Goal: Task Accomplishment & Management: Manage account settings

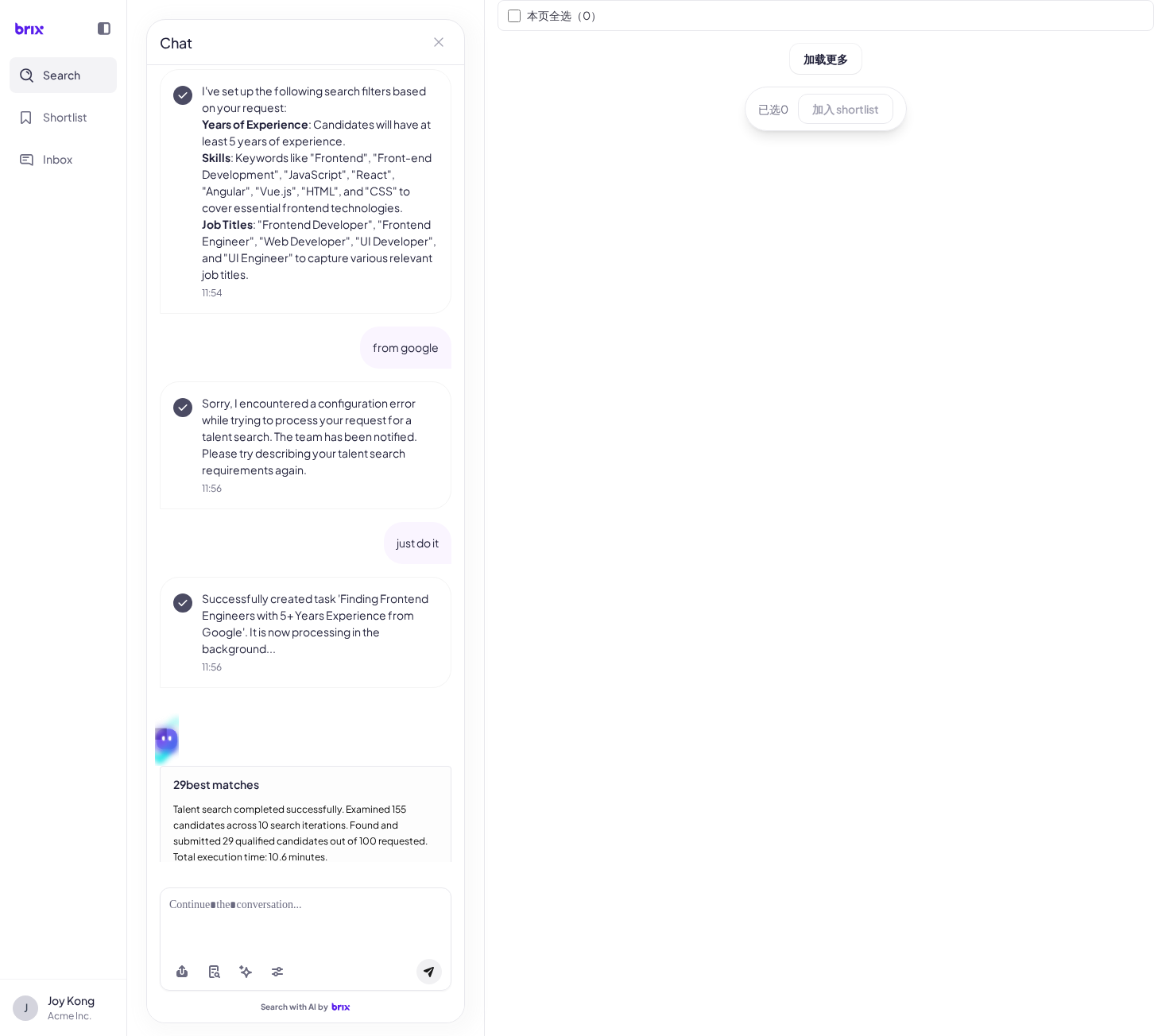
click at [566, 133] on div "本页全选（ 0 ） 加载更多 已选 0 加入 shortlist" at bounding box center [825, 518] width 656 height 1036
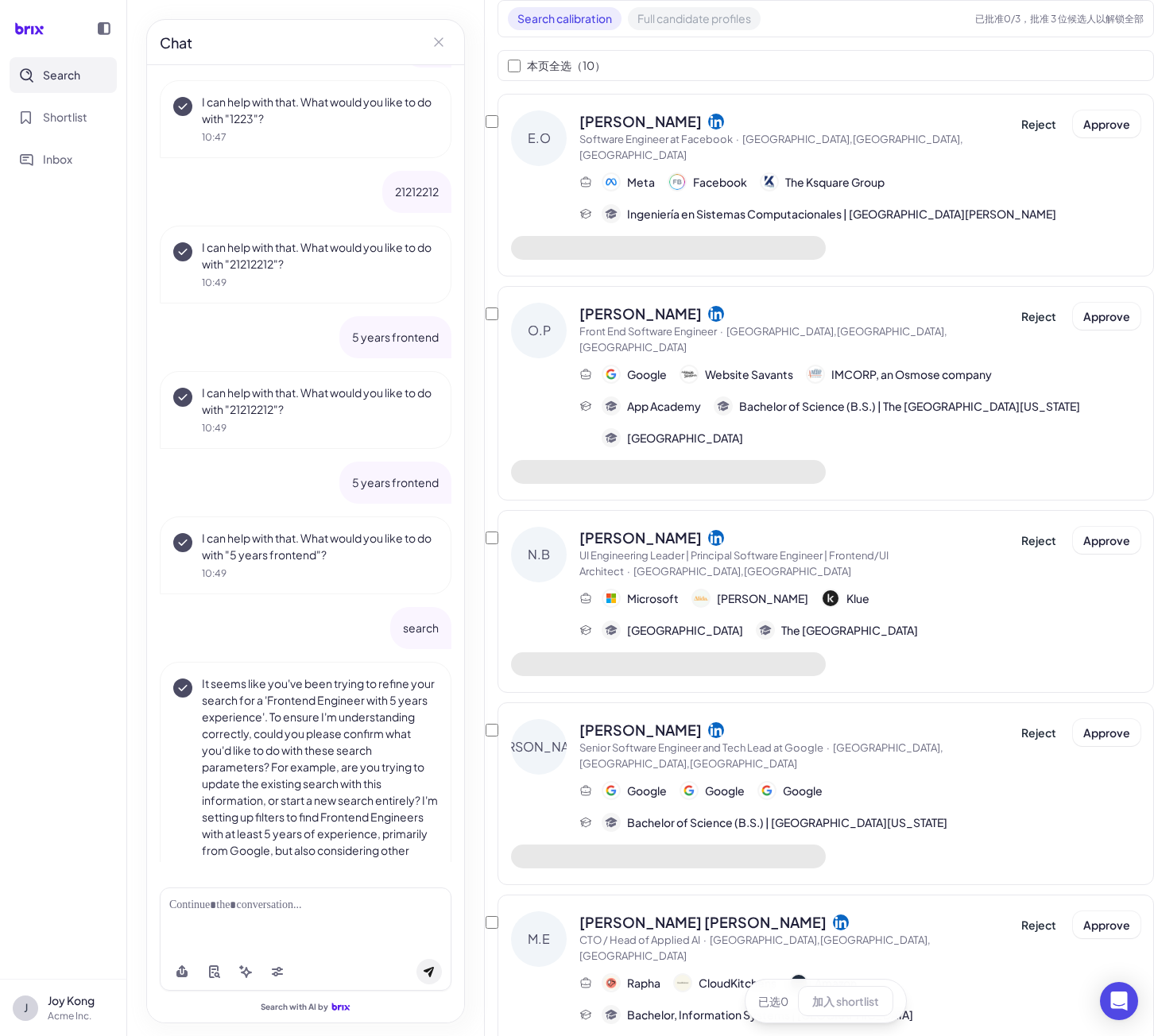
scroll to position [995, 0]
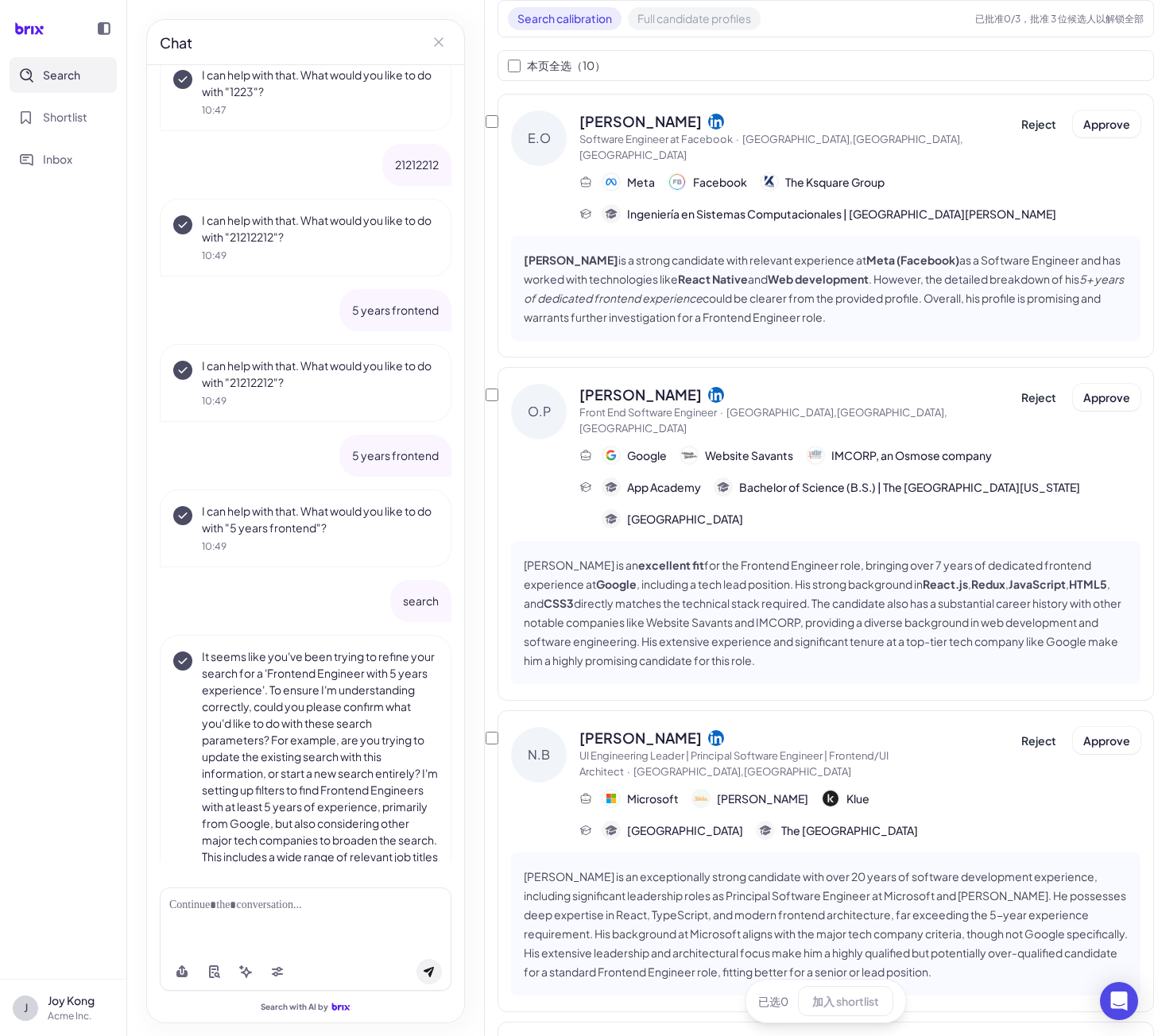
click at [722, 21] on span "Full candidate profiles" at bounding box center [694, 18] width 133 height 23
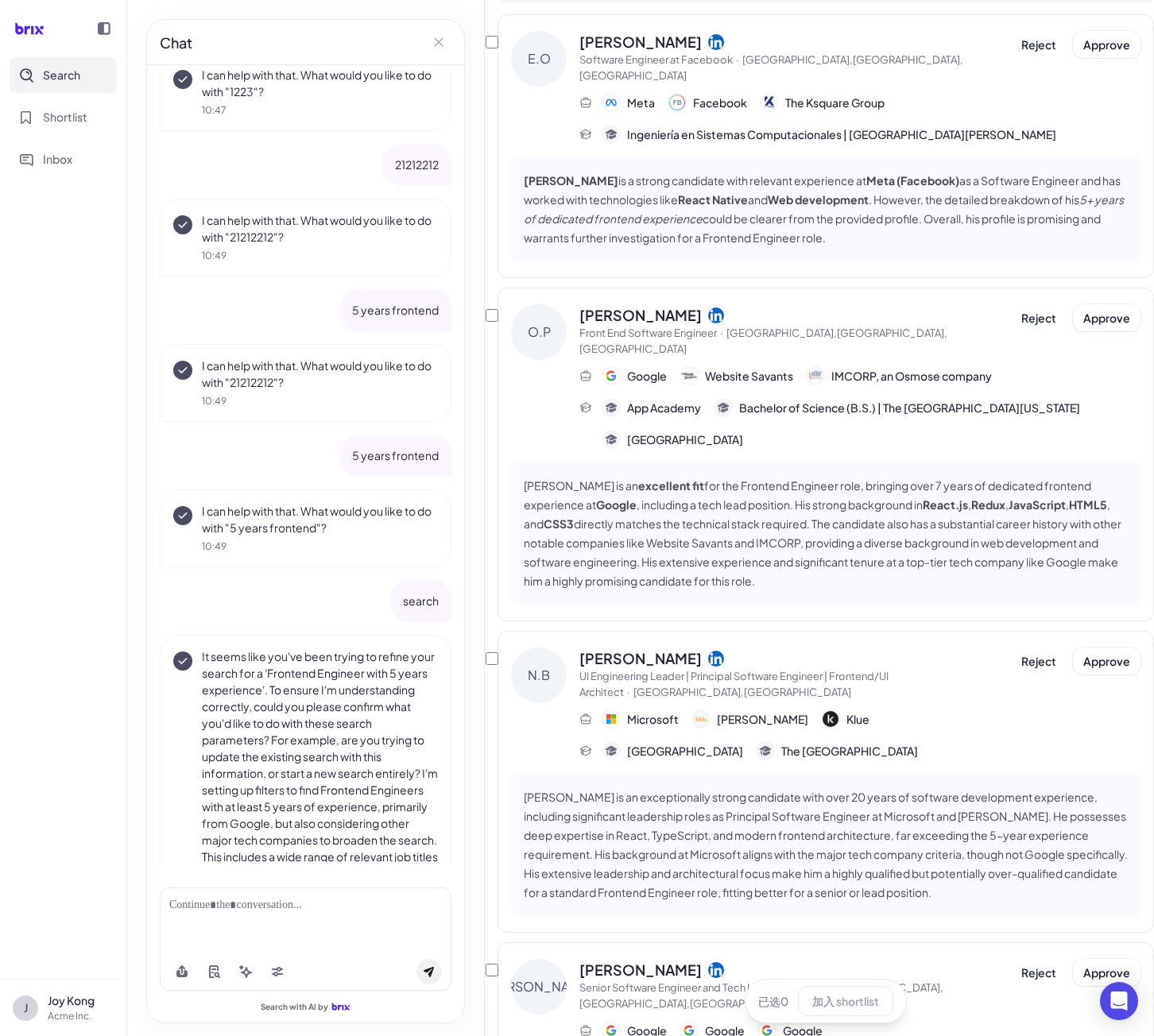
scroll to position [0, 0]
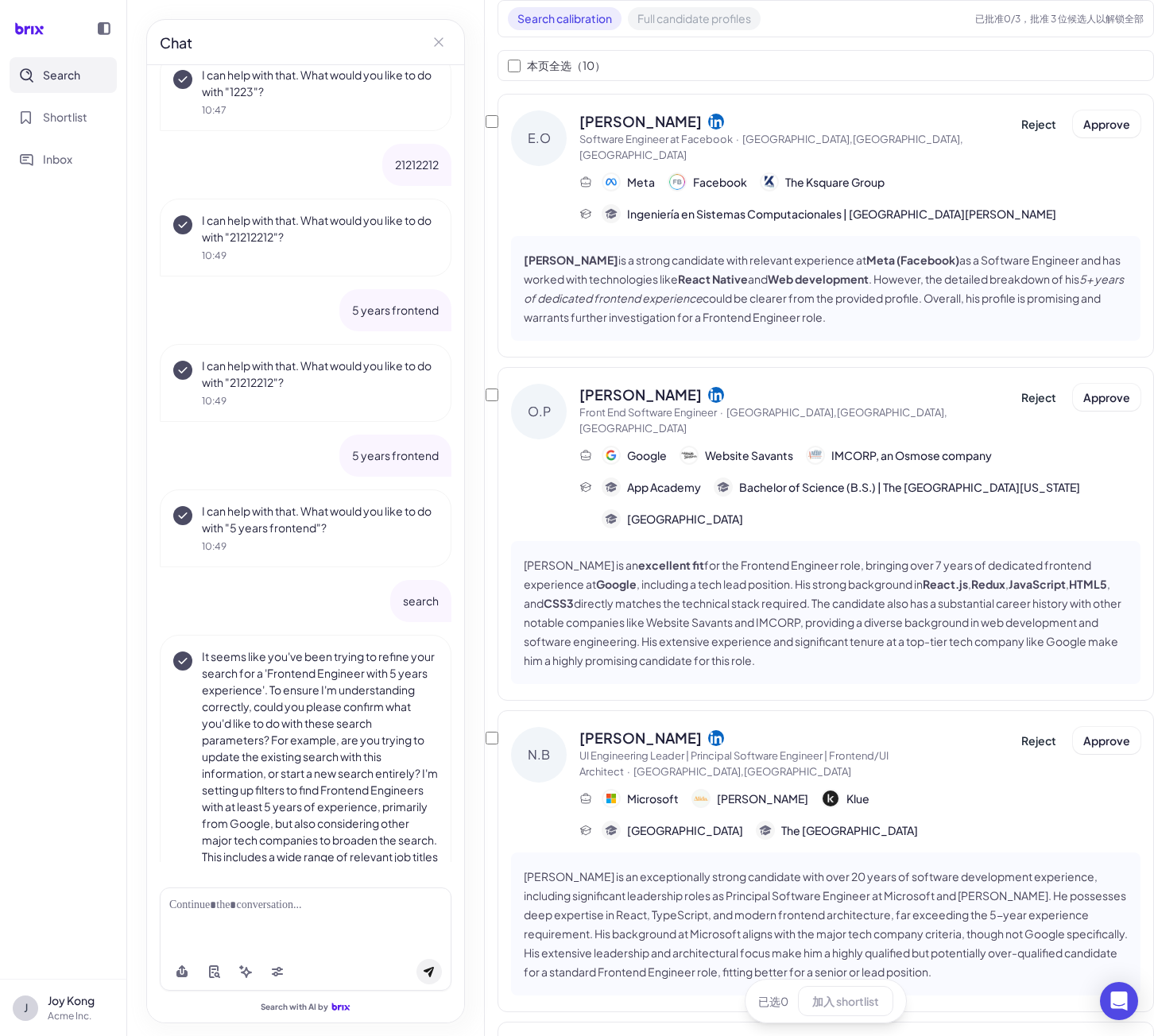
click at [696, 17] on span "Full candidate profiles" at bounding box center [694, 18] width 133 height 23
click at [595, 12] on span "Search calibration" at bounding box center [564, 18] width 113 height 23
click at [691, 10] on span "Full candidate profiles" at bounding box center [694, 18] width 133 height 23
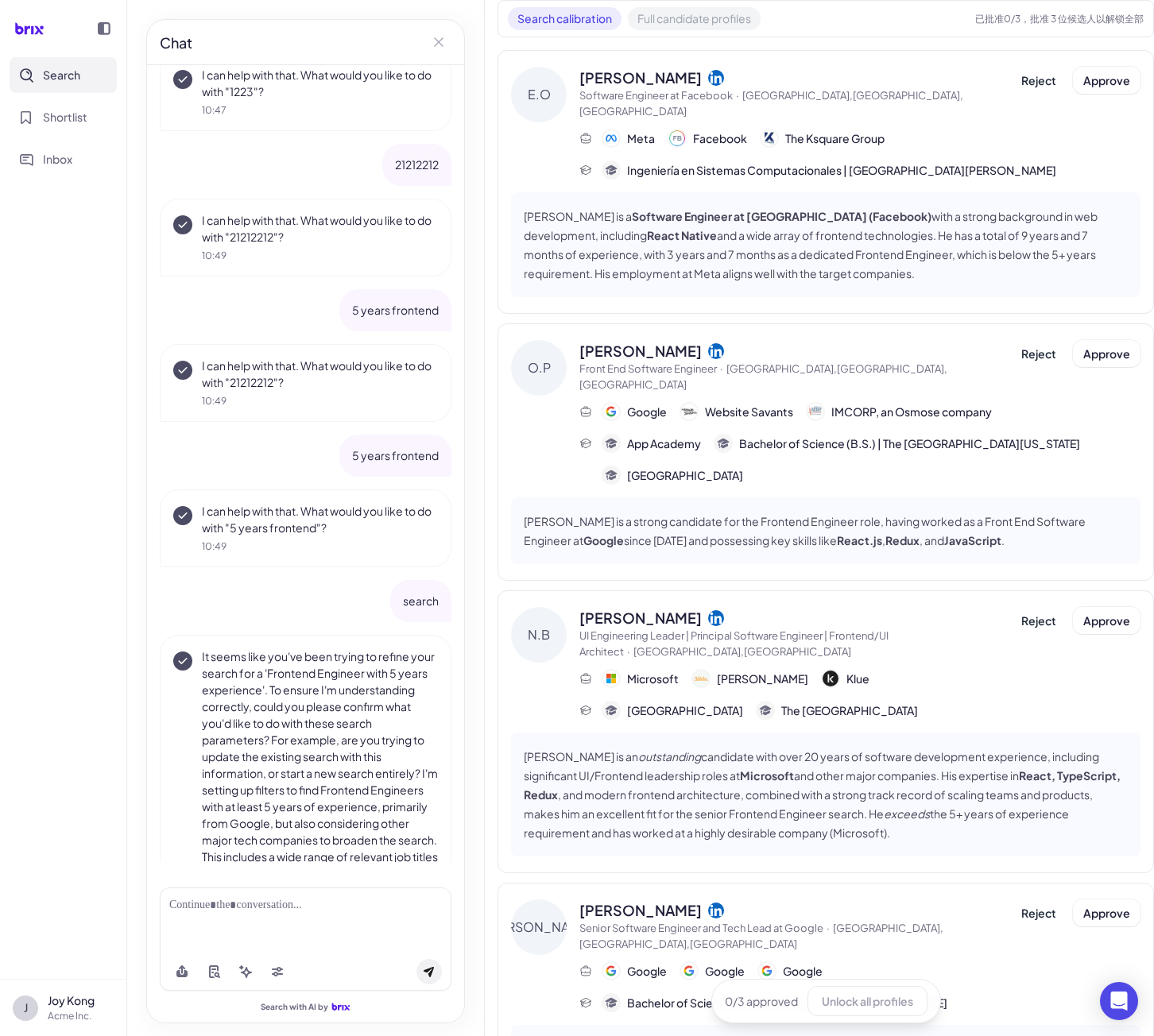
click at [705, 10] on button "Full candidate profiles" at bounding box center [694, 18] width 133 height 23
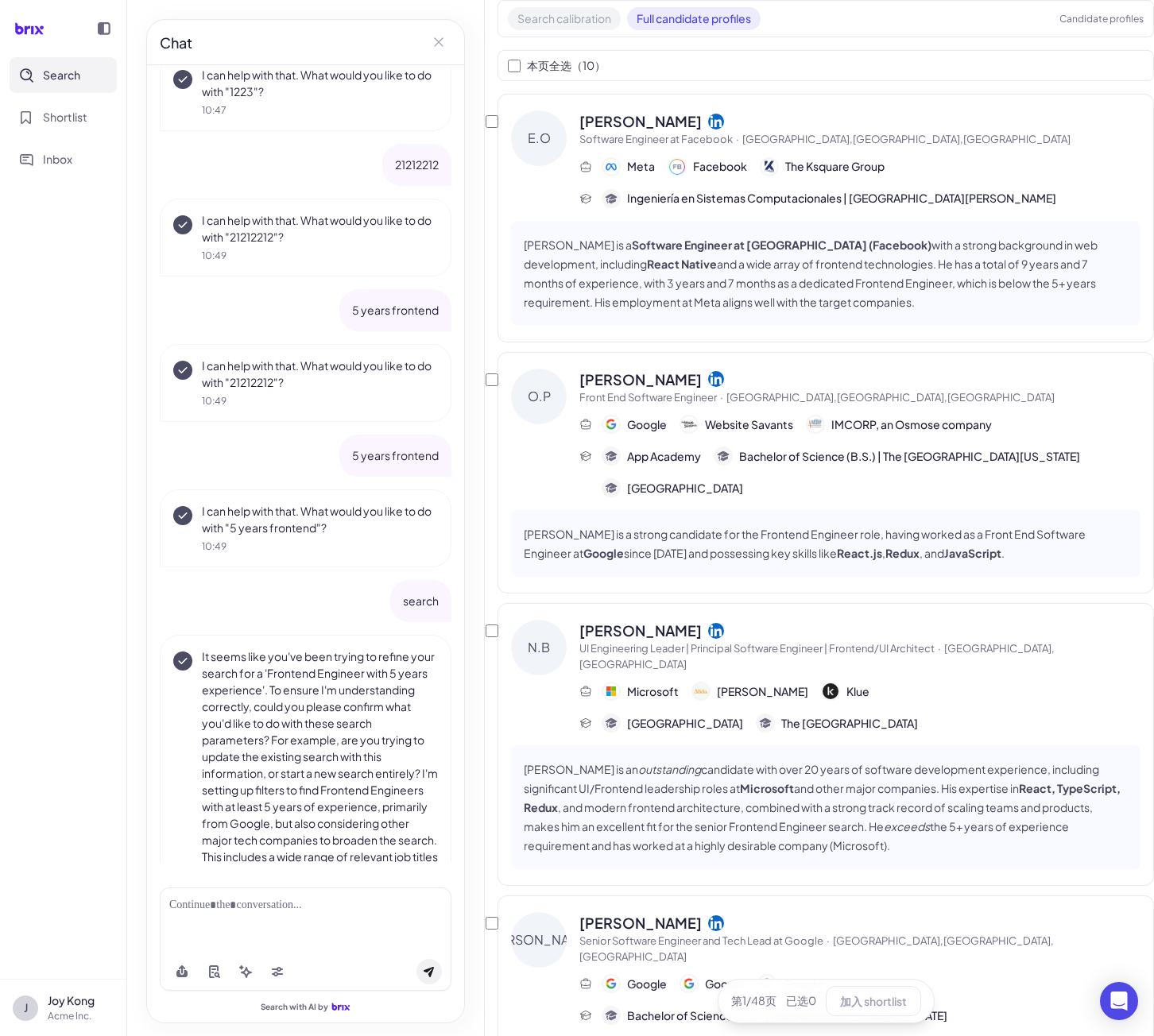
click at [582, 20] on button "Search calibration" at bounding box center [564, 18] width 113 height 23
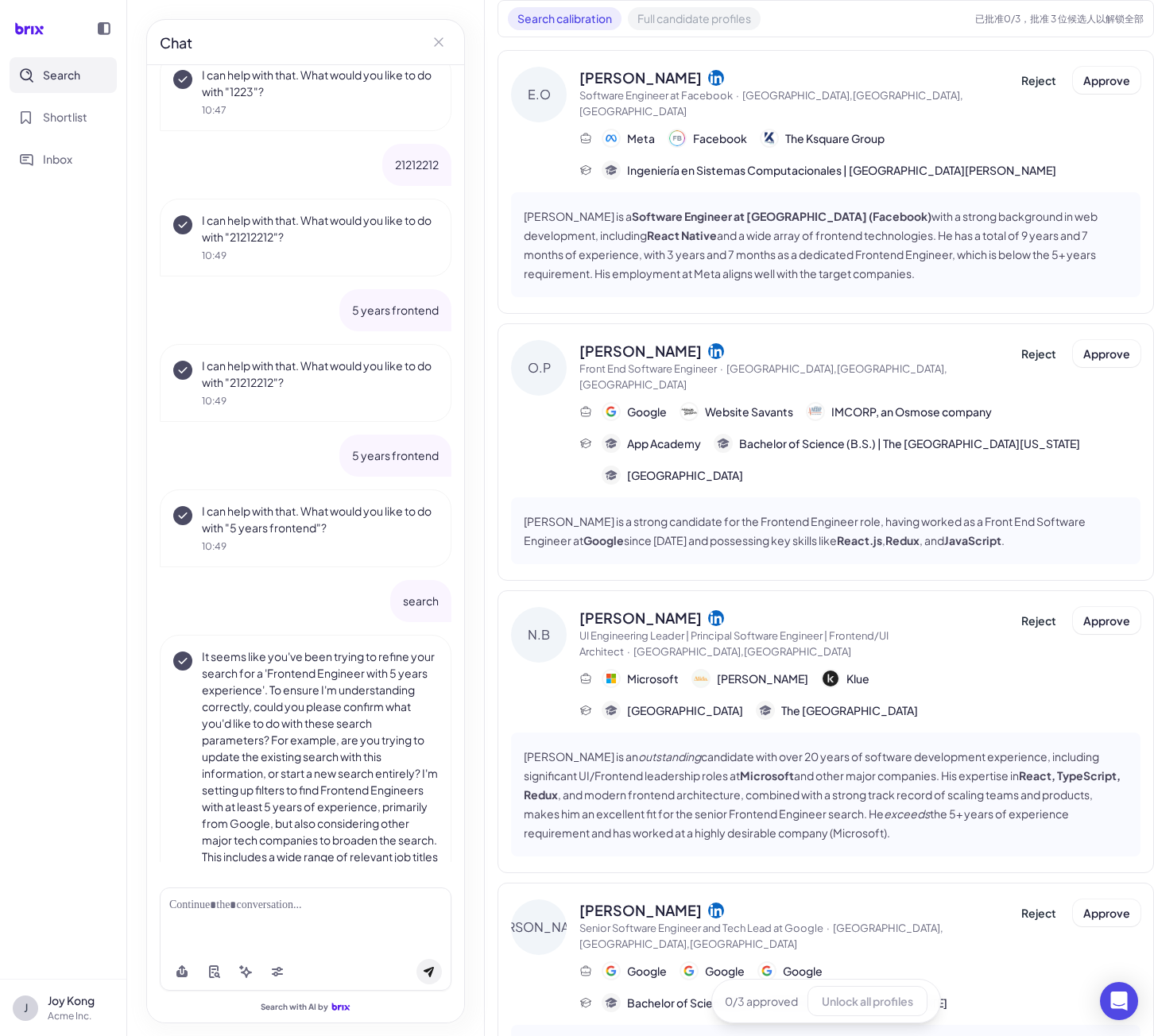
click at [675, 20] on button "Full candidate profiles" at bounding box center [694, 18] width 133 height 23
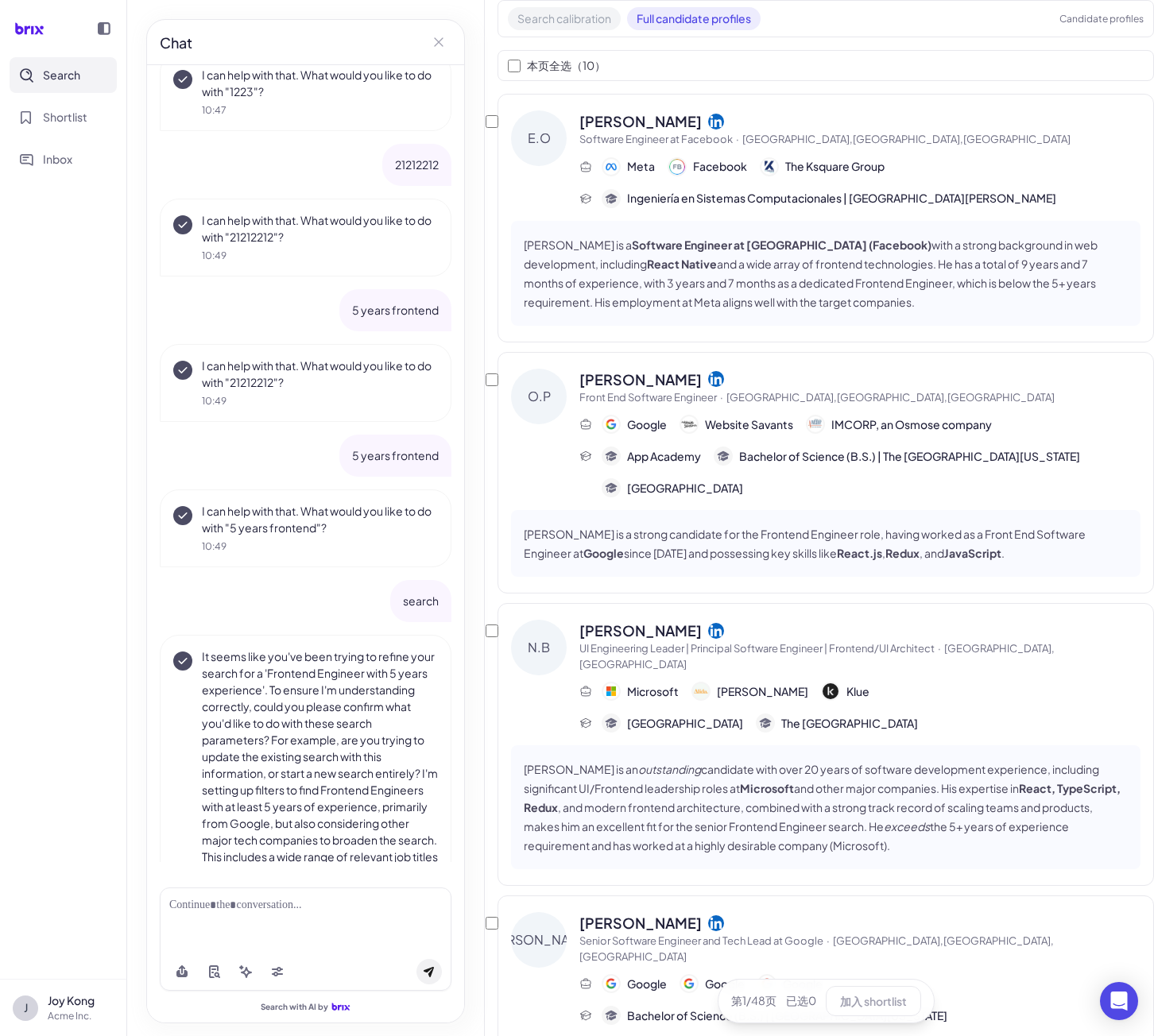
click at [576, 26] on button "Search calibration" at bounding box center [564, 18] width 113 height 23
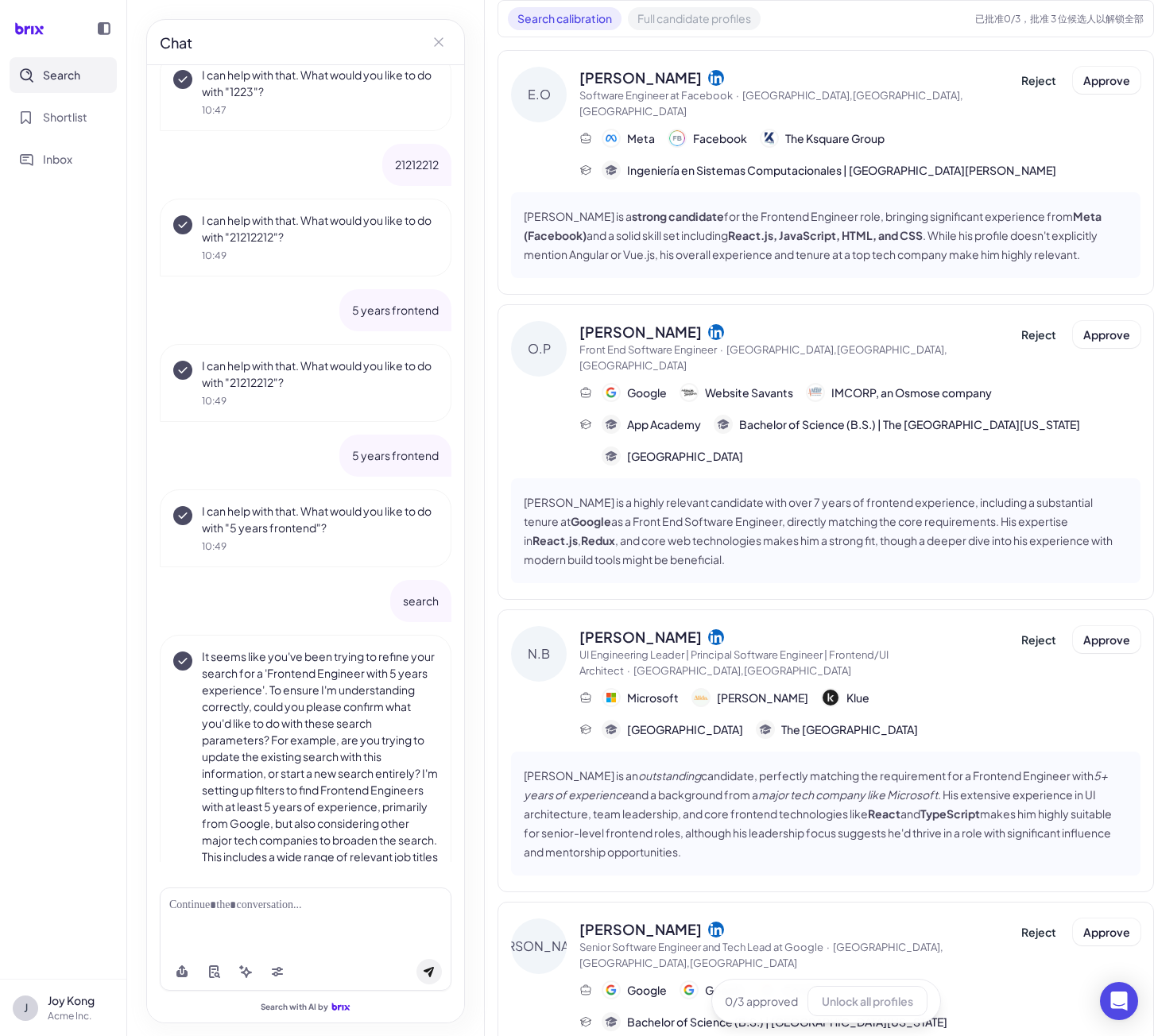
click at [693, 20] on button "Full candidate profiles" at bounding box center [694, 18] width 133 height 23
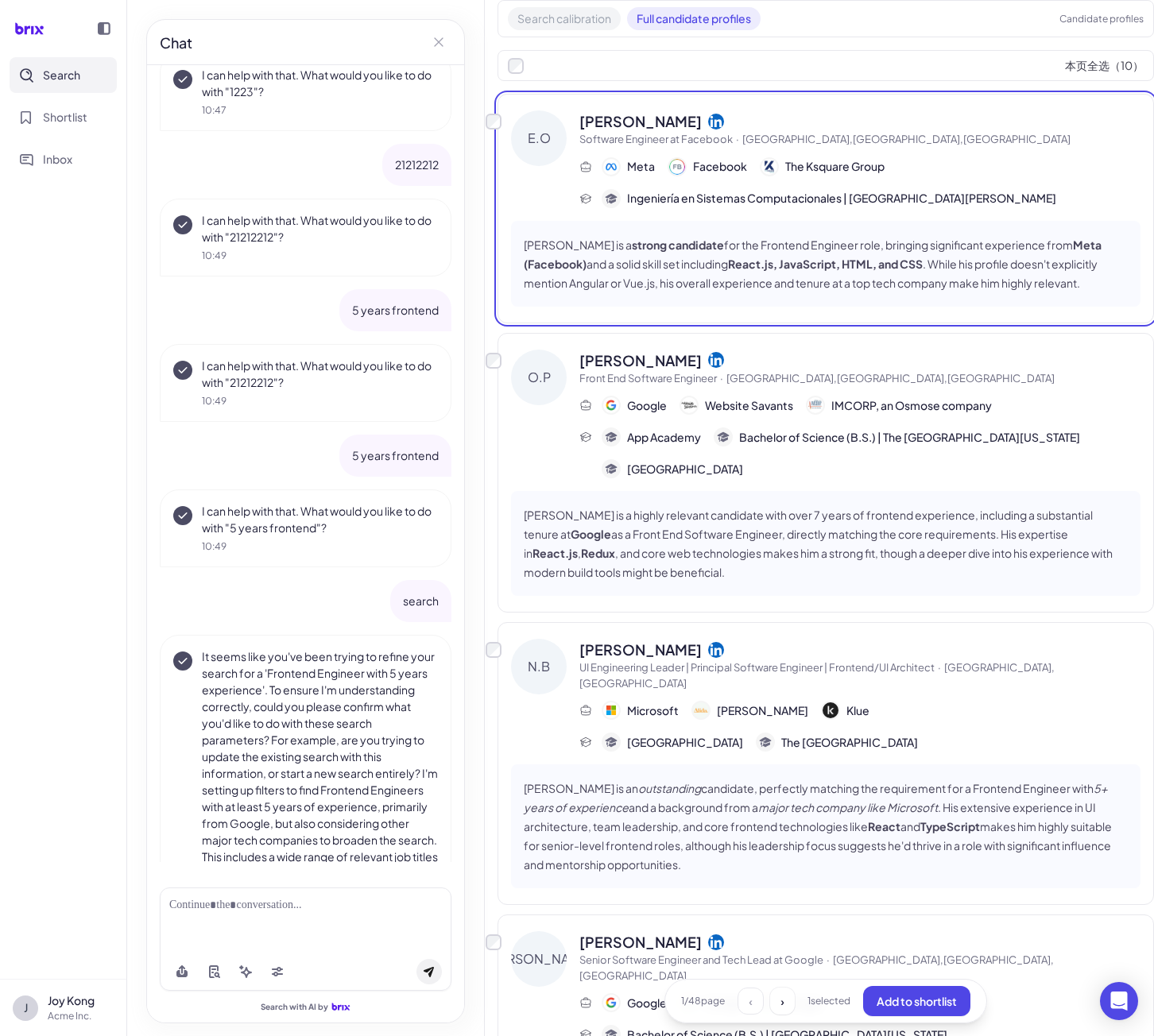
click at [513, 73] on div "本页全选（ 10 ）" at bounding box center [825, 65] width 656 height 31
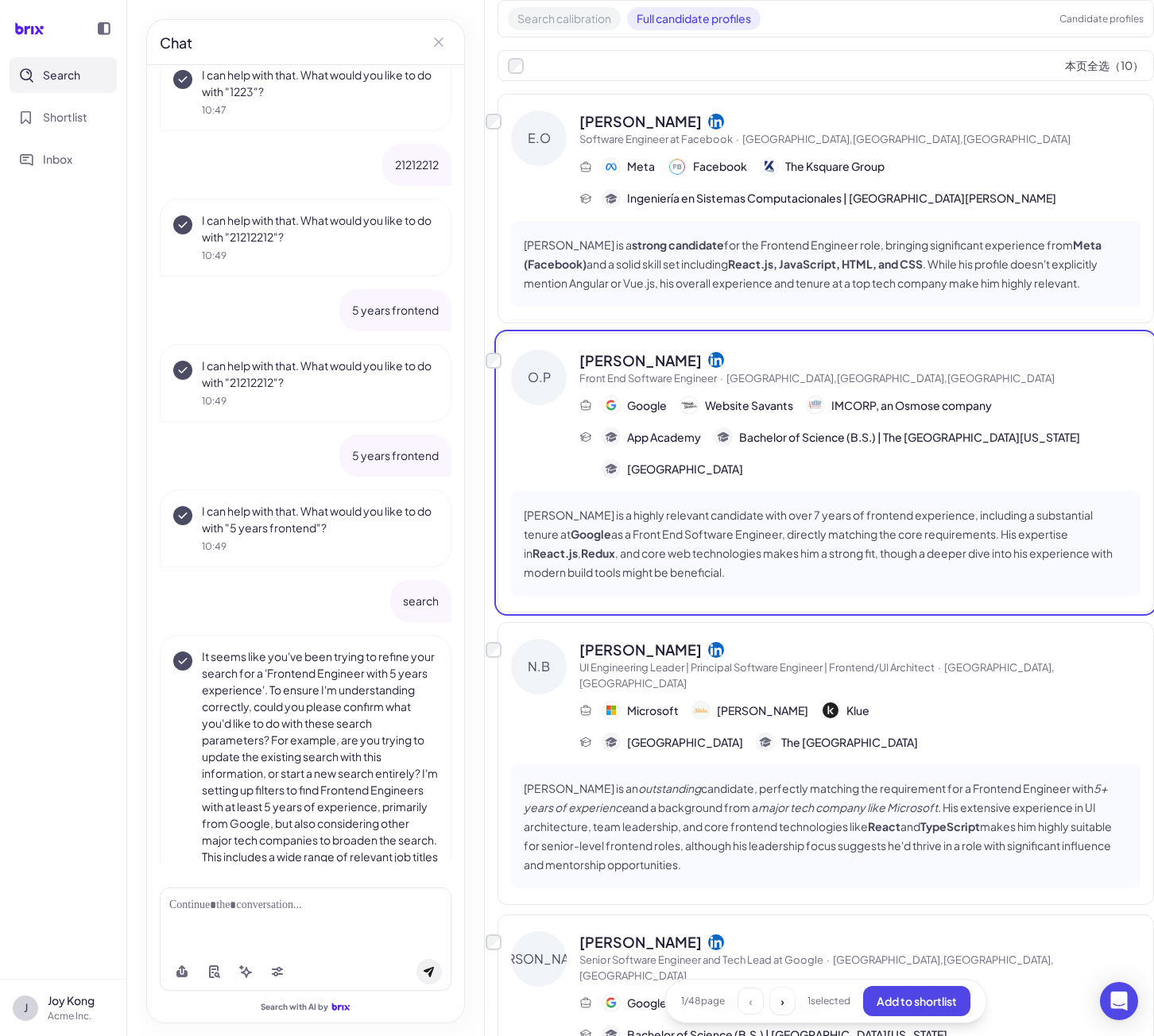
click at [505, 361] on div "O.P Oskar Perskaas Front End Software Engineer · Jersey City,NJ,United States G…" at bounding box center [825, 473] width 656 height 280
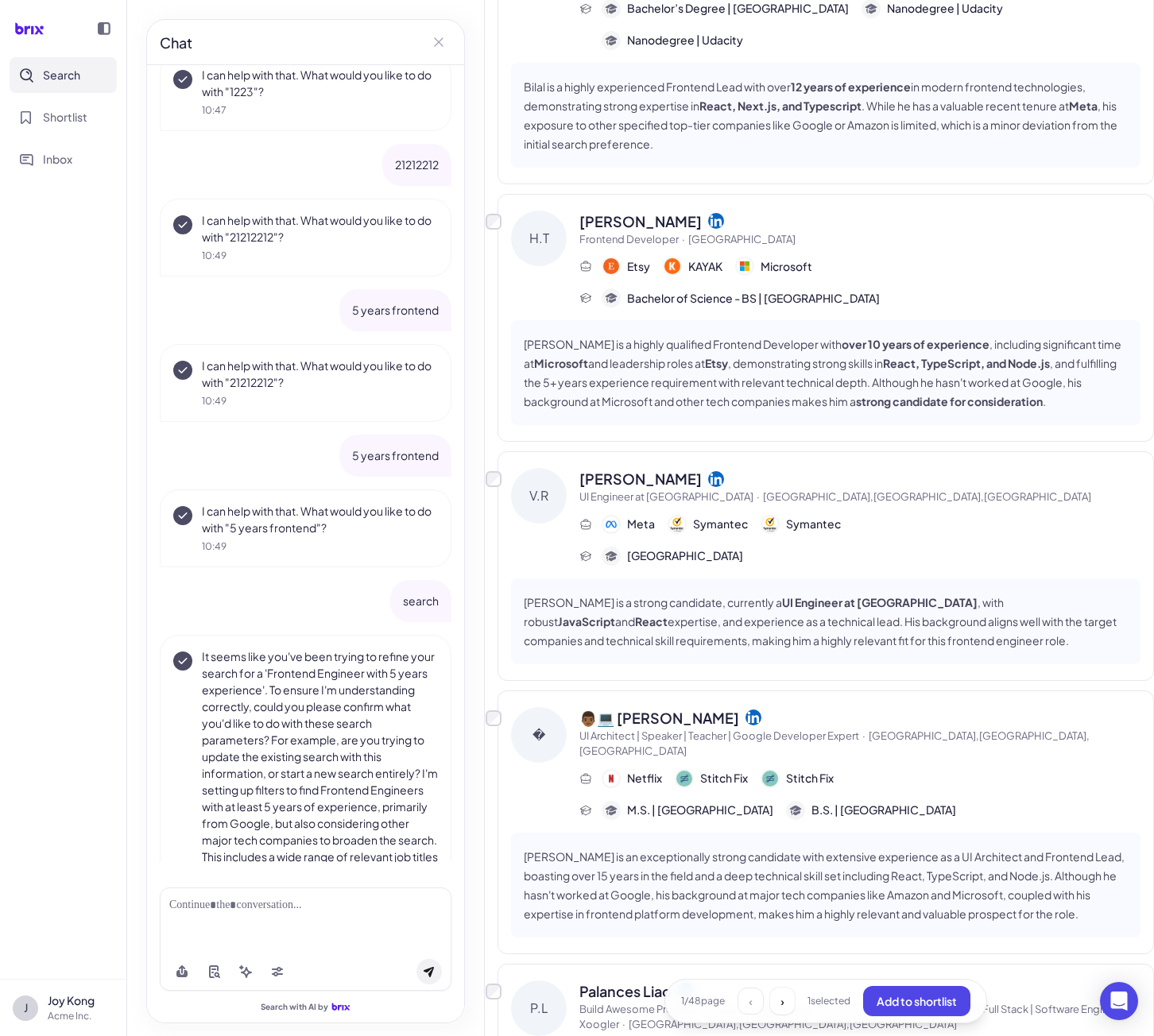
scroll to position [1844, 0]
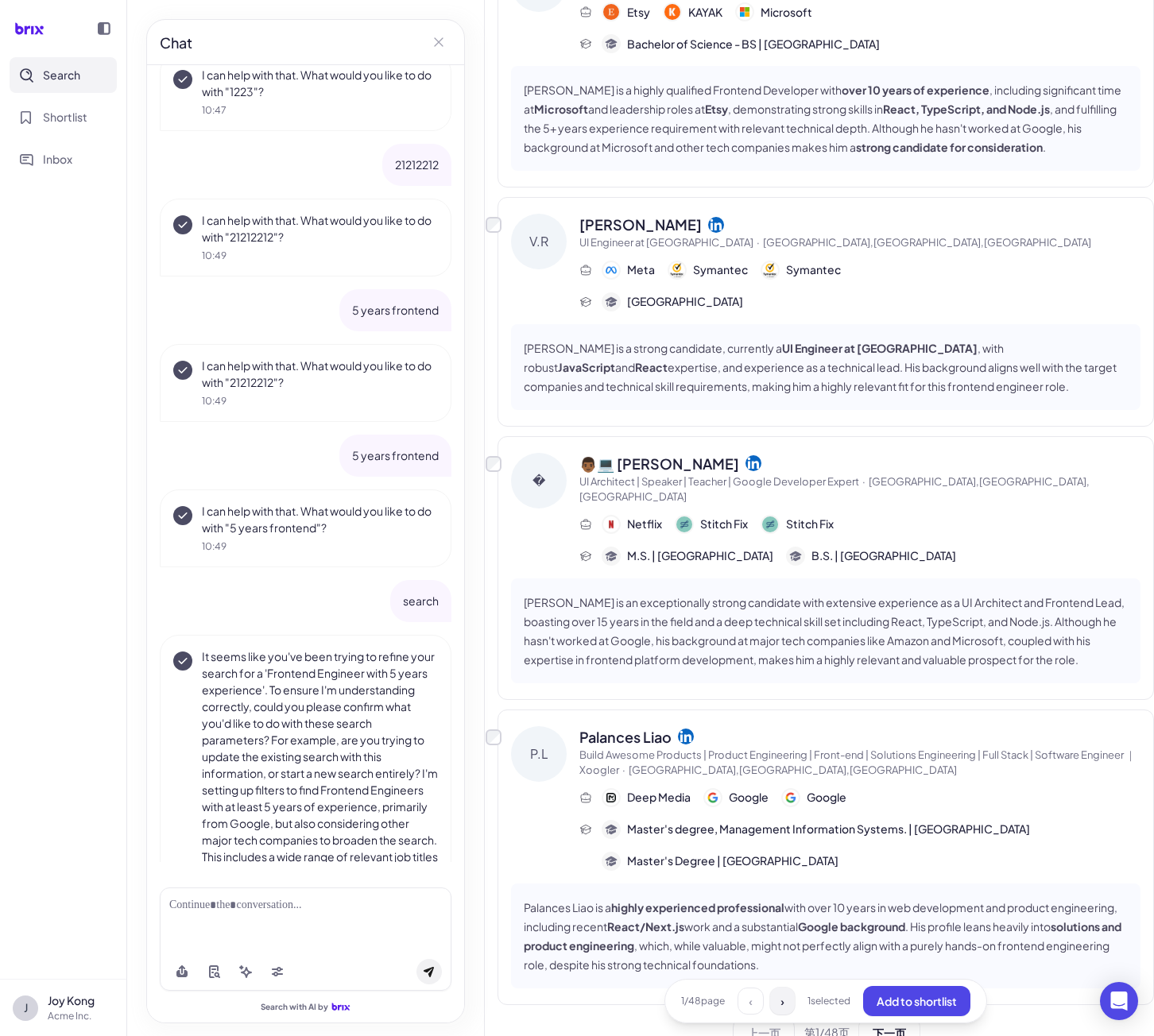
click at [772, 999] on button "›" at bounding box center [782, 1000] width 25 height 27
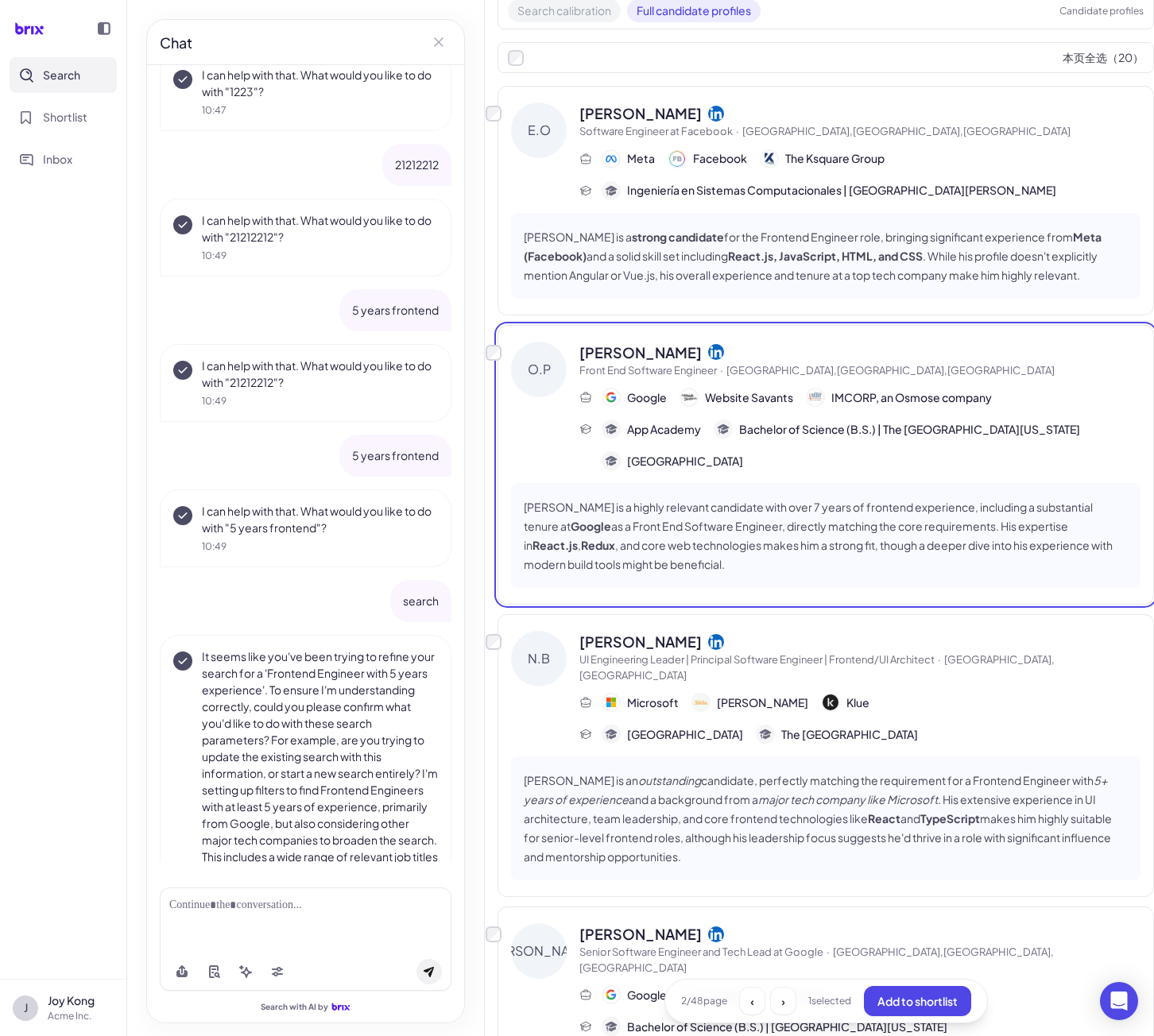
scroll to position [0, 0]
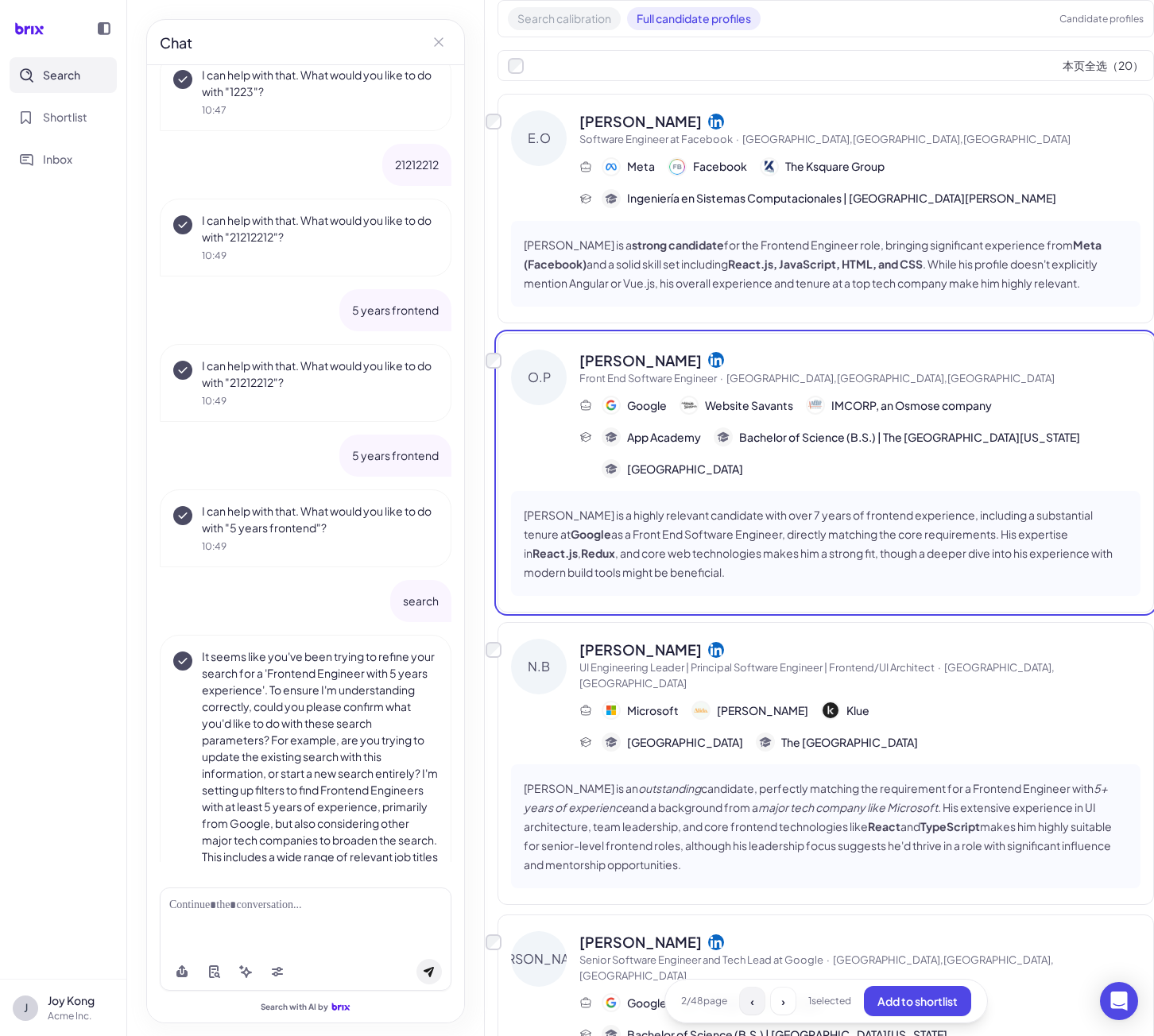
click at [750, 1008] on span "‹" at bounding box center [752, 1001] width 4 height 14
click at [781, 1007] on span "›" at bounding box center [783, 1001] width 4 height 14
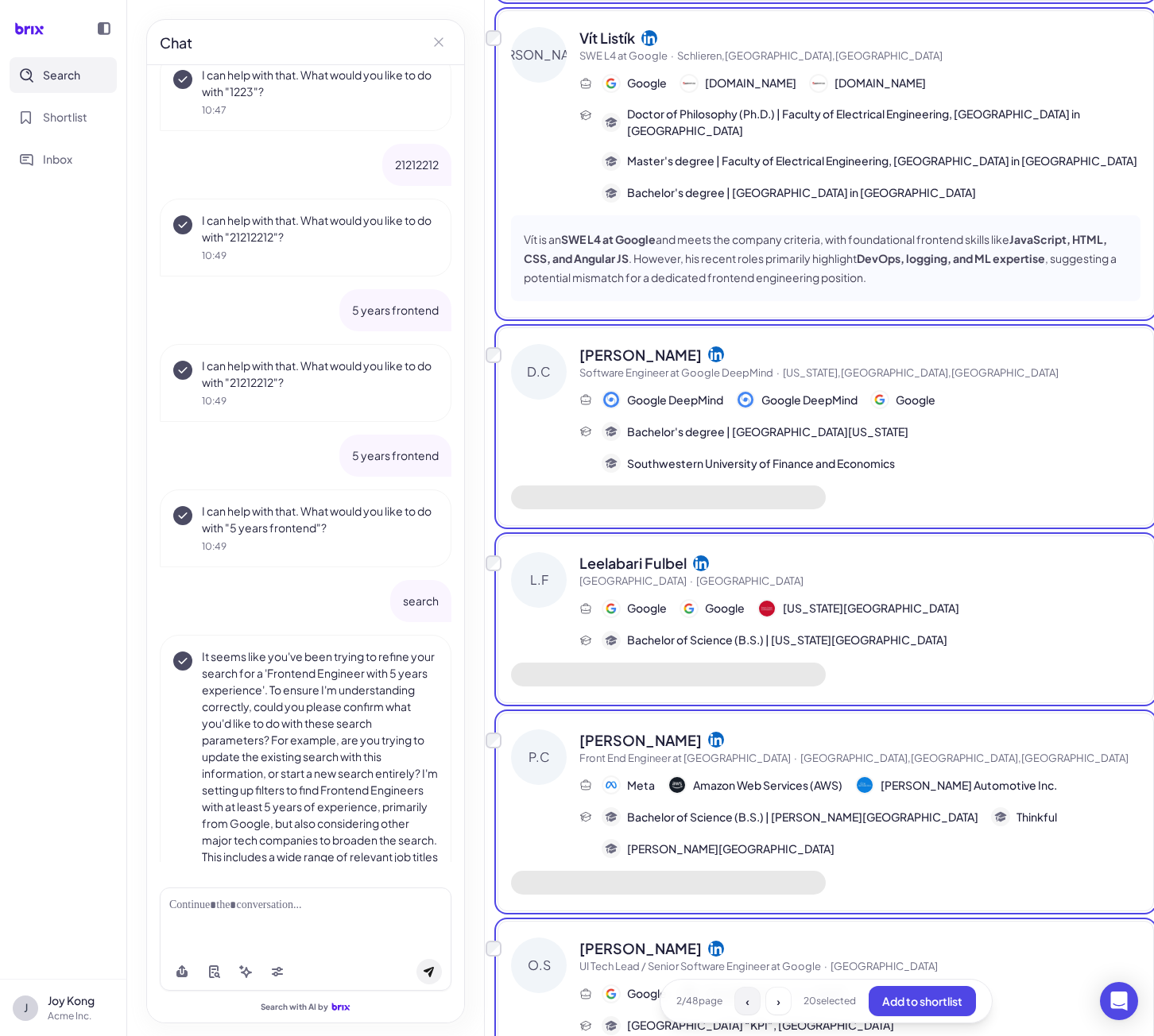
scroll to position [4230, 0]
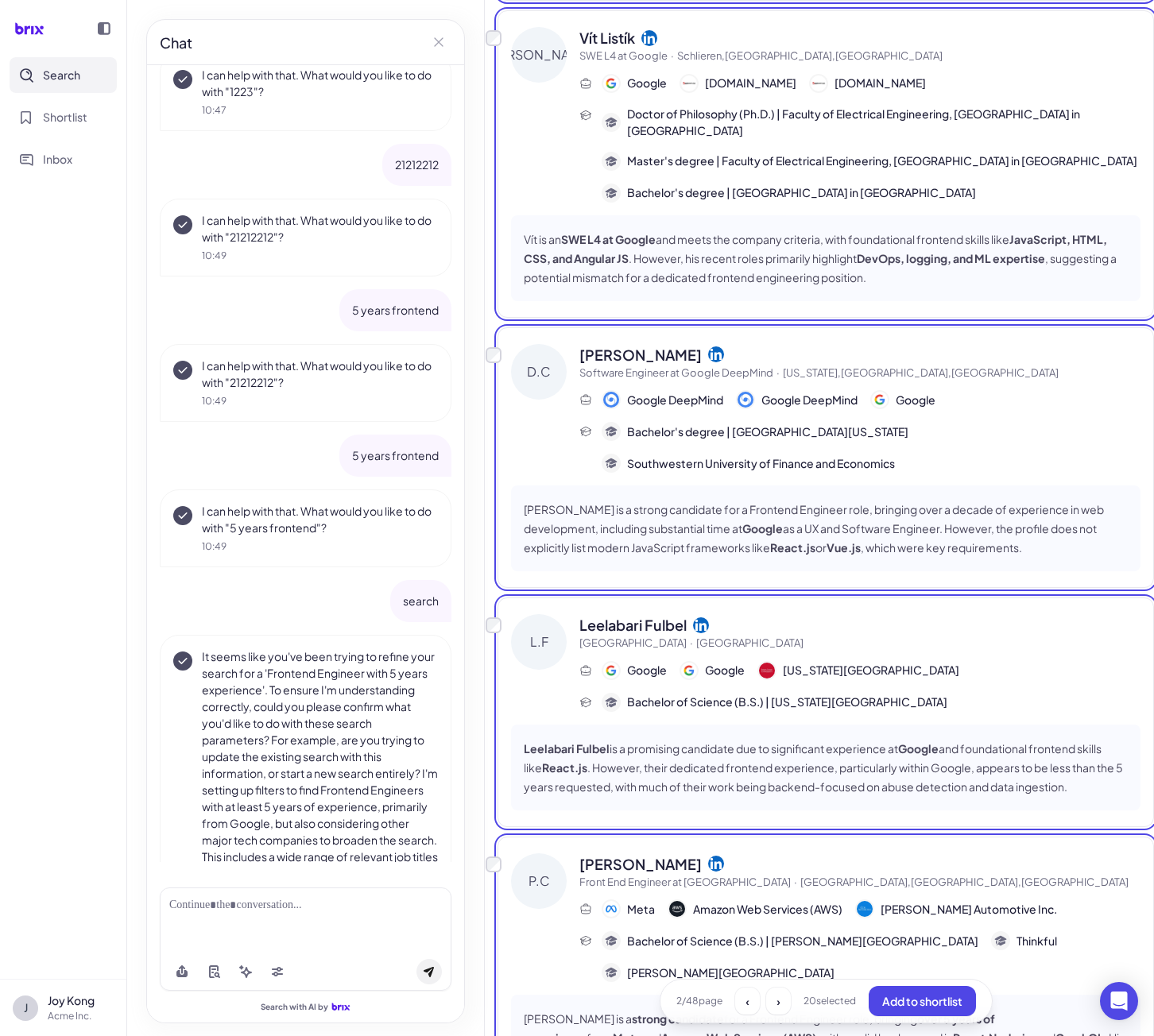
click at [477, 624] on div "Chat 5 years frontend I've set up the following search filters based on your re…" at bounding box center [306, 518] width 358 height 1036
click at [487, 624] on div "Search calibration Full candidate profiles Candidate profiles 本页全选（ 20 ） E.O Ed…" at bounding box center [819, 518] width 669 height 1036
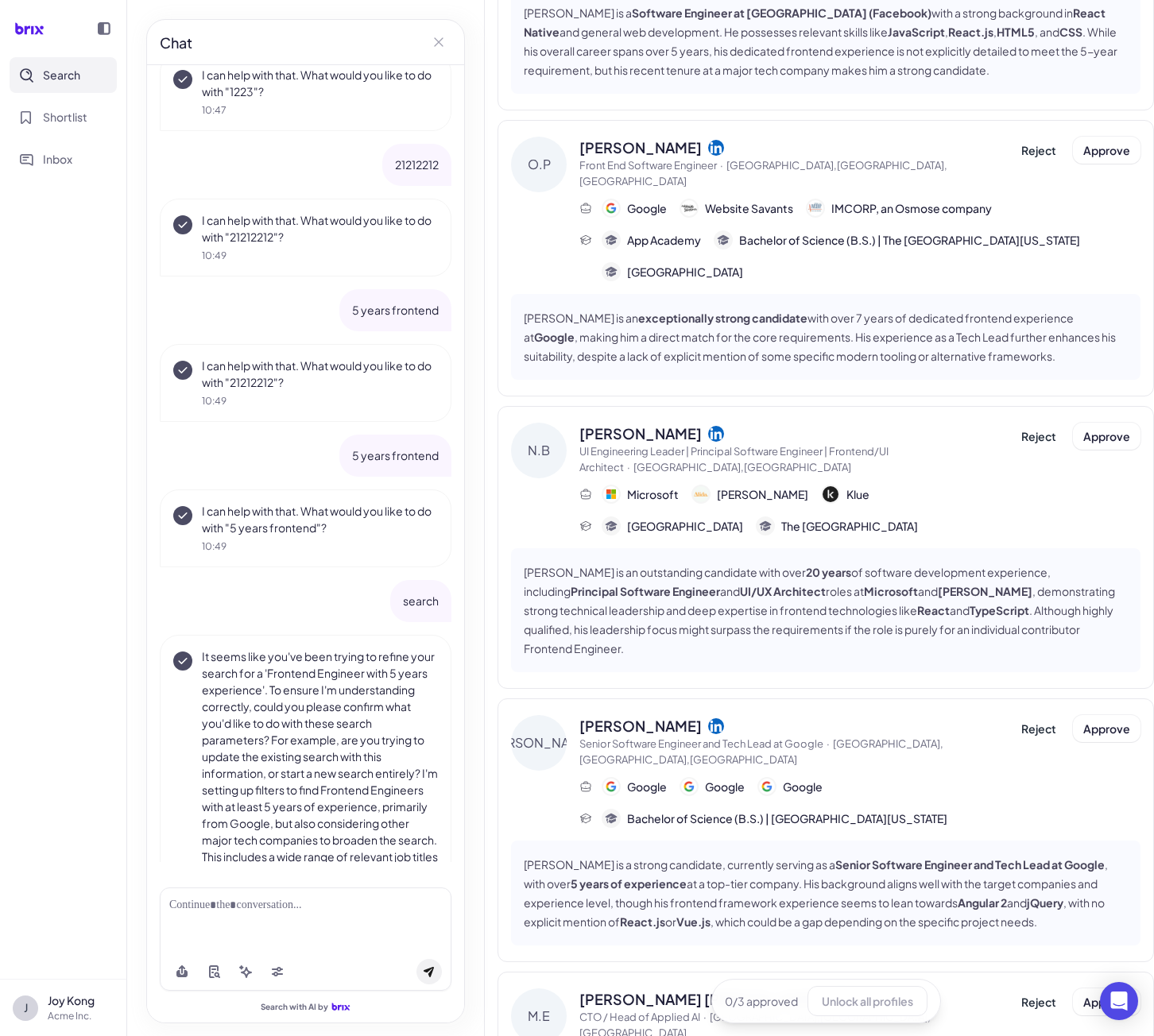
scroll to position [79, 0]
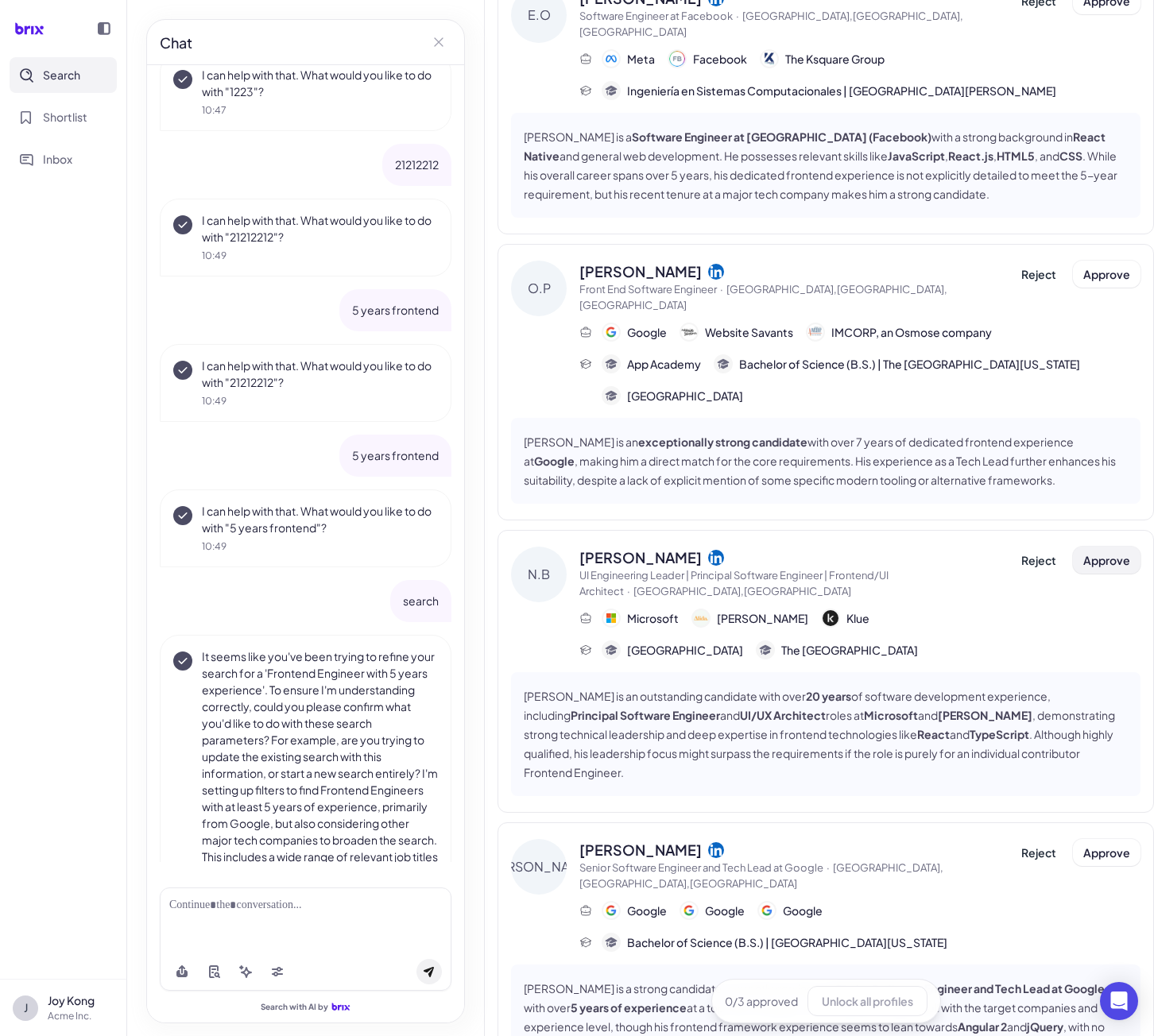
click at [1114, 553] on span "Approve" at bounding box center [1105, 560] width 47 height 14
click at [1094, 267] on span "Approve" at bounding box center [1105, 274] width 47 height 14
click at [1095, 845] on span "Approve" at bounding box center [1105, 852] width 47 height 14
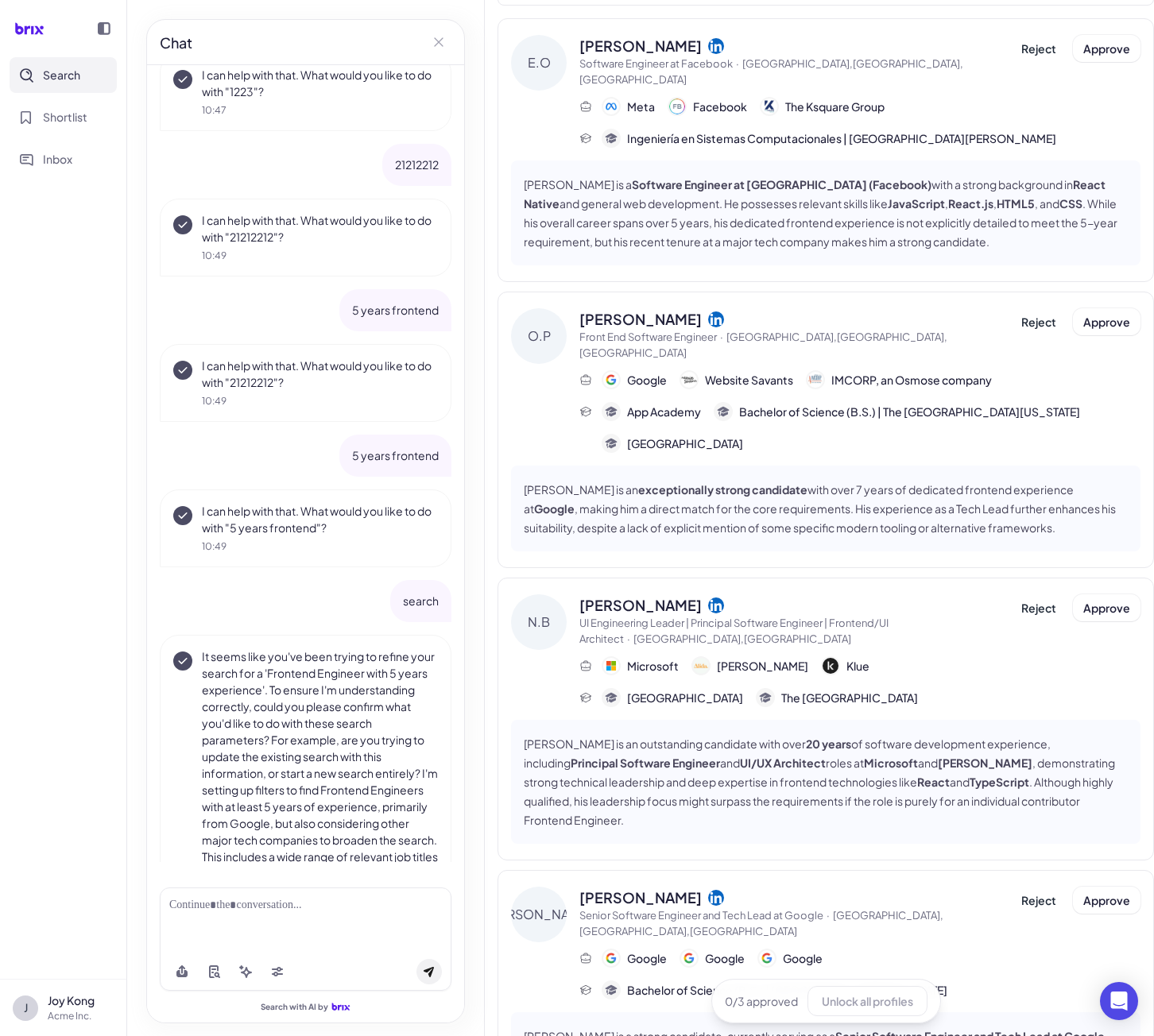
scroll to position [0, 0]
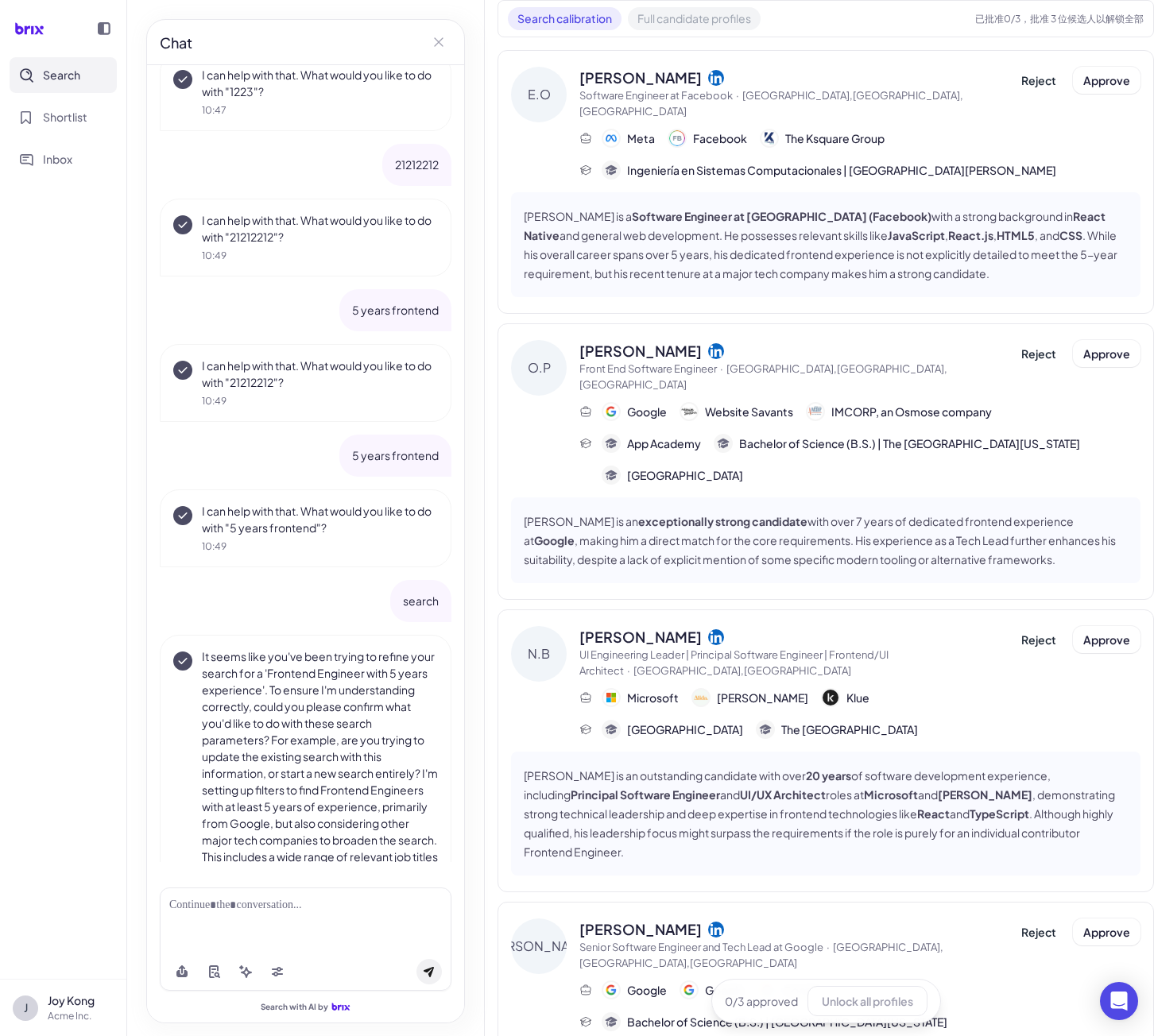
drag, startPoint x: 959, startPoint y: 11, endPoint x: 995, endPoint y: 17, distance: 36.5
click at [995, 17] on div "Search calibration Full candidate profiles 已批准 0 /3，批准 3 位候选人以解锁全部" at bounding box center [825, 19] width 656 height 38
copy div "已批准"
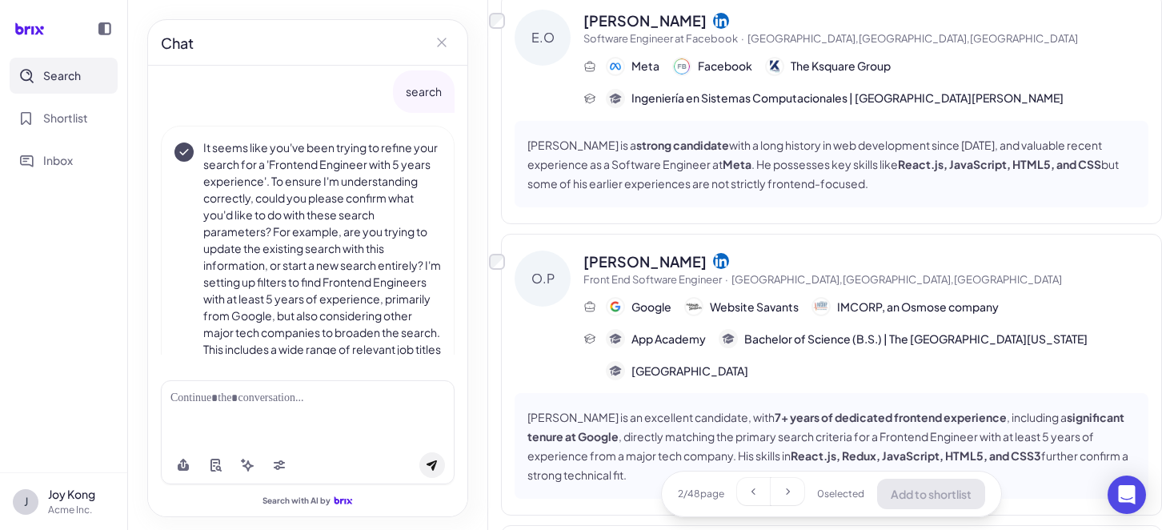
scroll to position [160, 0]
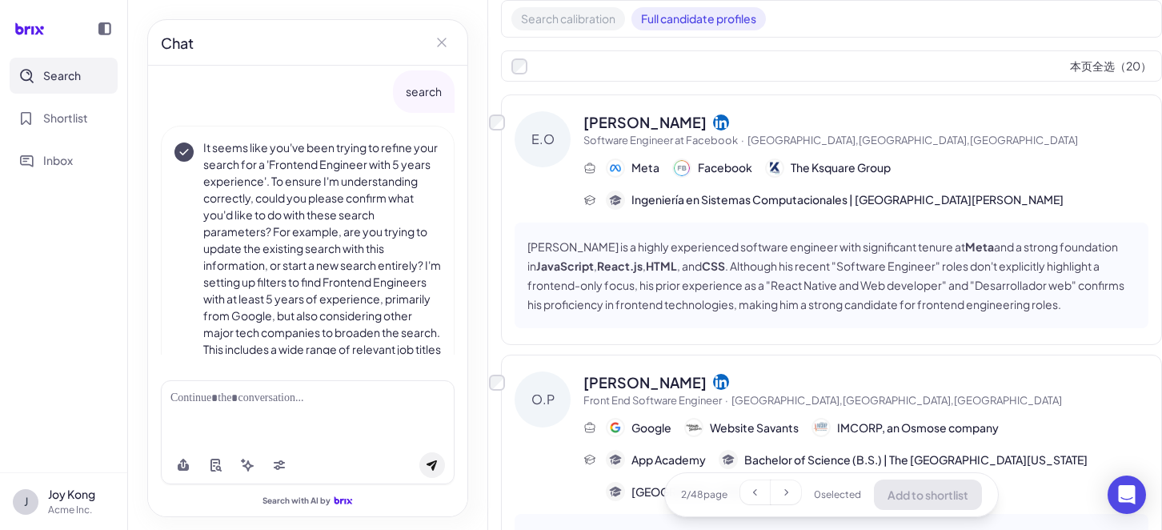
scroll to position [160, 0]
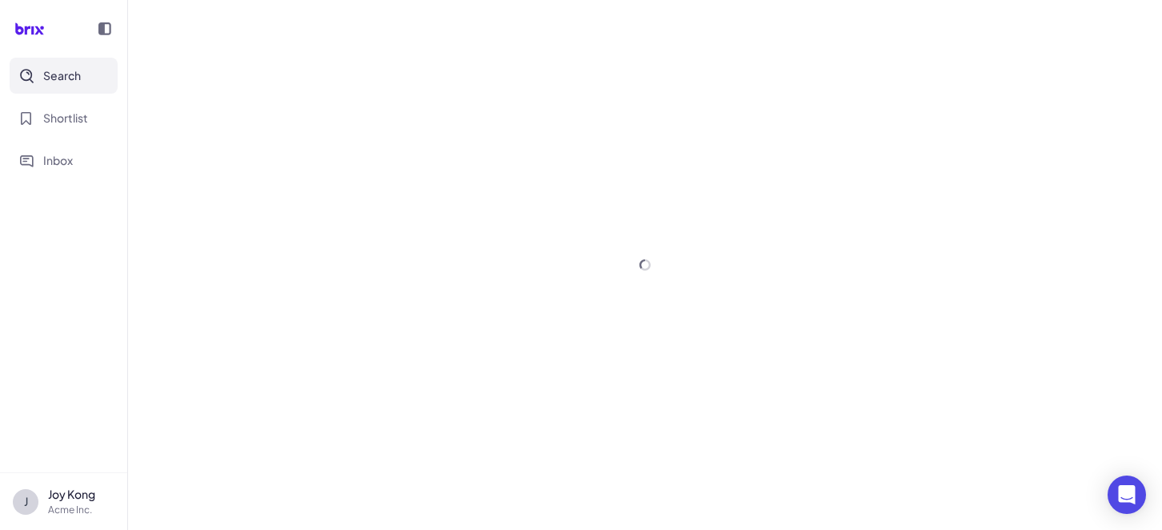
click at [757, 495] on div at bounding box center [645, 265] width 1034 height 530
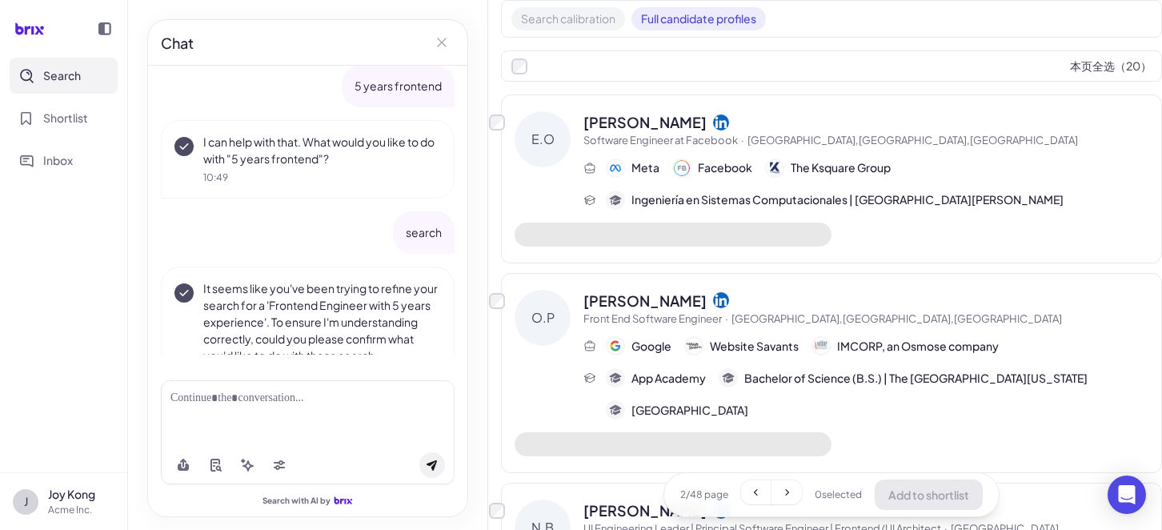
scroll to position [1515, 0]
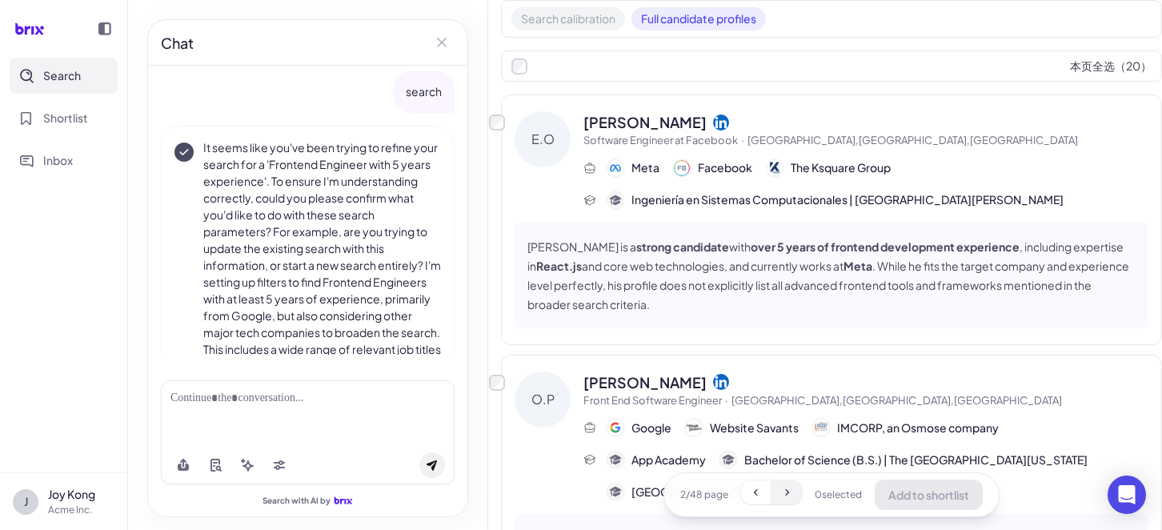
click at [780, 495] on icon at bounding box center [786, 492] width 13 height 13
click at [757, 494] on button at bounding box center [756, 492] width 30 height 24
click at [757, 496] on button at bounding box center [756, 492] width 30 height 24
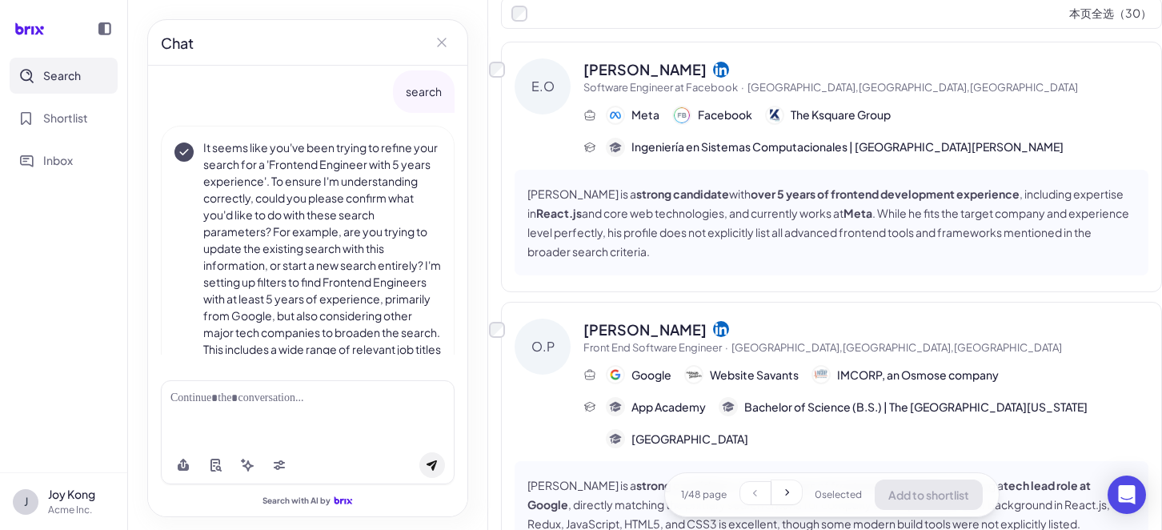
scroll to position [0, 0]
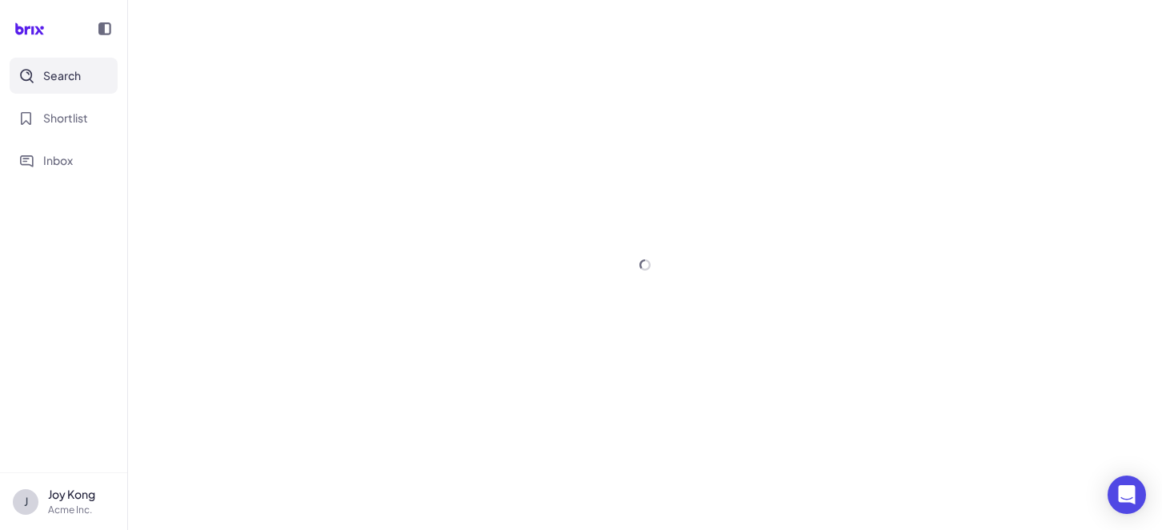
click at [502, 121] on div at bounding box center [645, 265] width 1034 height 530
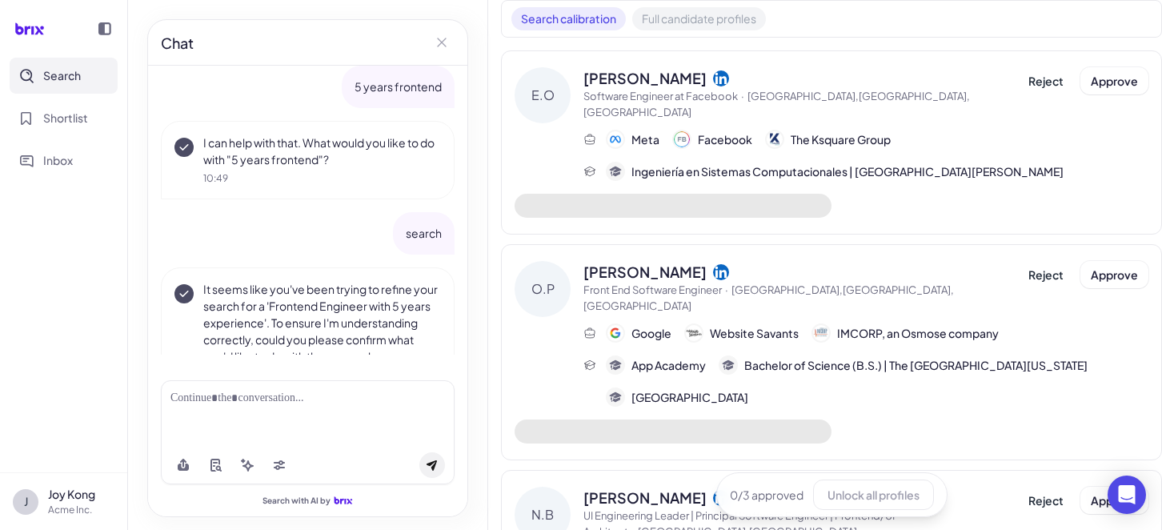
scroll to position [1515, 0]
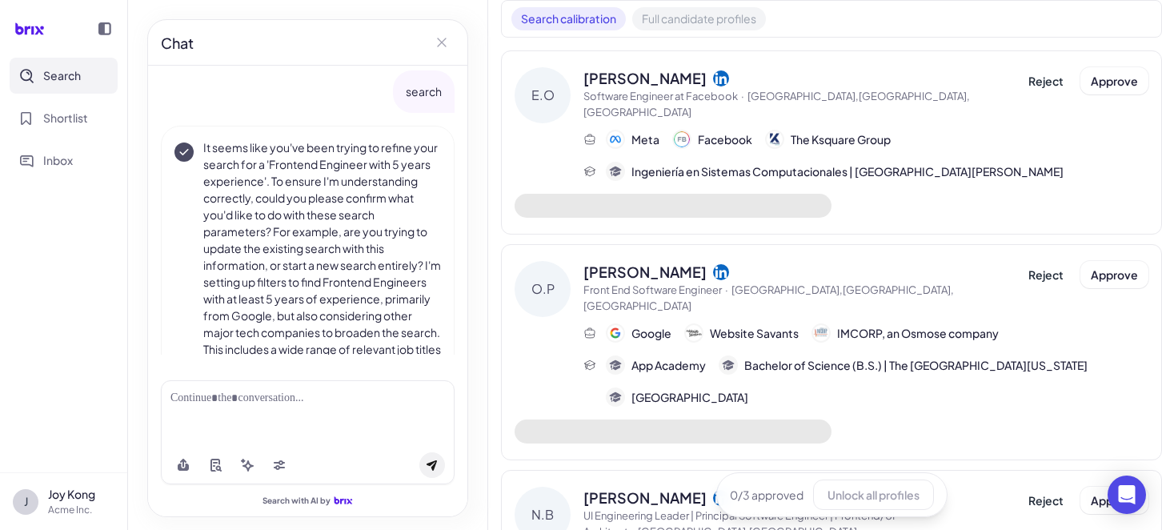
click at [708, 30] on div "Search calibration Full candidate profiles" at bounding box center [831, 19] width 661 height 38
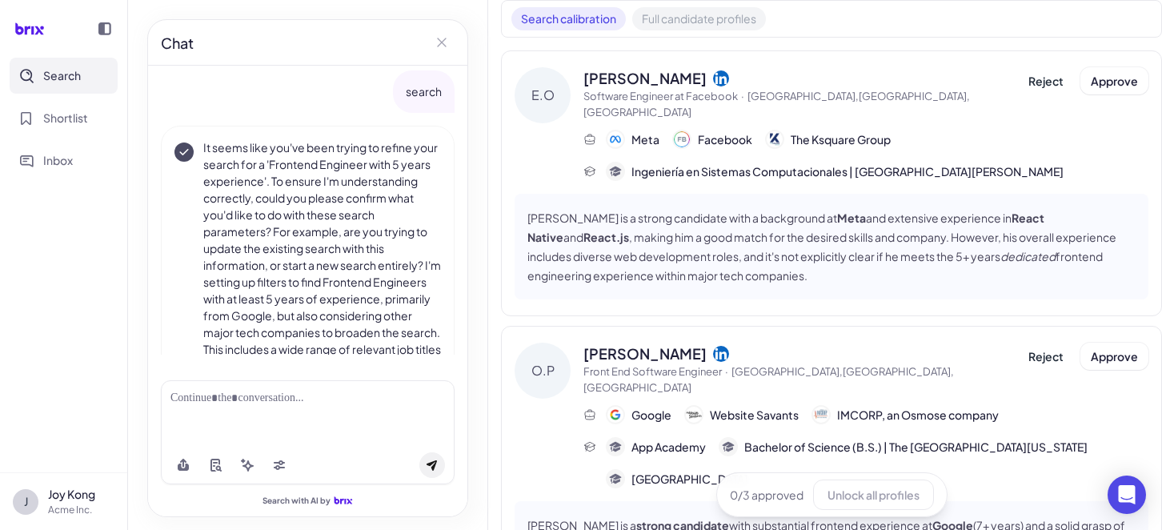
click at [710, 17] on button "Full candidate profiles" at bounding box center [699, 18] width 134 height 23
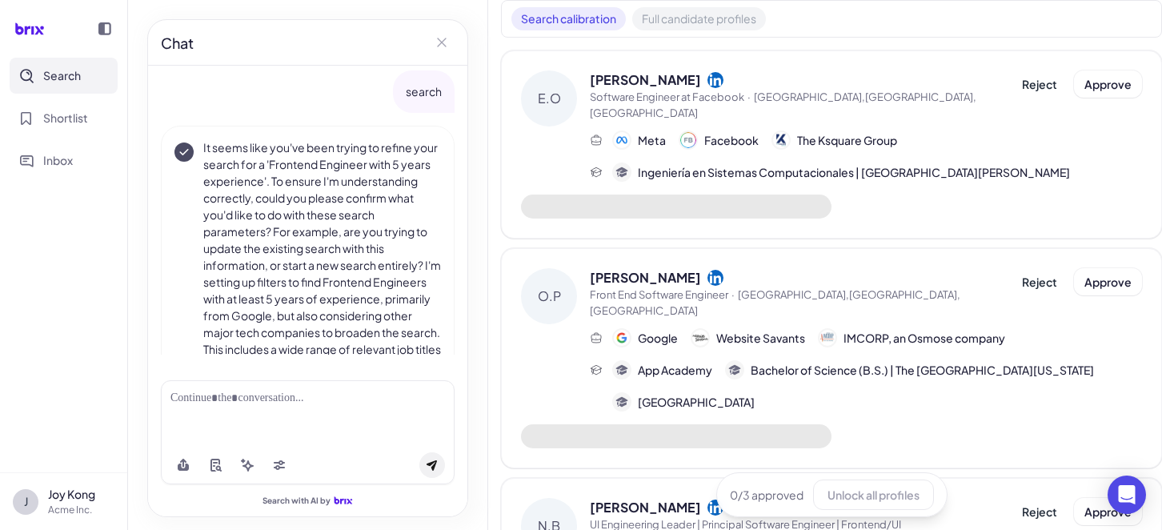
click at [712, 6] on div "Search calibration Full candidate profiles" at bounding box center [831, 19] width 661 height 38
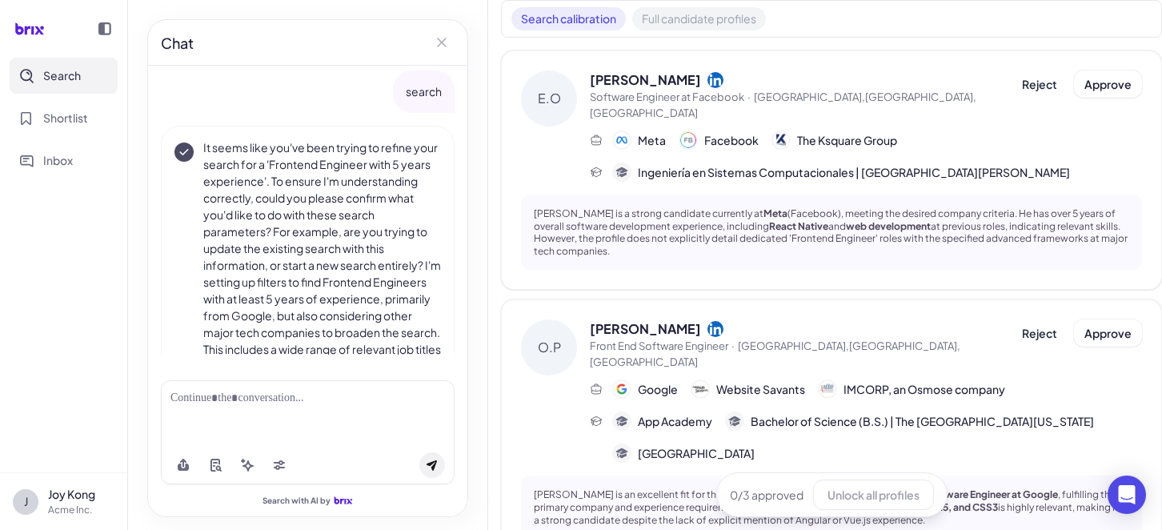
click at [712, 19] on button "Full candidate profiles" at bounding box center [699, 18] width 134 height 23
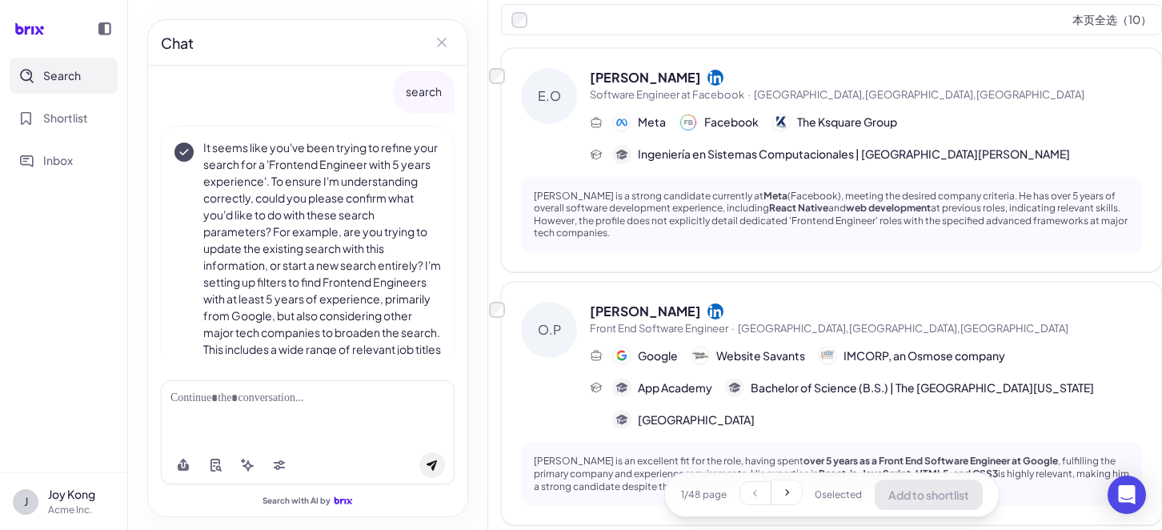
scroll to position [80, 0]
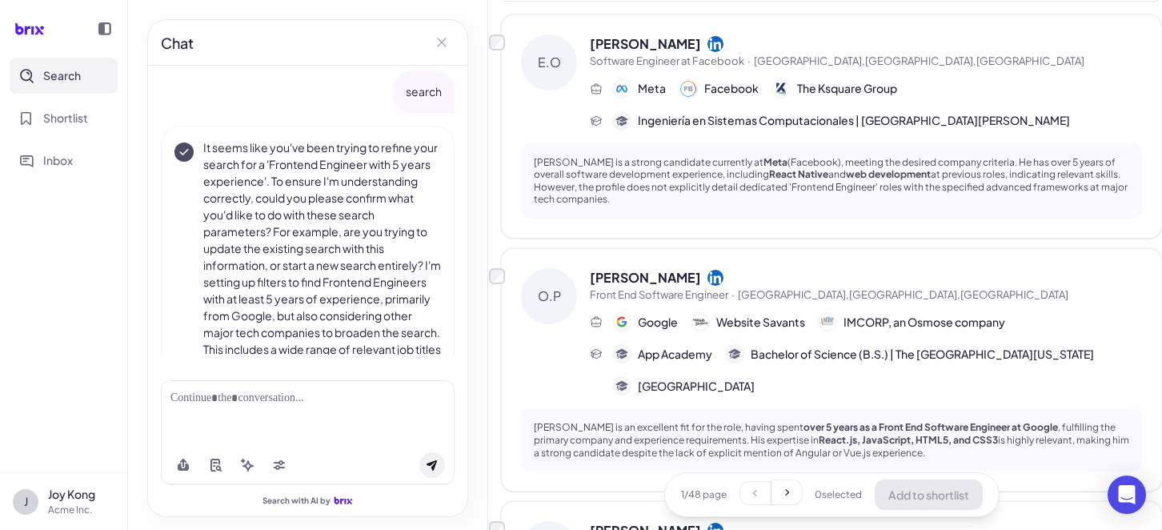
click at [104, 418] on nav "Search Shortlist Inbox" at bounding box center [63, 265] width 127 height 414
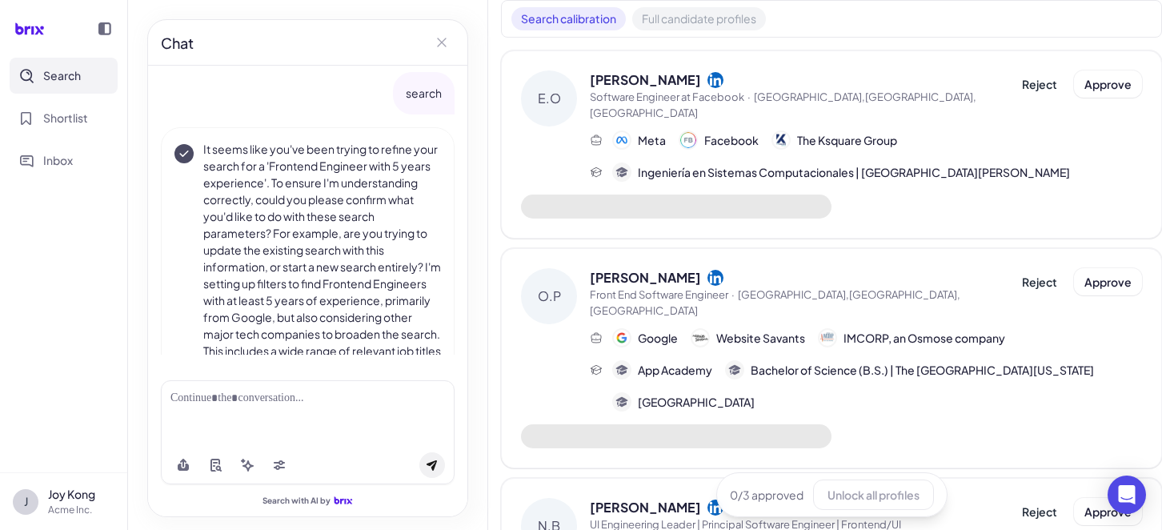
scroll to position [1515, 0]
click at [637, 15] on button "Full candidate profiles" at bounding box center [699, 18] width 134 height 23
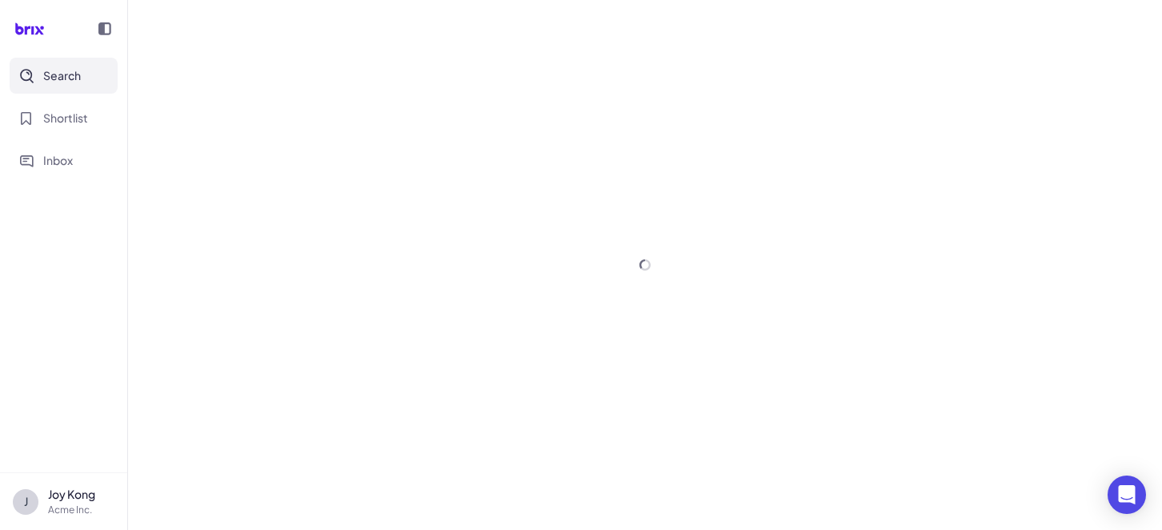
click at [31, 374] on nav "Search Shortlist Inbox" at bounding box center [63, 265] width 127 height 414
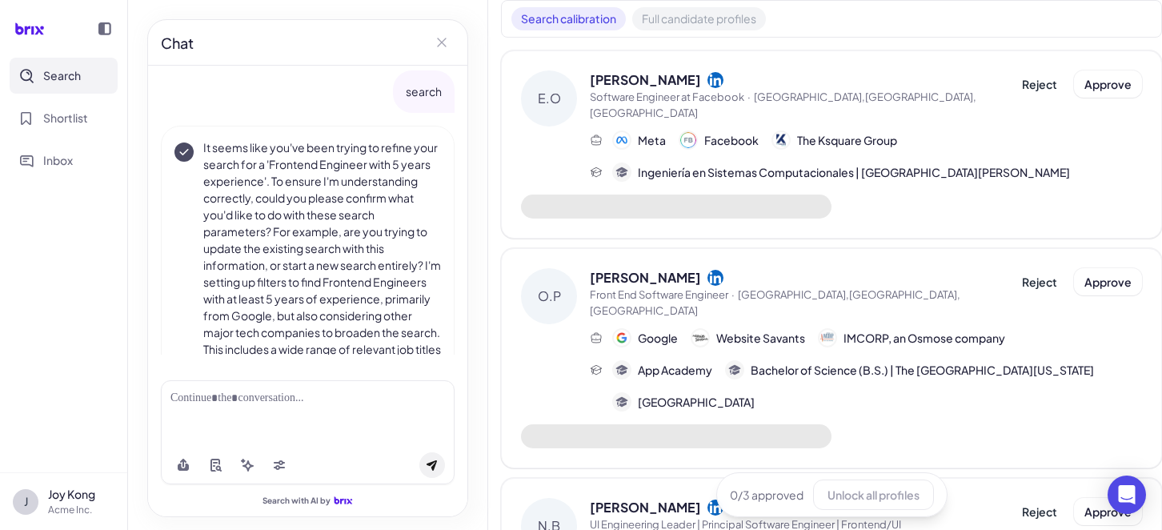
click at [718, 18] on button "Full candidate profiles" at bounding box center [699, 18] width 134 height 23
click at [665, 18] on button "Full candidate profiles" at bounding box center [699, 18] width 134 height 23
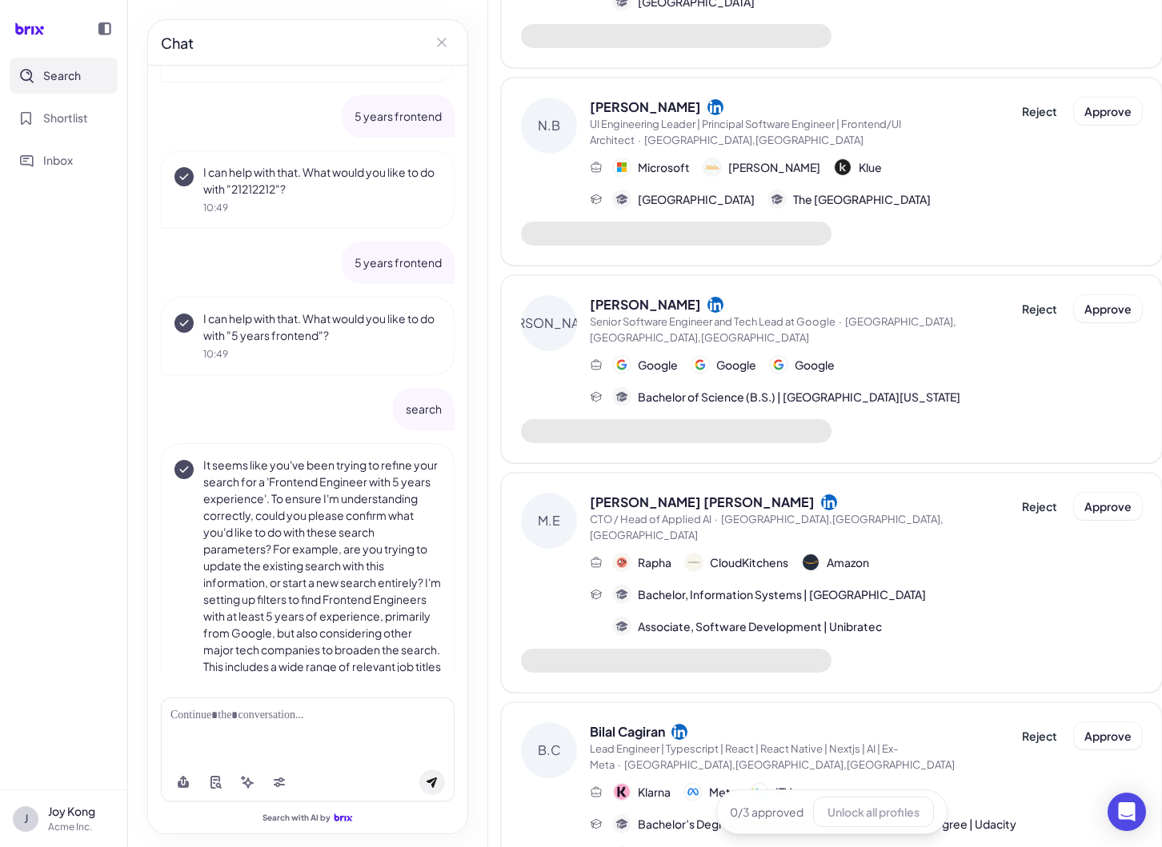
scroll to position [0, 0]
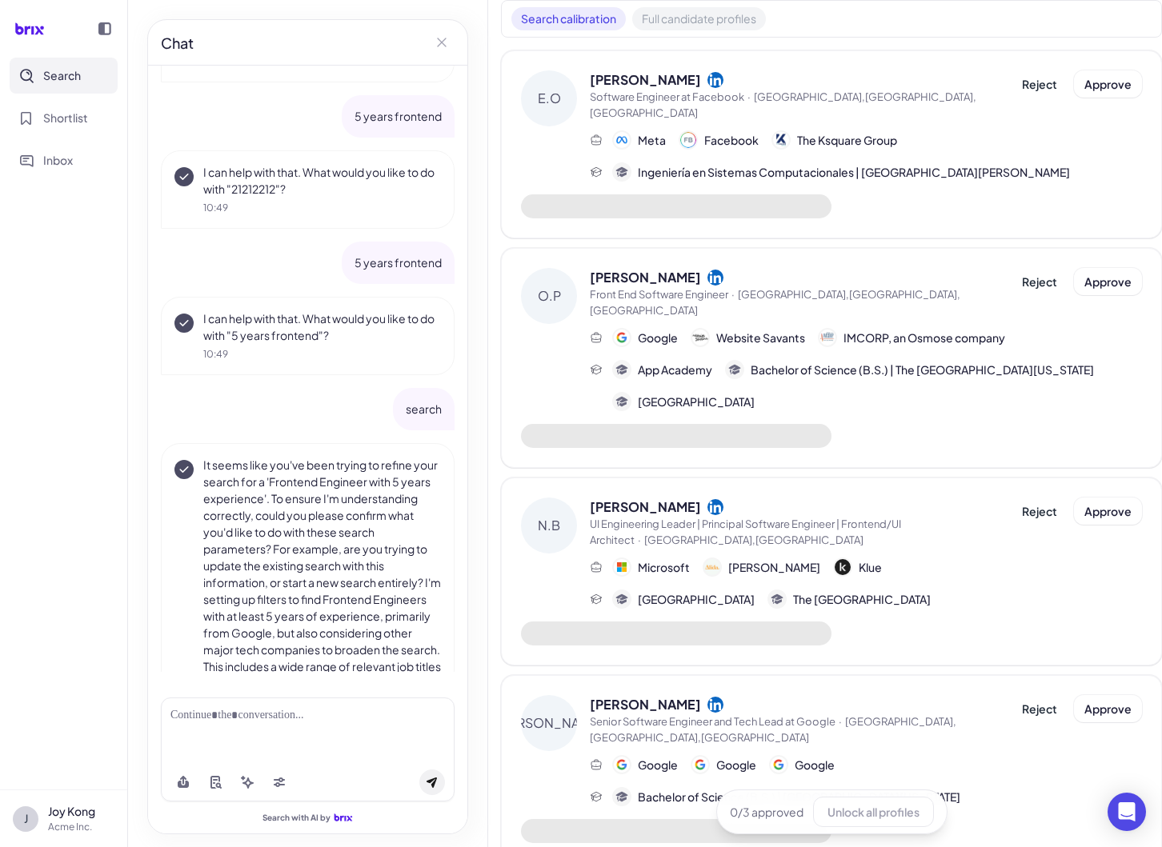
click at [696, 11] on button "Full candidate profiles" at bounding box center [699, 18] width 134 height 23
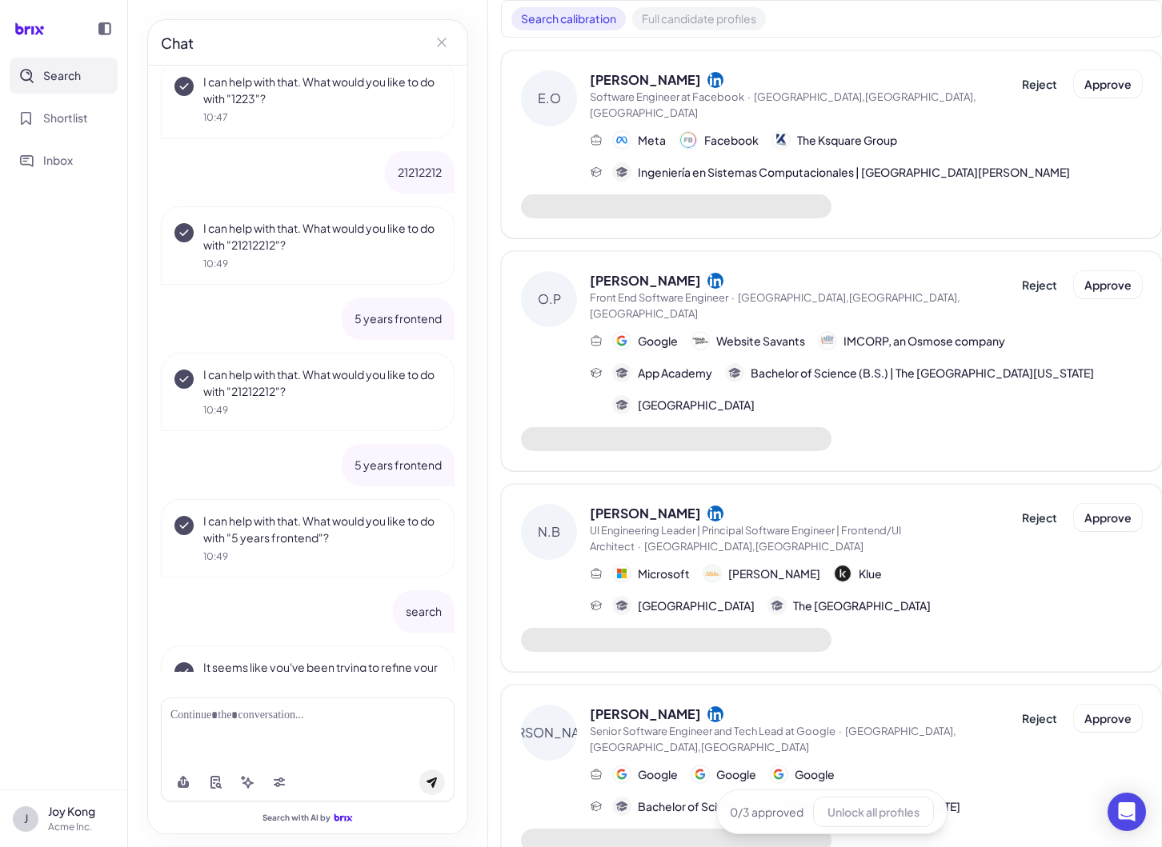
scroll to position [1198, 0]
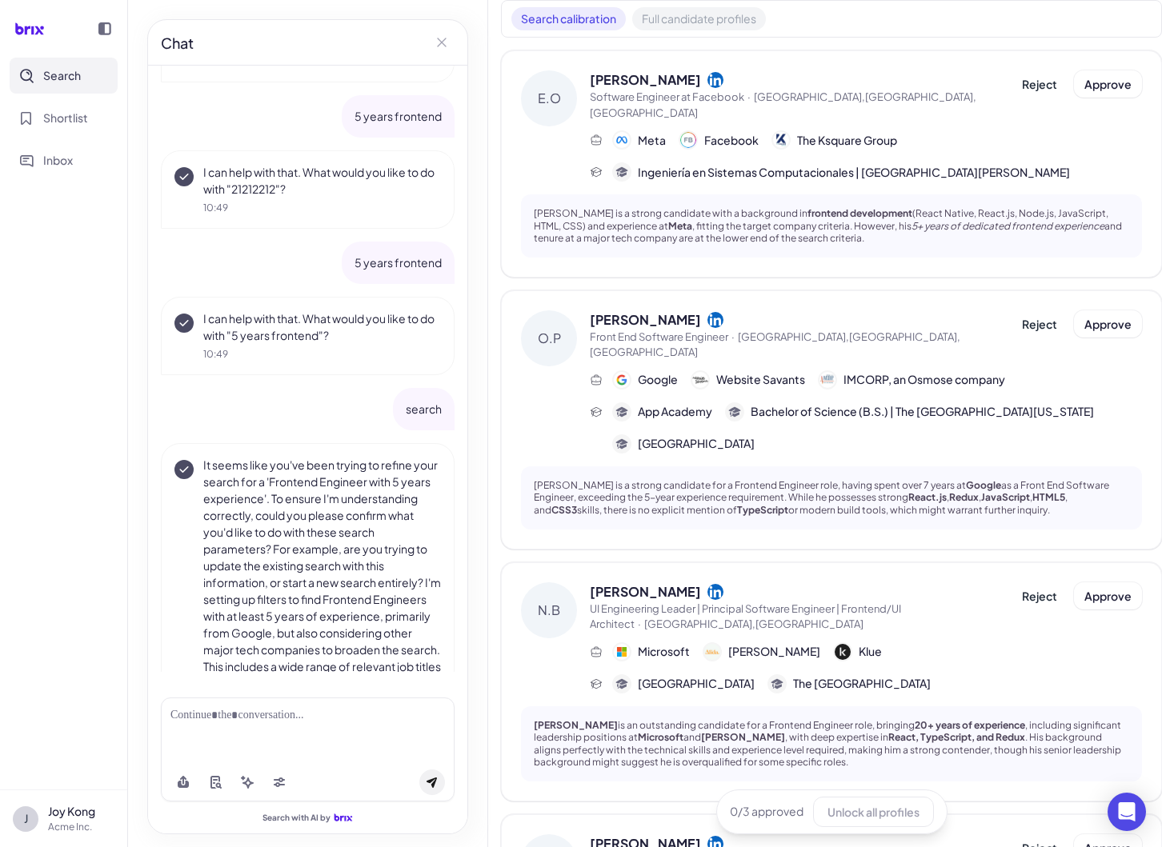
click at [739, 14] on button "Full candidate profiles" at bounding box center [699, 18] width 134 height 23
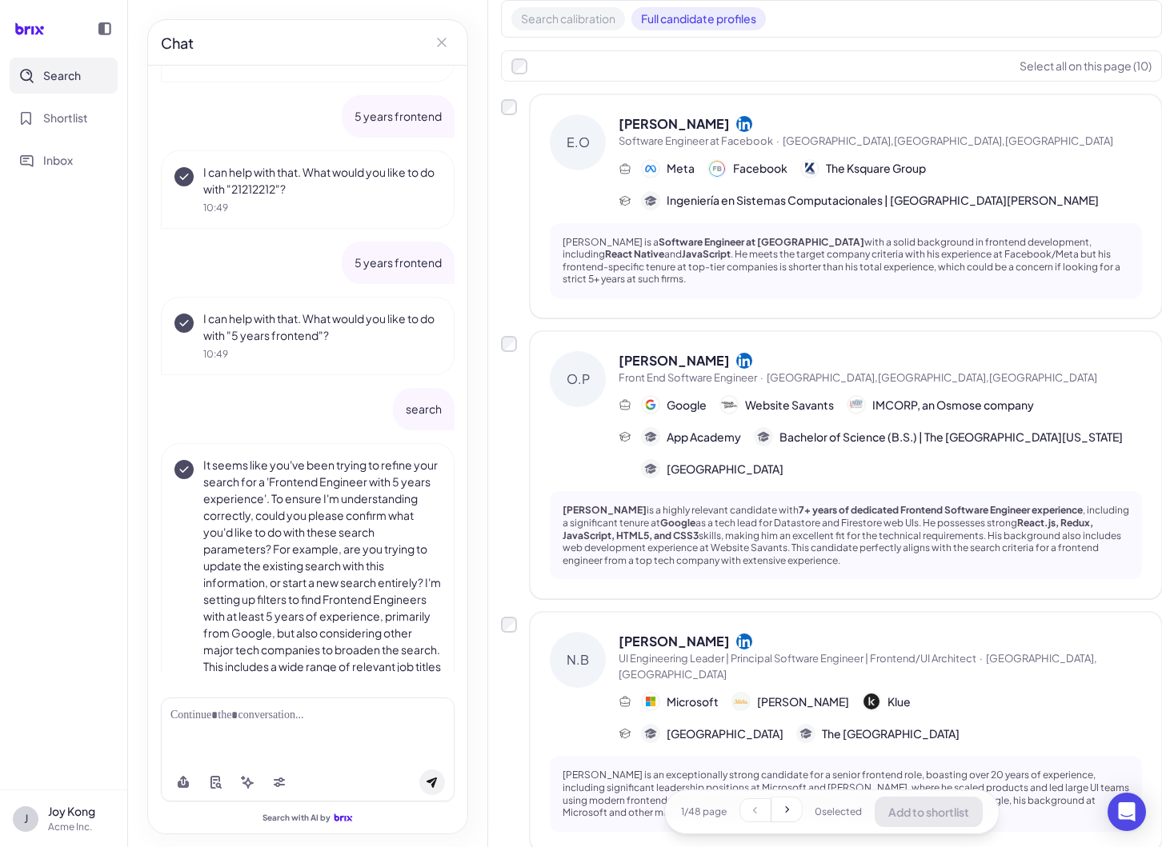
drag, startPoint x: 67, startPoint y: 534, endPoint x: 77, endPoint y: 535, distance: 9.7
click at [67, 529] on nav "Search Shortlist Inbox" at bounding box center [63, 424] width 127 height 732
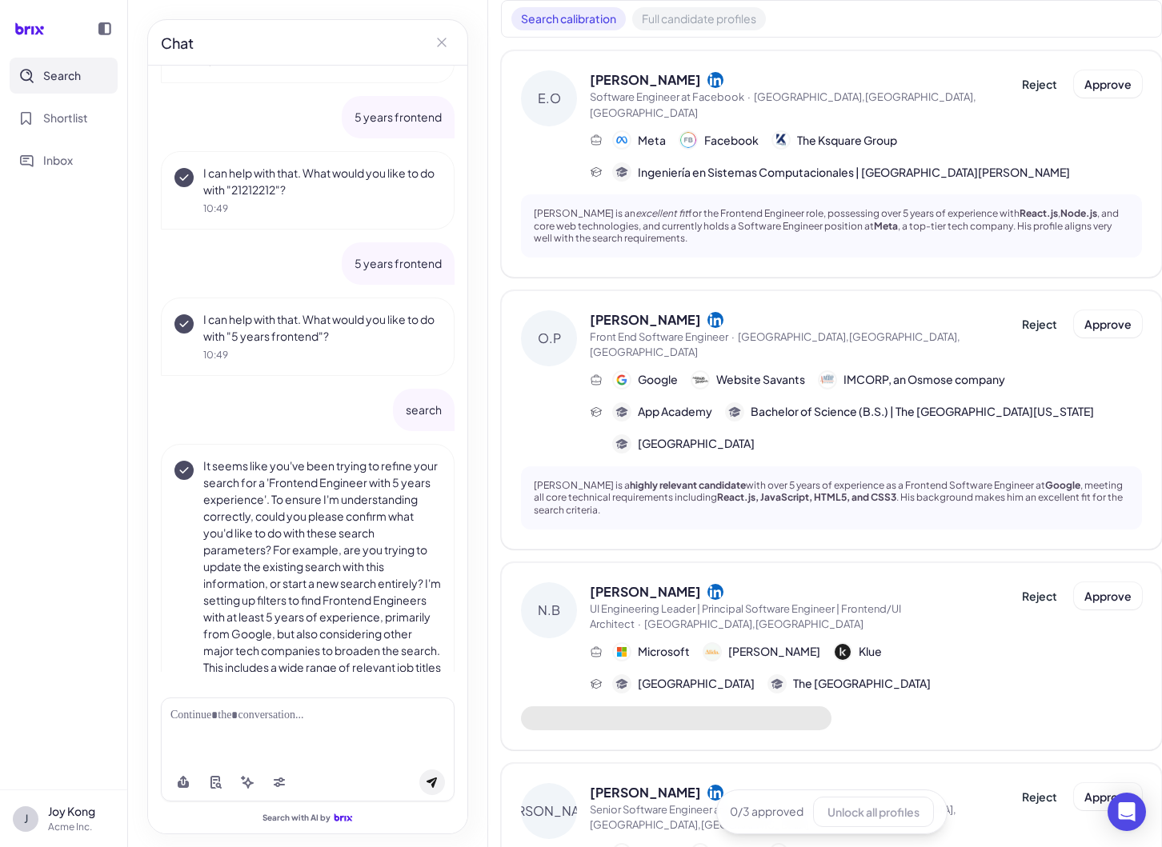
click at [678, 10] on button "Full candidate profiles" at bounding box center [699, 18] width 134 height 23
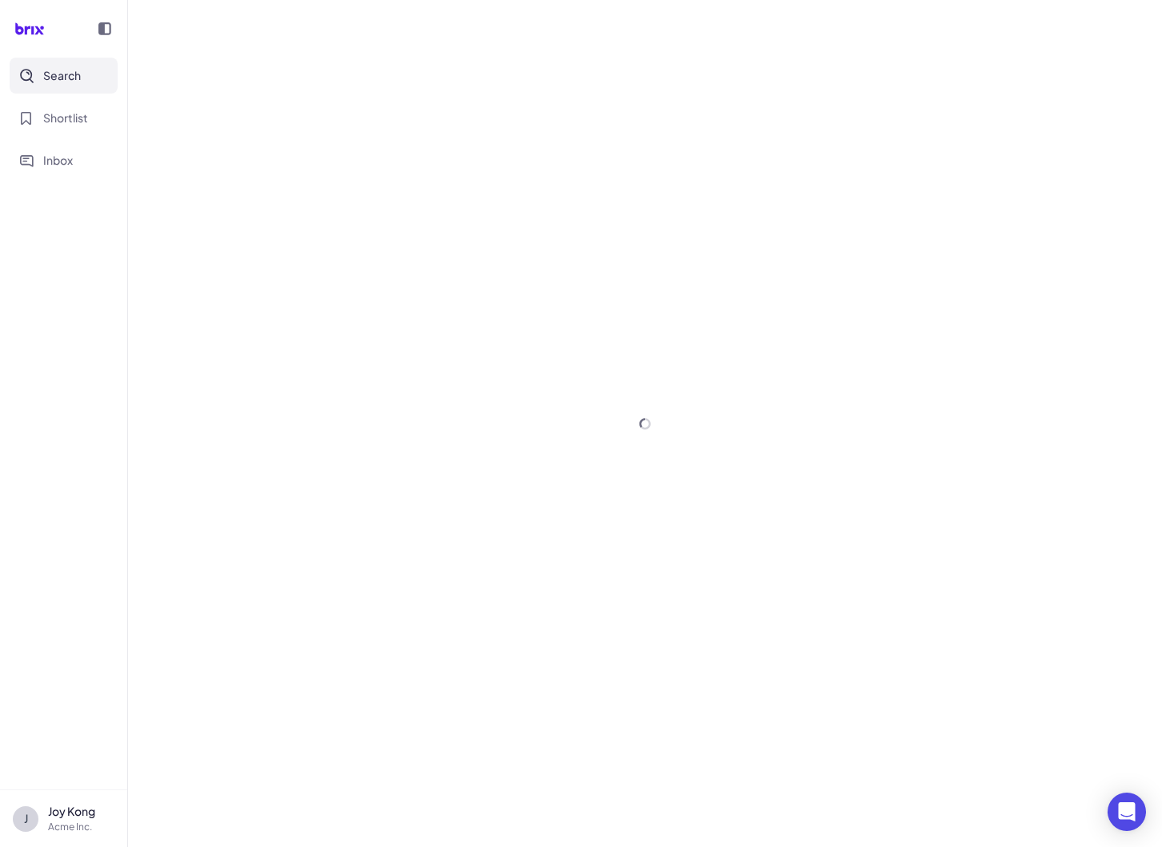
click at [77, 503] on nav "Search Shortlist Inbox" at bounding box center [63, 424] width 127 height 732
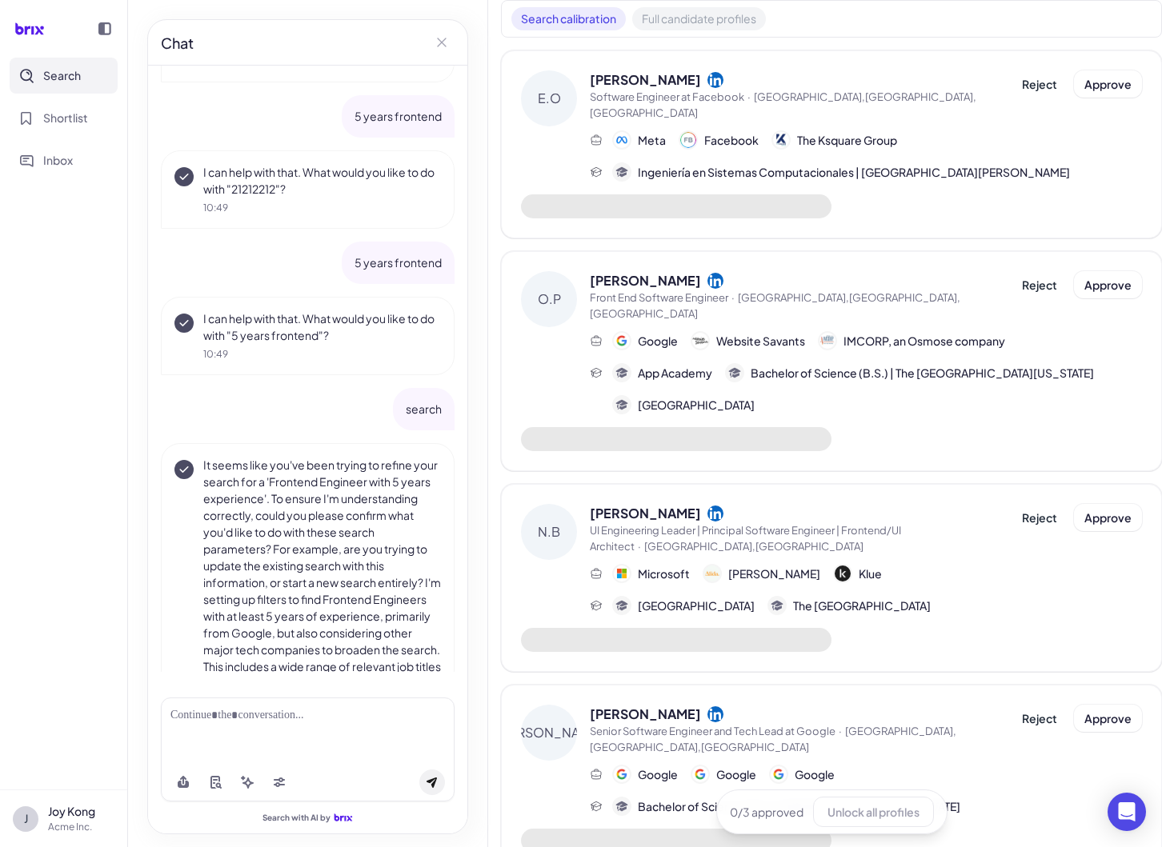
click at [722, 8] on button "Full candidate profiles" at bounding box center [699, 18] width 134 height 23
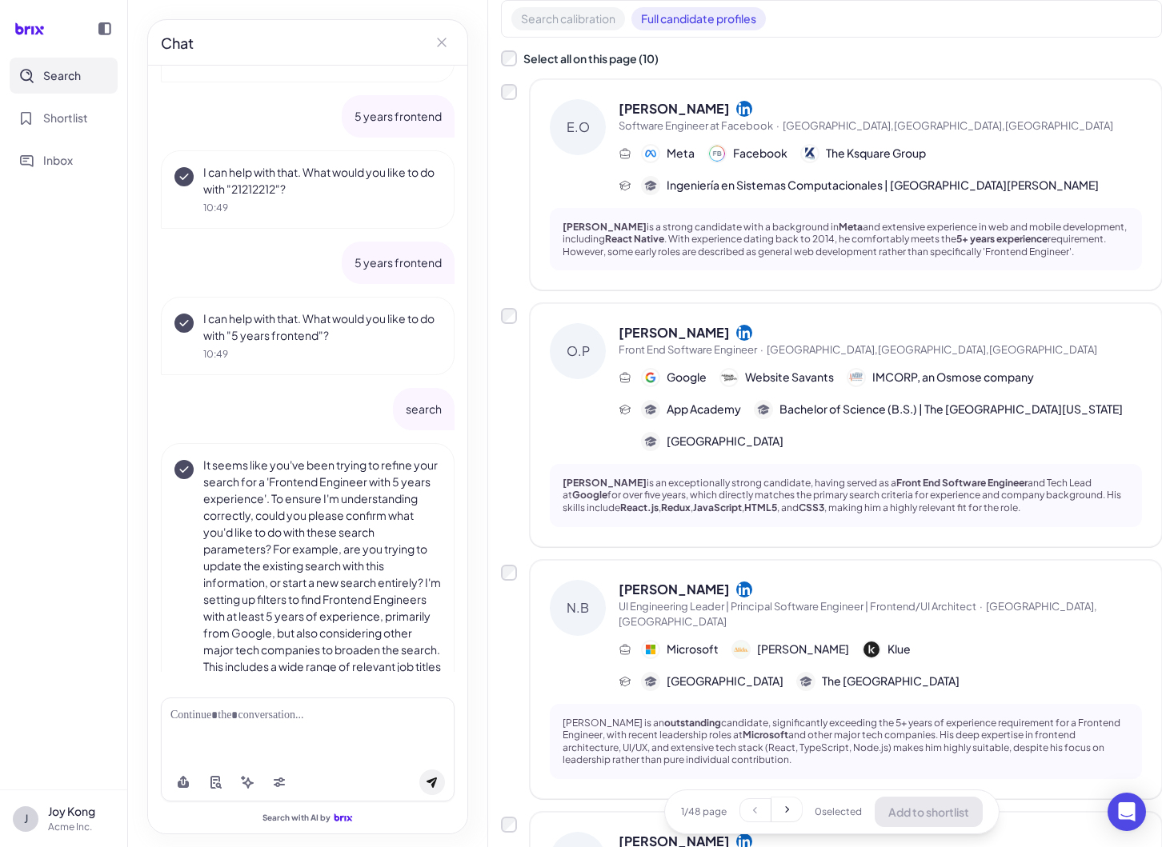
click at [97, 462] on nav "Search Shortlist Inbox" at bounding box center [63, 424] width 127 height 732
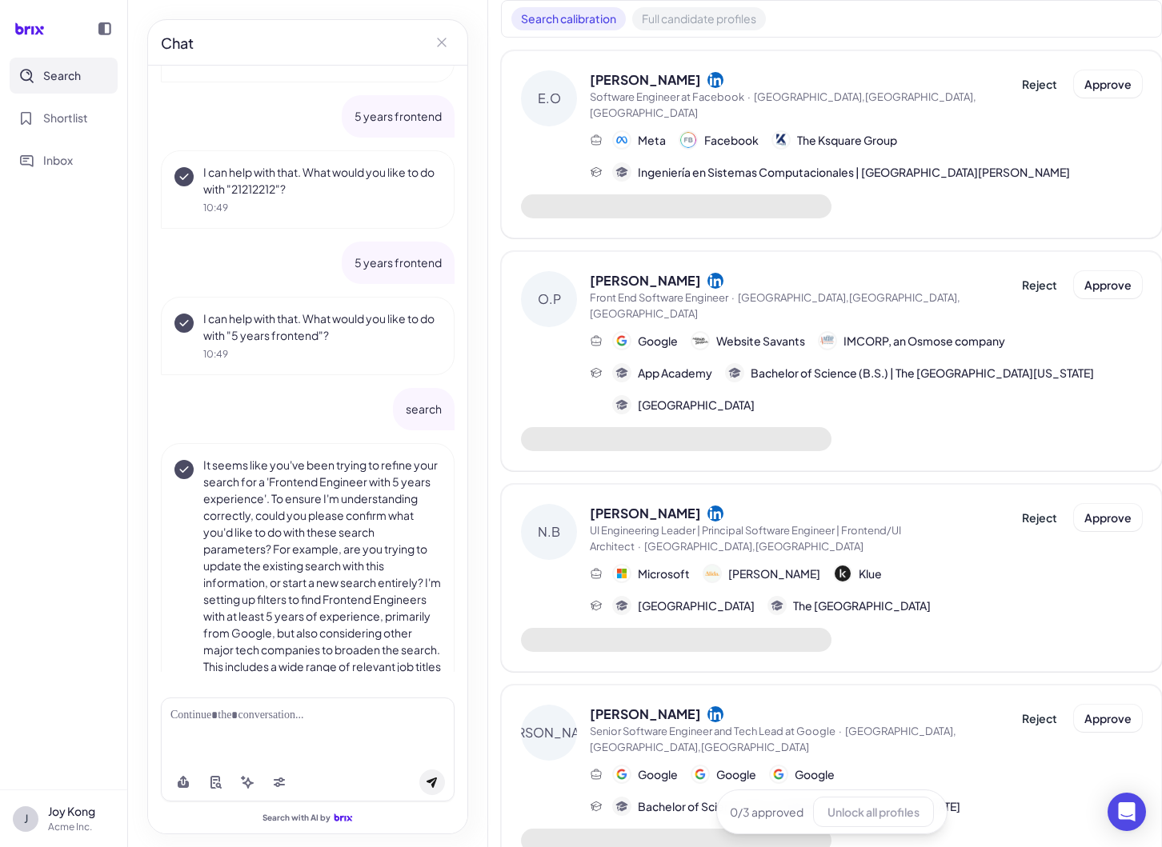
click at [731, 26] on button "Full candidate profiles" at bounding box center [699, 18] width 134 height 23
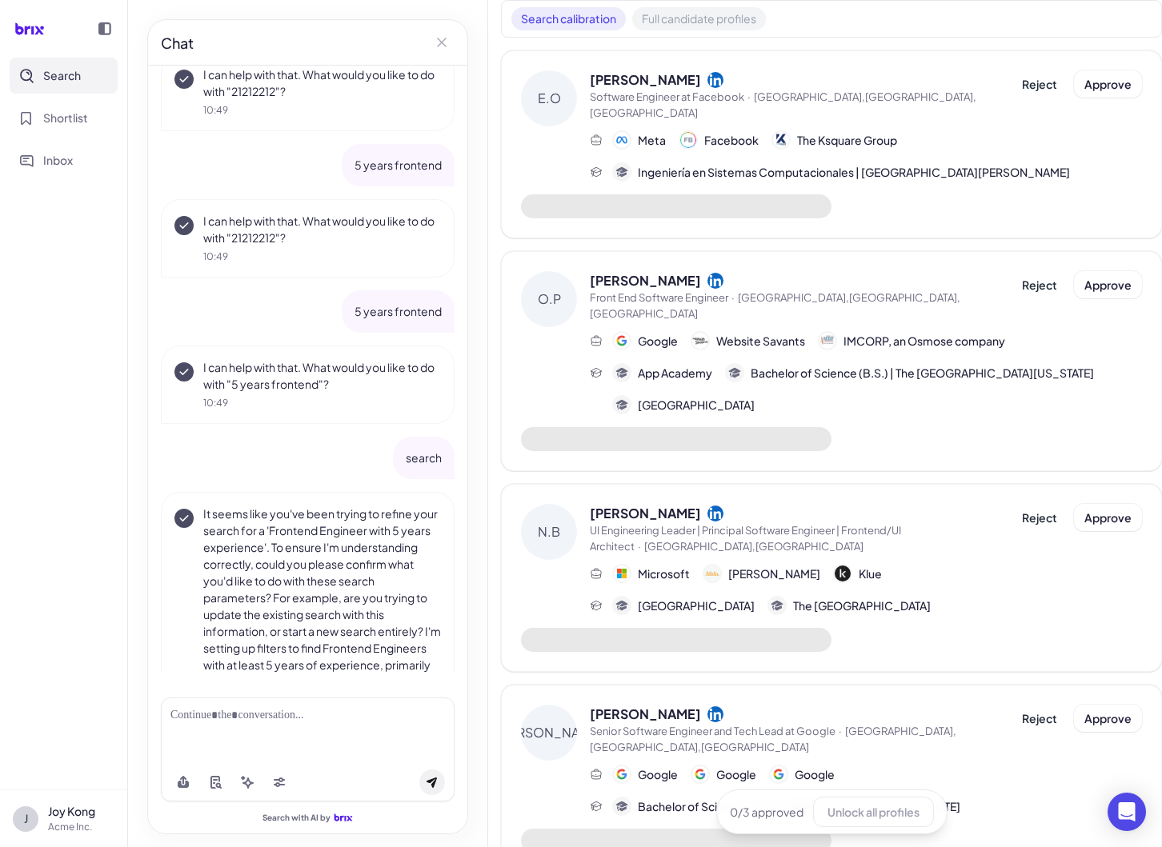
scroll to position [1198, 0]
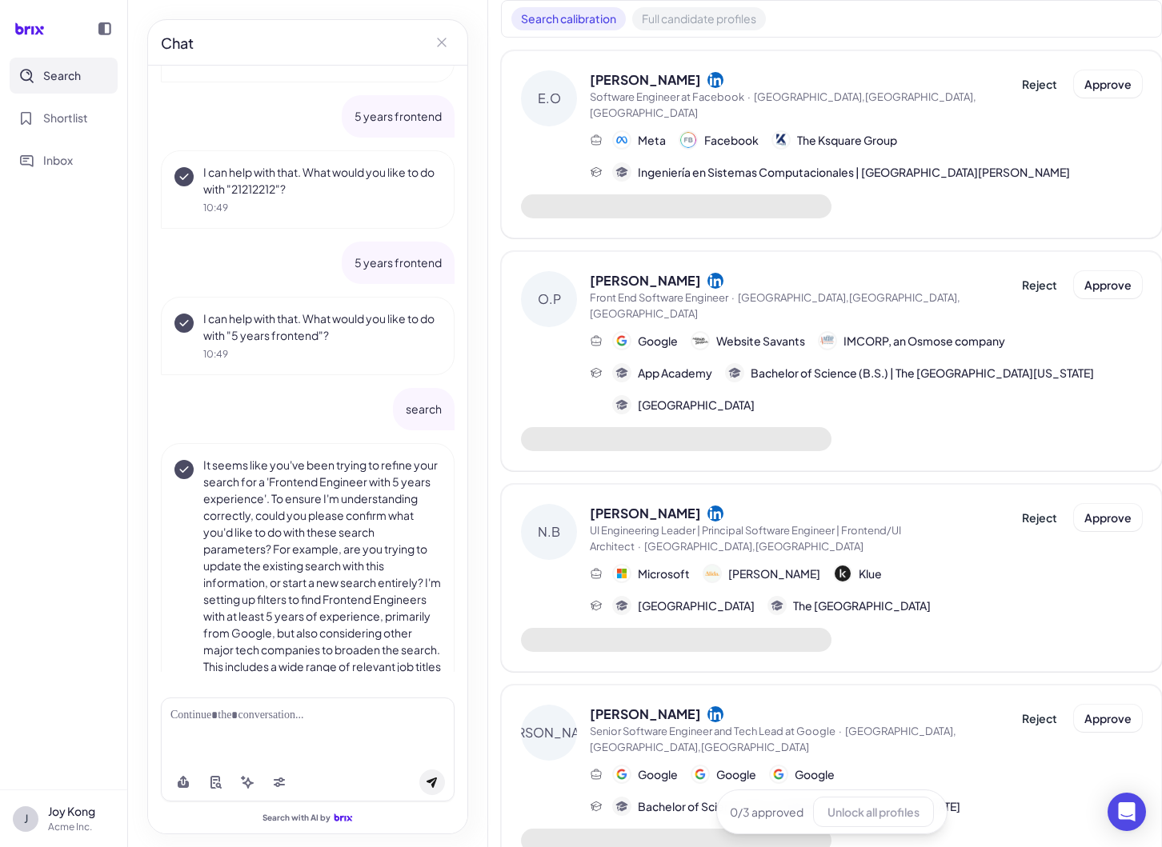
click at [746, 30] on div "Search calibration Full candidate profiles" at bounding box center [831, 19] width 661 height 38
click at [739, 23] on button "Full candidate profiles" at bounding box center [699, 18] width 134 height 23
click at [694, 14] on button "Full candidate profiles" at bounding box center [699, 18] width 134 height 23
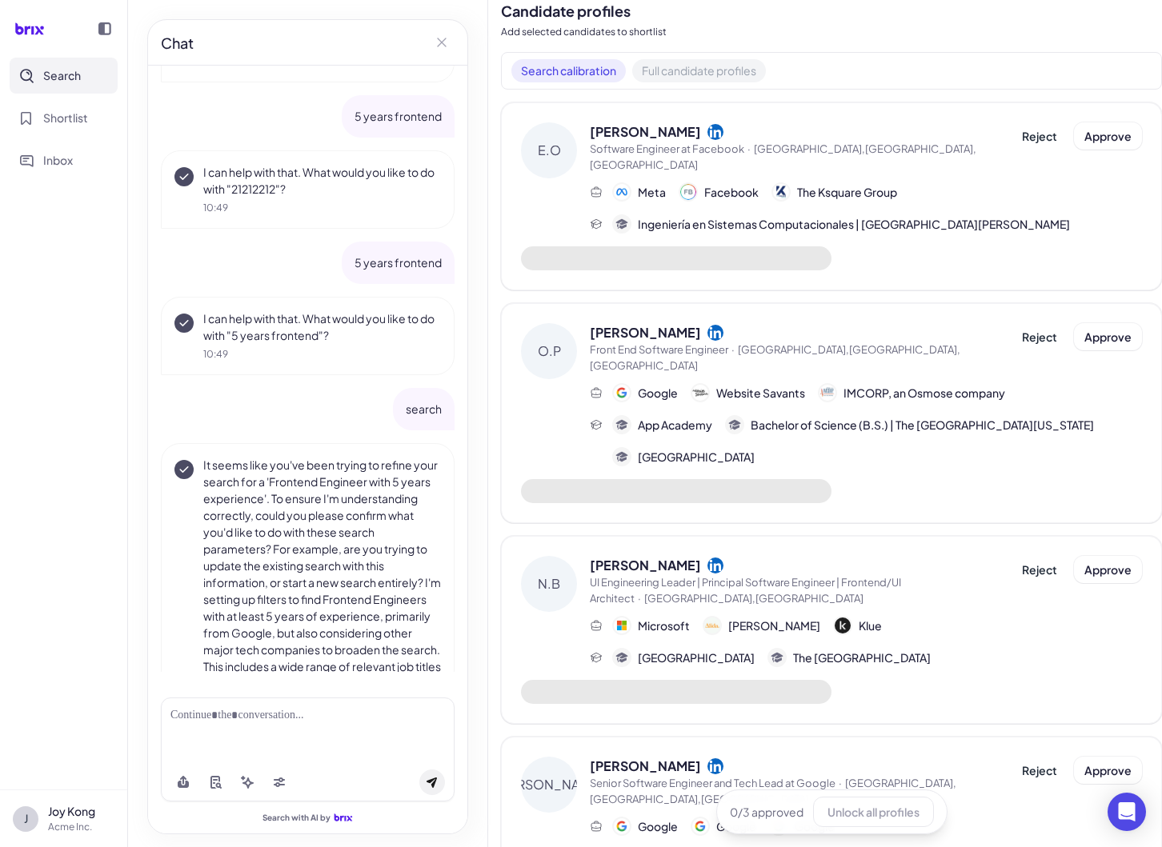
click at [711, 71] on button "Full candidate profiles" at bounding box center [699, 70] width 134 height 23
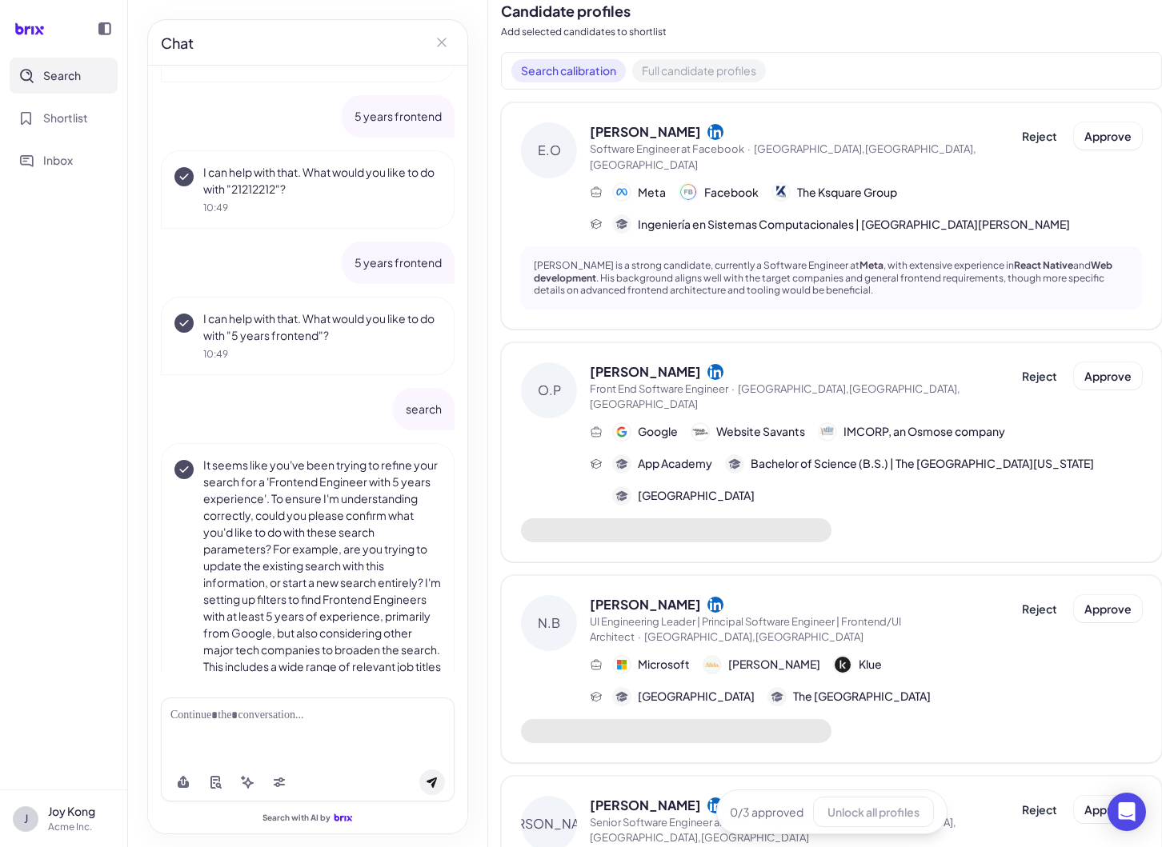
click at [757, 78] on button "Full candidate profiles" at bounding box center [699, 70] width 134 height 23
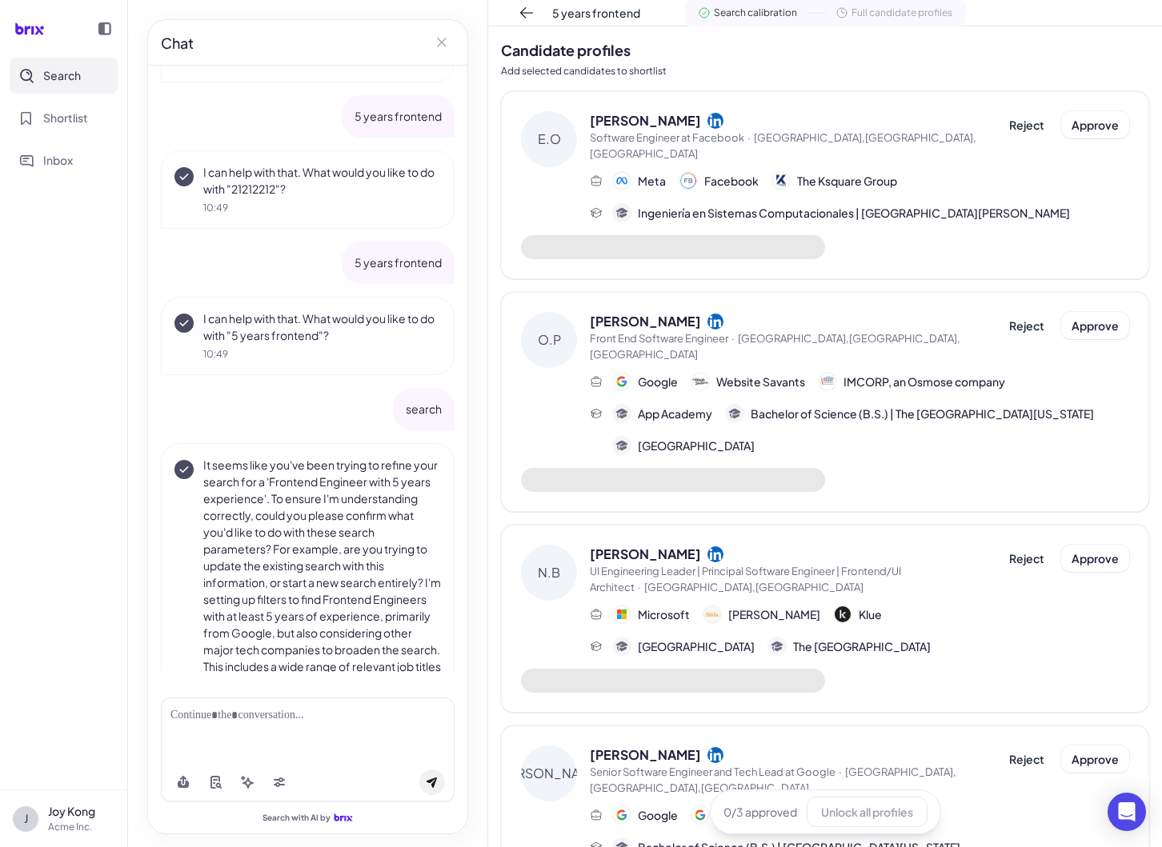
click at [93, 597] on nav "Search Shortlist Inbox" at bounding box center [63, 424] width 127 height 732
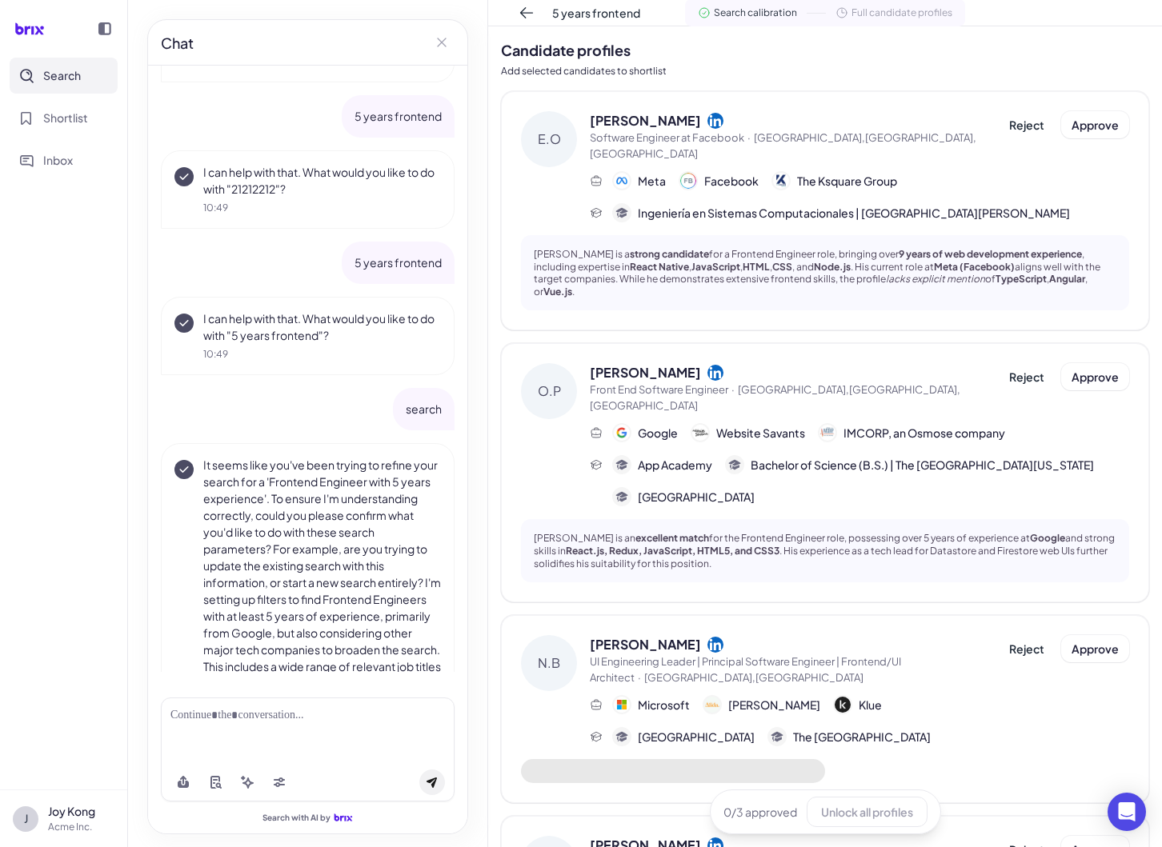
click at [866, 21] on div "Search calibration Full candidate profiles" at bounding box center [825, 12] width 280 height 27
click at [874, 14] on span "Full candidate profiles" at bounding box center [901, 13] width 101 height 14
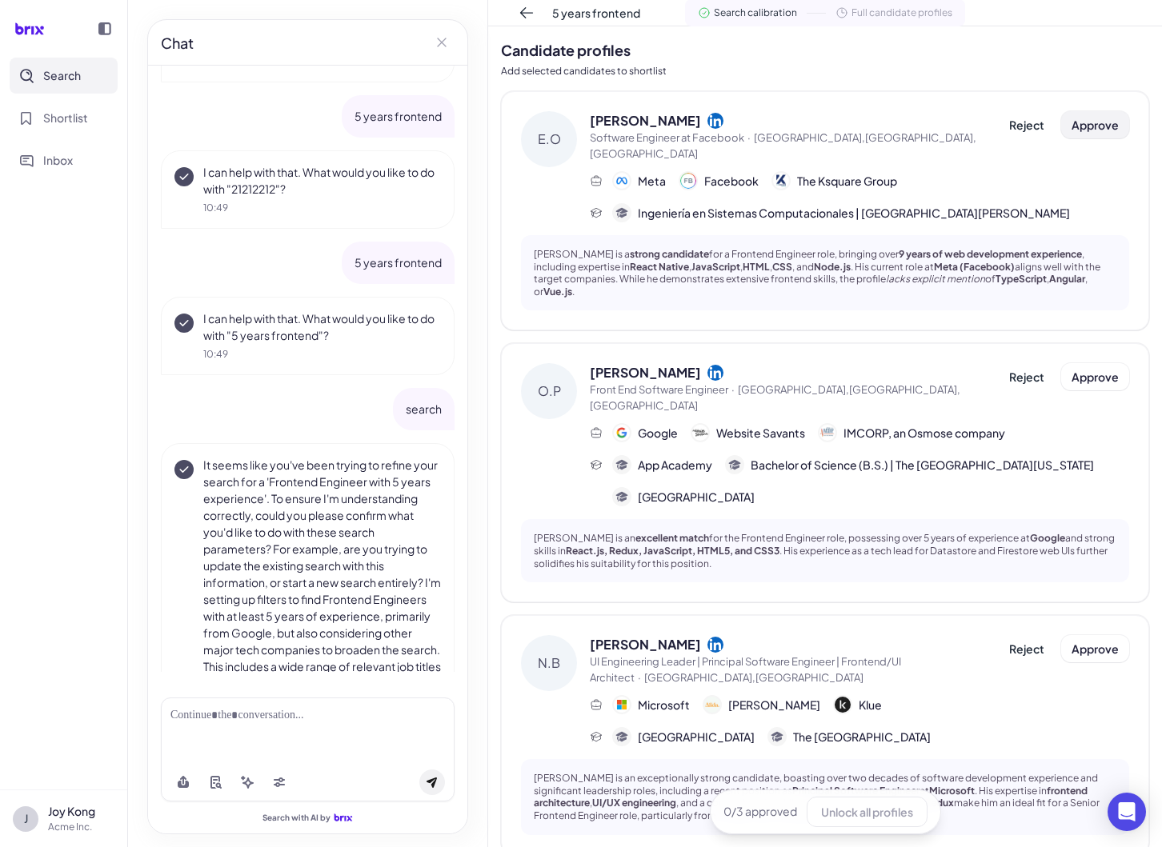
click at [1081, 119] on span "Approve" at bounding box center [1094, 125] width 47 height 14
click at [1078, 363] on button "Approve" at bounding box center [1095, 376] width 68 height 27
drag, startPoint x: 1077, startPoint y: 602, endPoint x: 1077, endPoint y: 614, distance: 12.0
click at [1077, 635] on button "Approve" at bounding box center [1095, 648] width 68 height 27
click at [34, 502] on nav "Search Shortlist Inbox" at bounding box center [63, 424] width 127 height 732
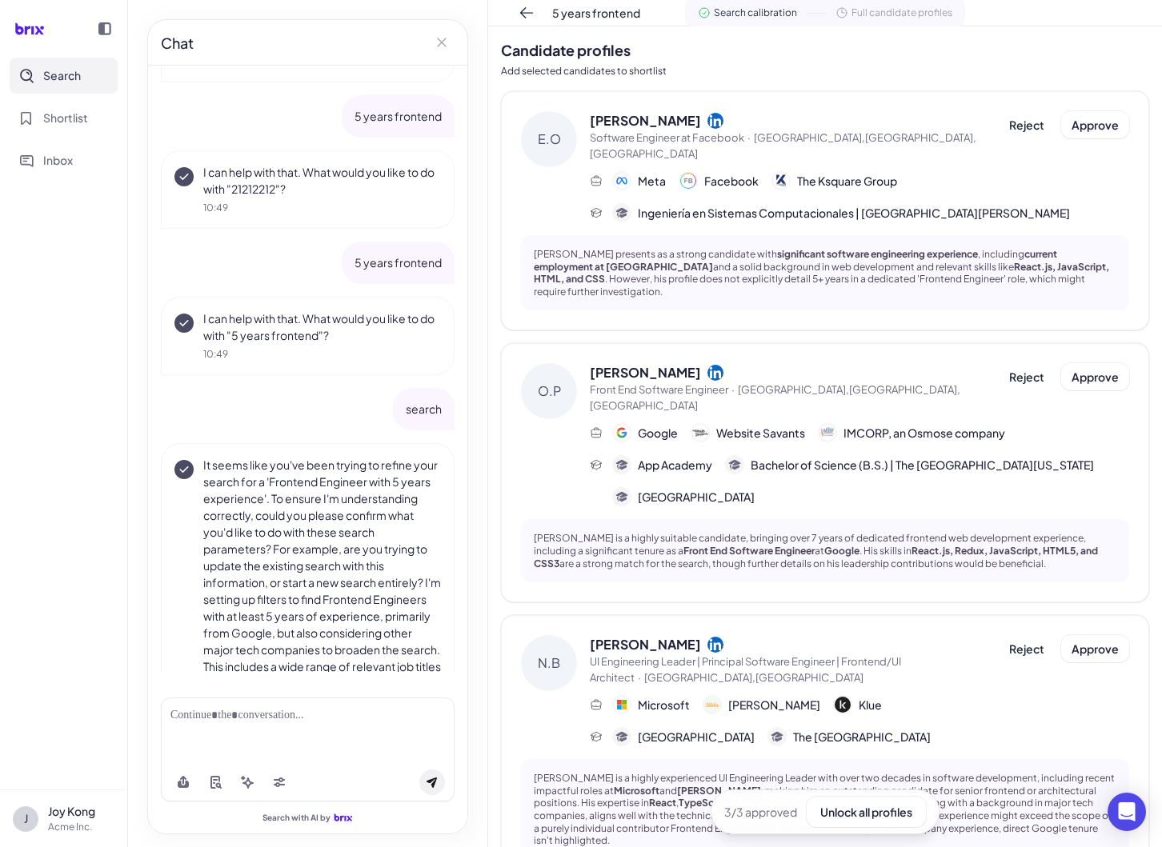
drag, startPoint x: 74, startPoint y: 641, endPoint x: 124, endPoint y: 616, distance: 56.2
click at [74, 641] on nav "Search Shortlist Inbox" at bounding box center [63, 424] width 127 height 732
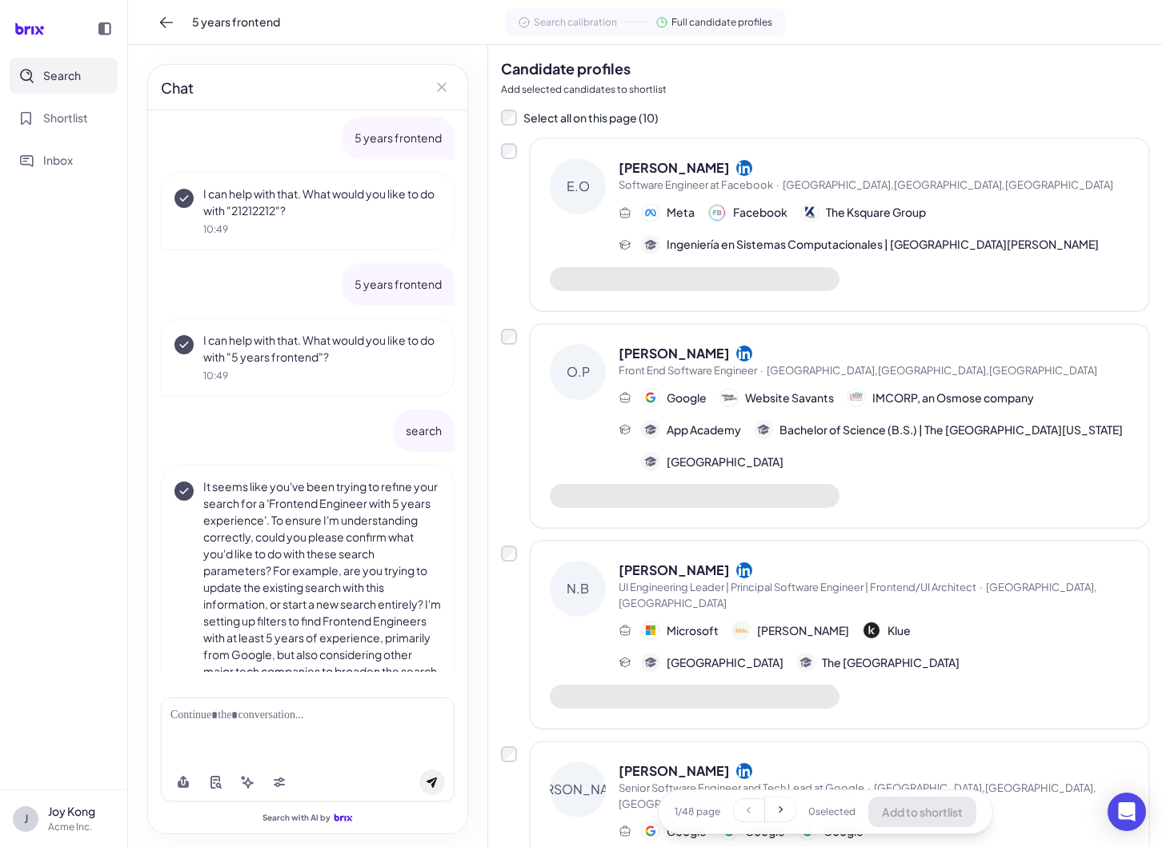
scroll to position [1242, 0]
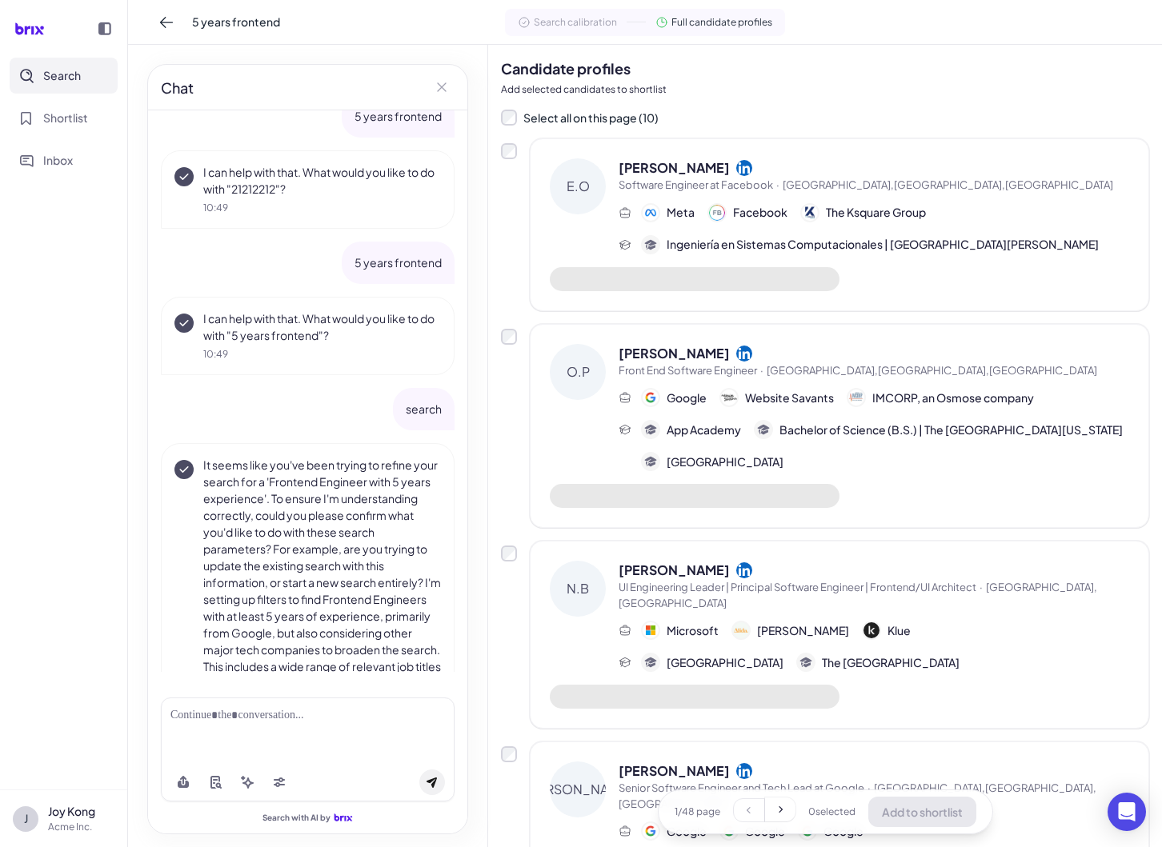
click at [890, 84] on p "Add selected candidates to shortlist" at bounding box center [825, 89] width 648 height 14
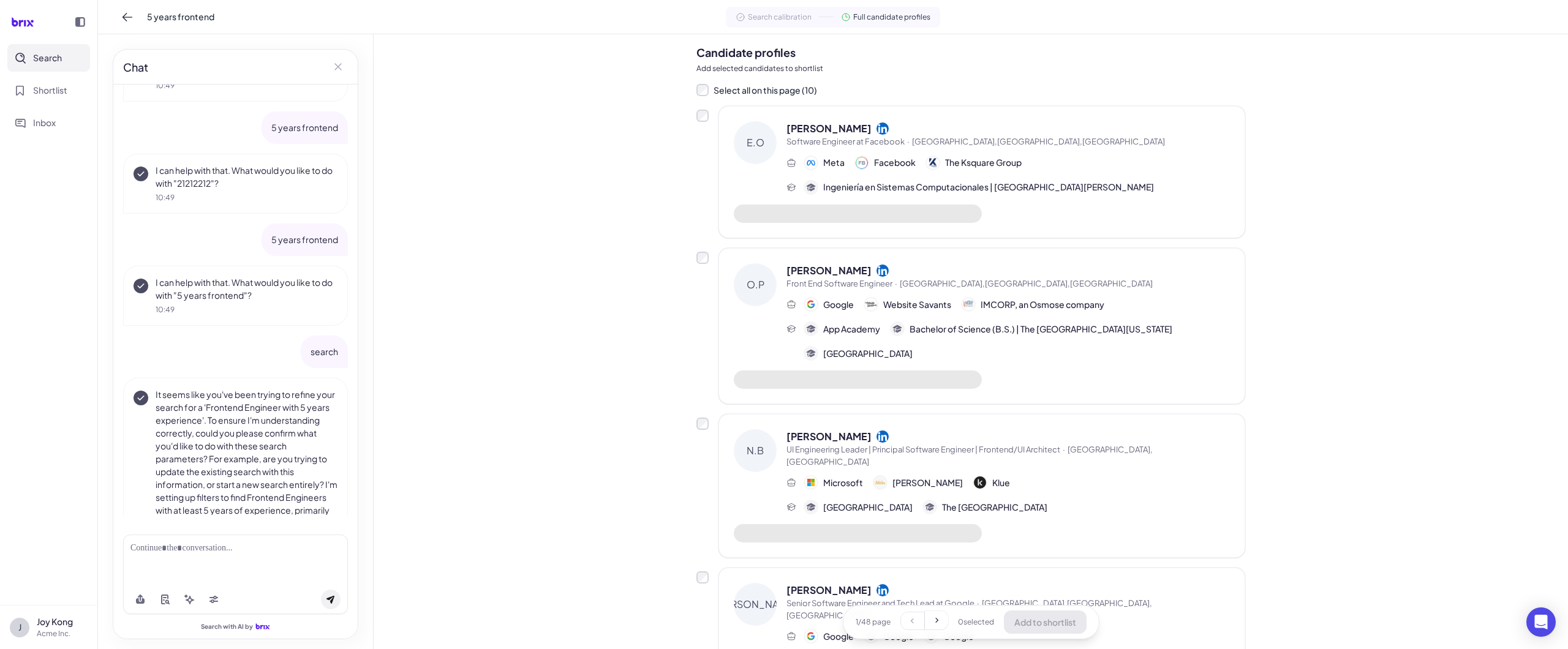
scroll to position [951, 0]
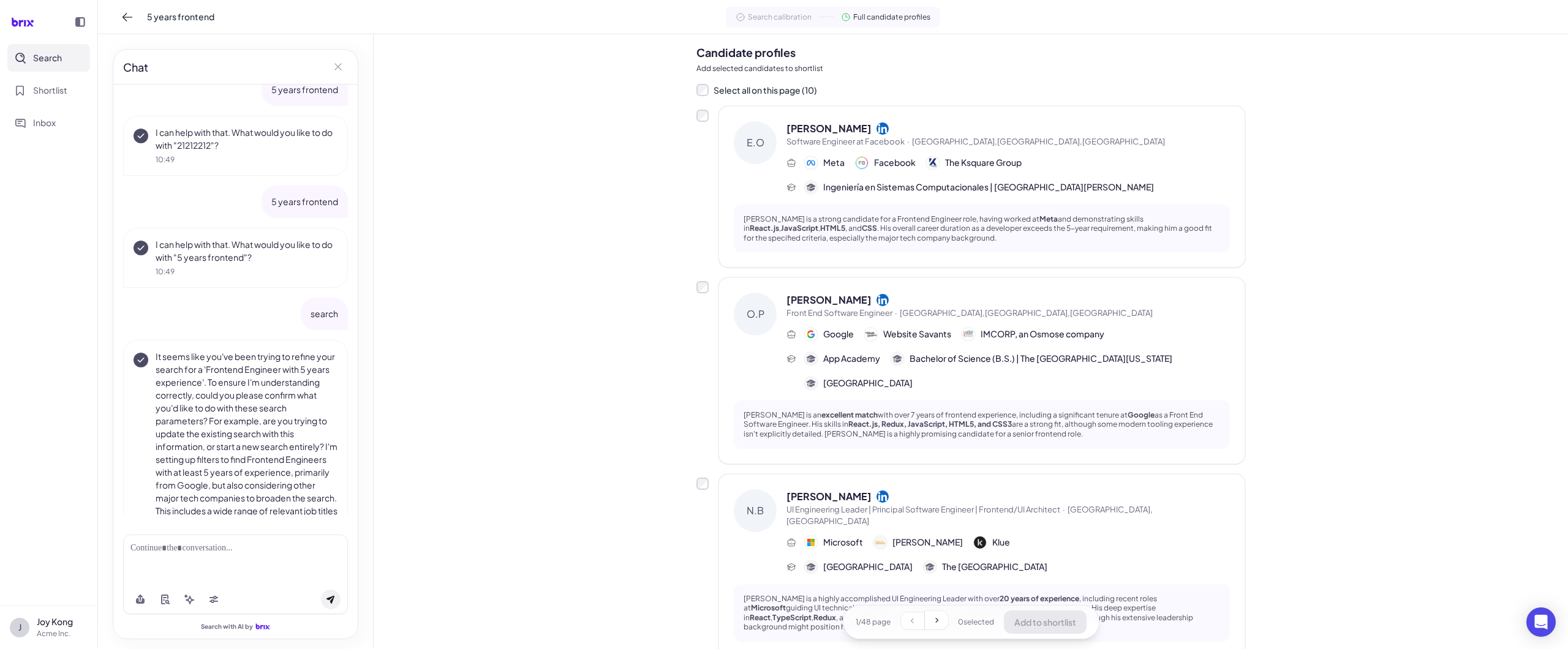
click at [0, 476] on nav "Search Shortlist Inbox" at bounding box center [48, 324] width 97 height 561
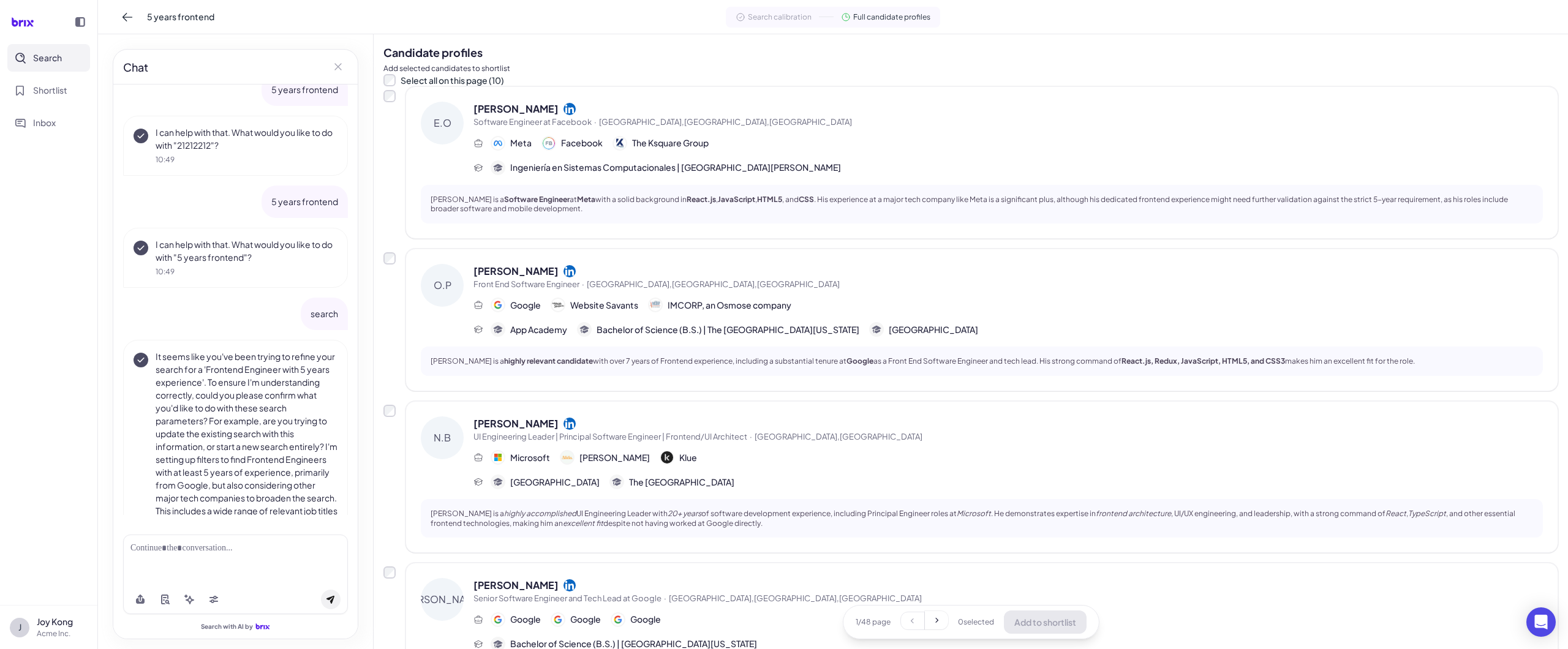
click at [40, 410] on nav "Search Shortlist Inbox" at bounding box center [48, 324] width 97 height 561
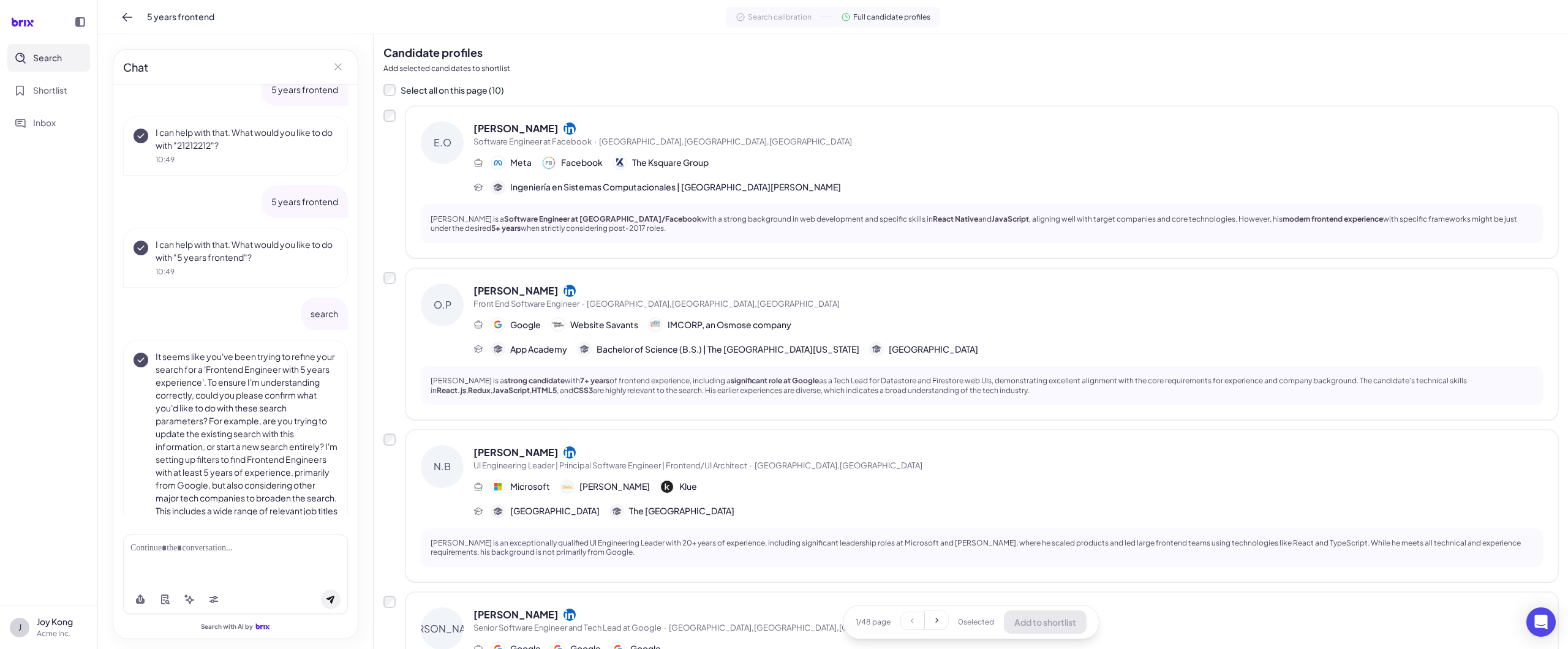
click at [5, 430] on nav "Search Shortlist Inbox" at bounding box center [48, 324] width 97 height 561
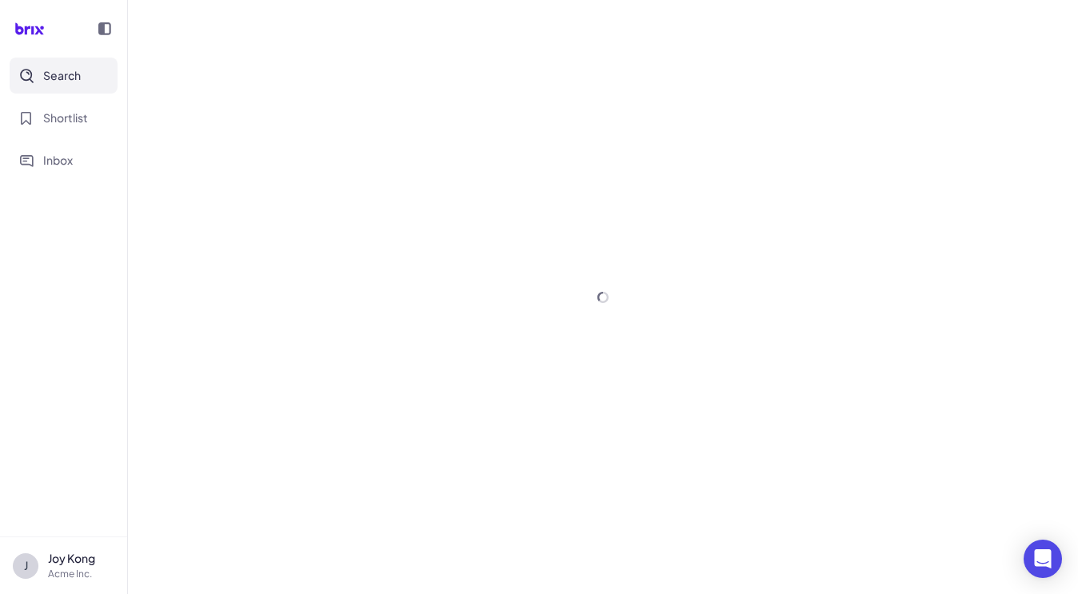
click at [838, 92] on div at bounding box center [603, 297] width 950 height 594
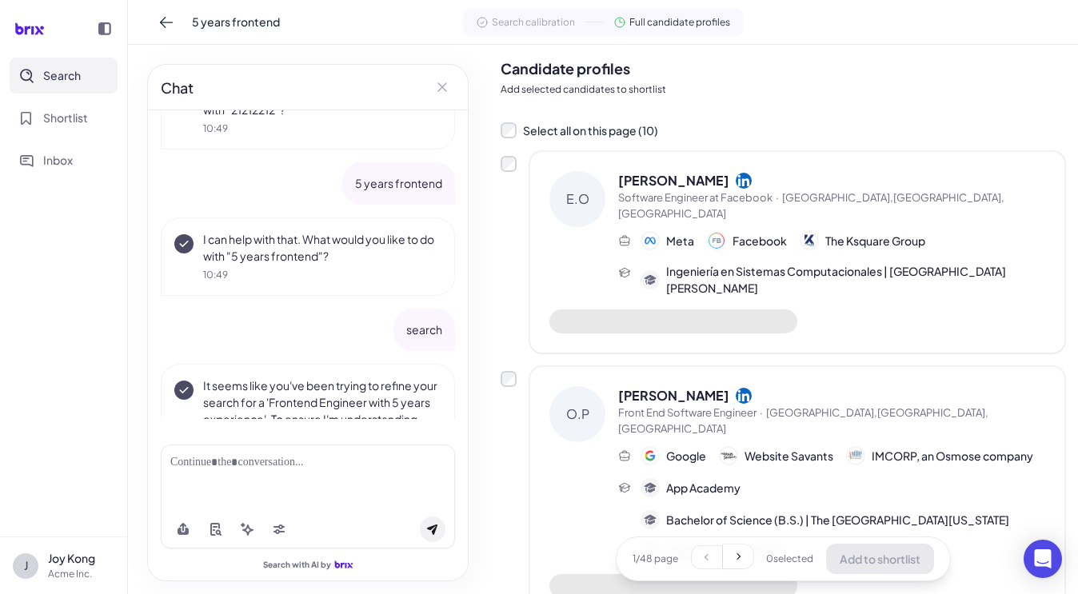
scroll to position [1495, 0]
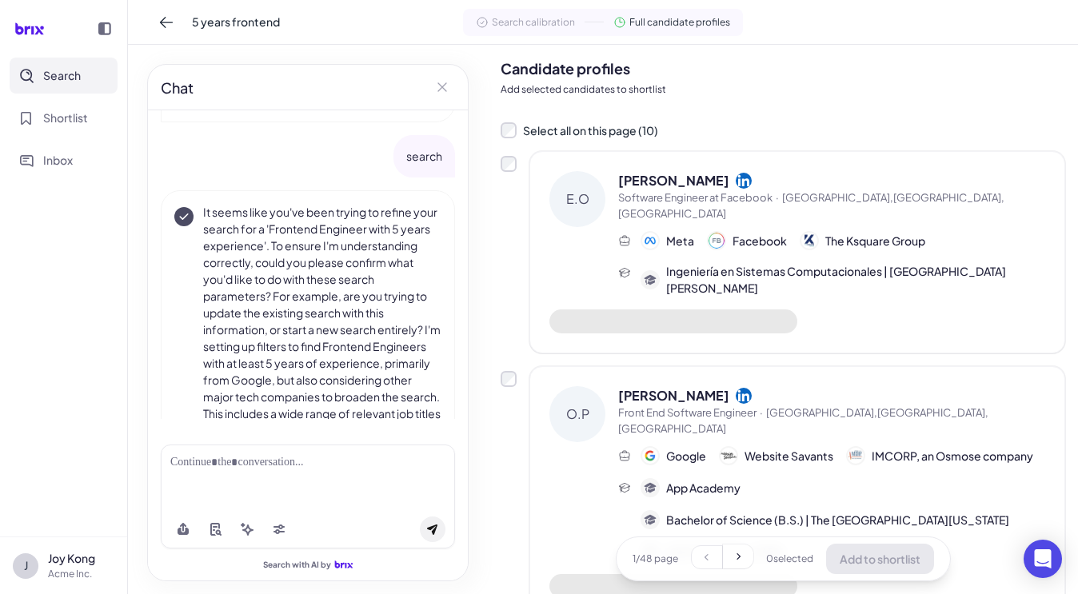
click at [838, 92] on p "Add selected candidates to shortlist" at bounding box center [783, 89] width 565 height 14
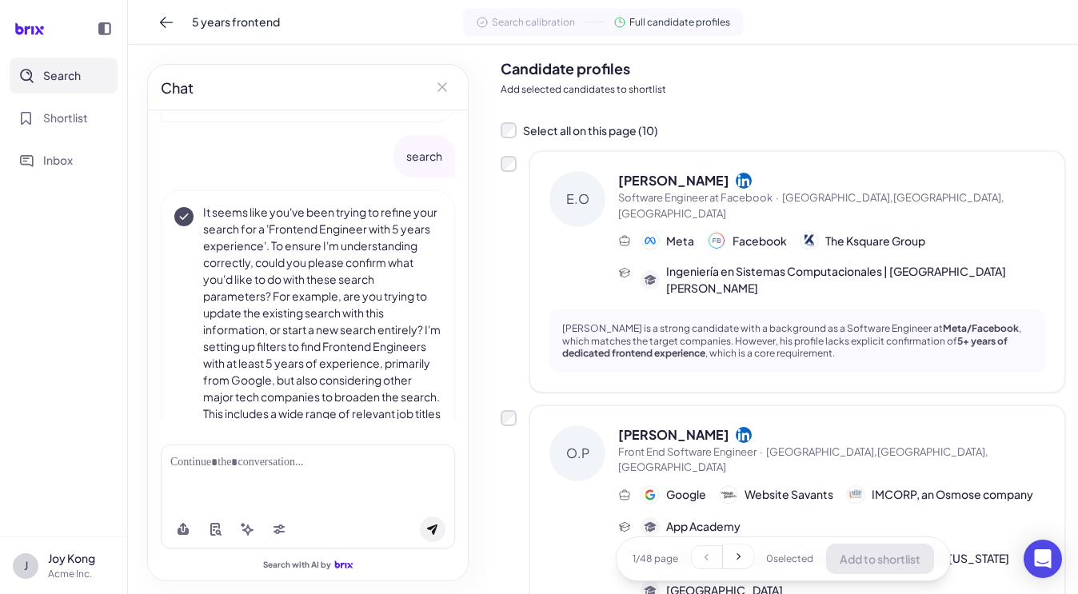
click at [509, 287] on div "E.O Eduardo Obregón Software Engineer at Facebook · Menlo Park,CA,United States…" at bounding box center [783, 272] width 565 height 242
click at [5, 412] on nav "Search Shortlist Inbox" at bounding box center [63, 297] width 127 height 479
click at [505, 296] on div "E.O Eduardo Obregón Software Engineer at Facebook · Menlo Park,CA,United States…" at bounding box center [783, 272] width 565 height 242
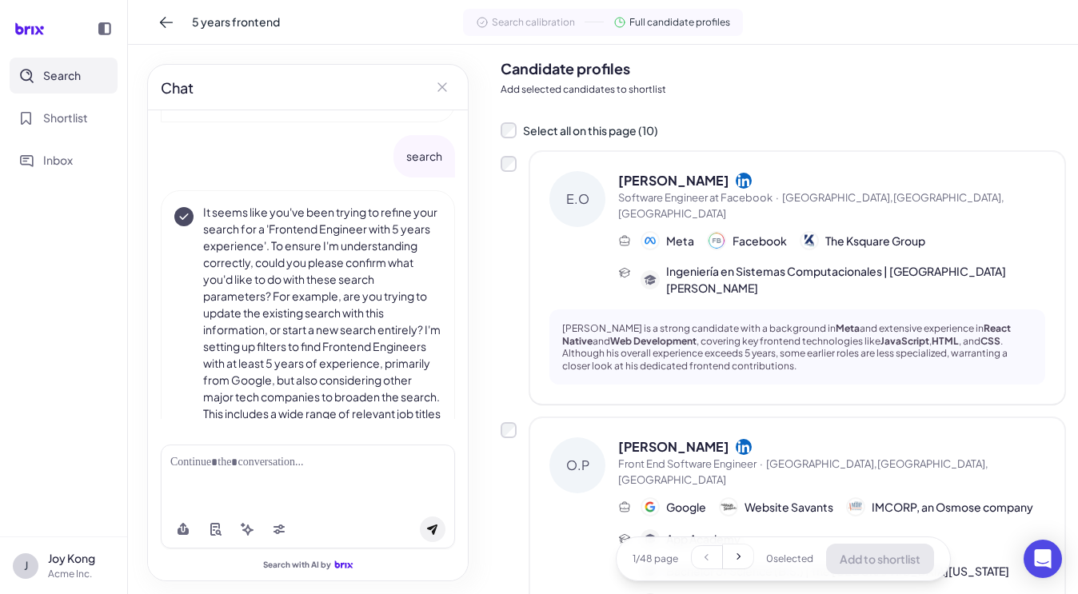
click at [105, 331] on nav "Search Shortlist Inbox" at bounding box center [63, 297] width 127 height 479
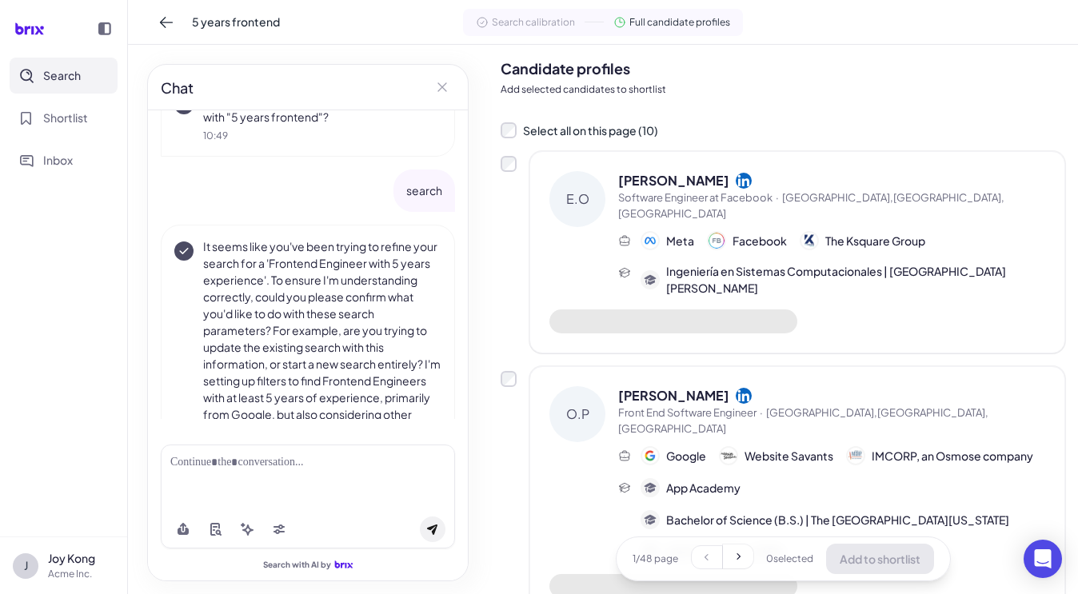
click at [469, 341] on div "Chat 5 years frontend I've set up the following search filters based on your re…" at bounding box center [308, 320] width 360 height 550
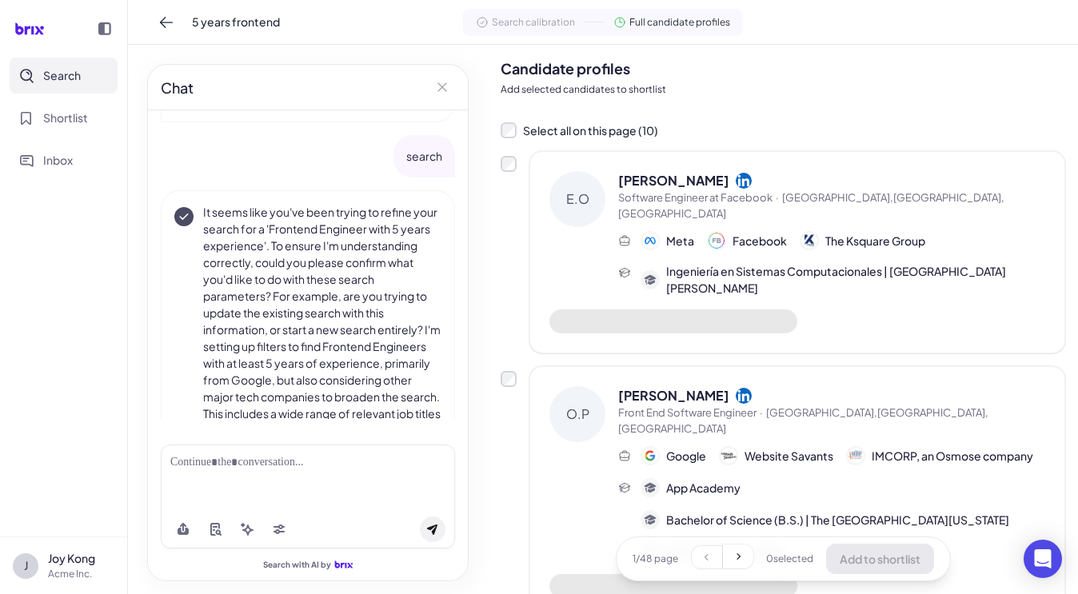
click at [64, 346] on nav "Search Shortlist Inbox" at bounding box center [63, 297] width 127 height 479
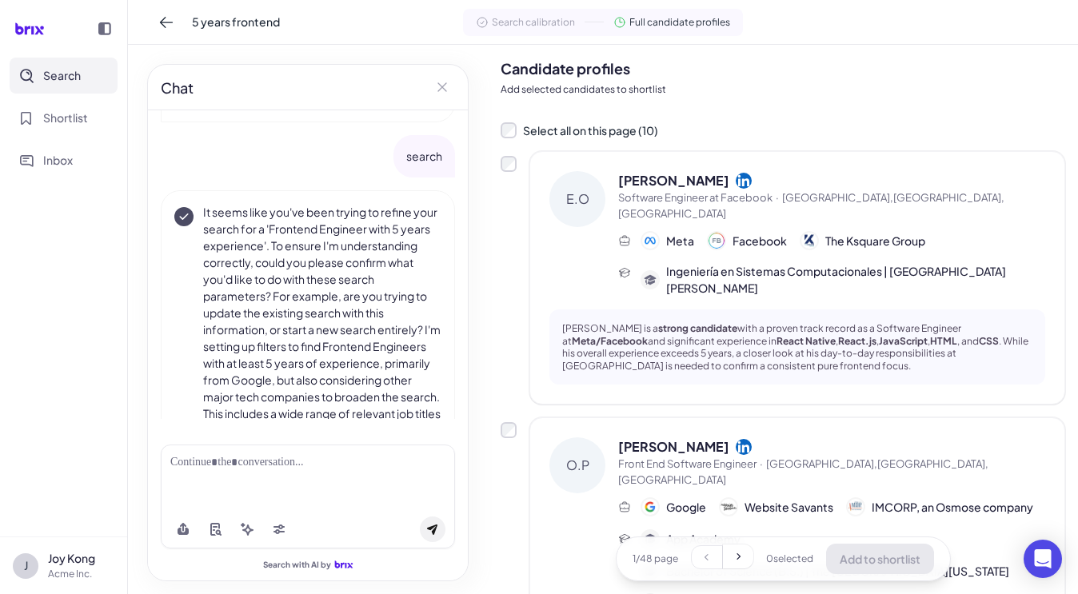
click at [501, 310] on div "E.O Eduardo Obregón Software Engineer at Facebook · Menlo Park,CA,United States…" at bounding box center [783, 278] width 565 height 254
click at [506, 310] on div "E.O Eduardo Obregón Software Engineer at Facebook · Menlo Park,CA,United States…" at bounding box center [783, 278] width 565 height 254
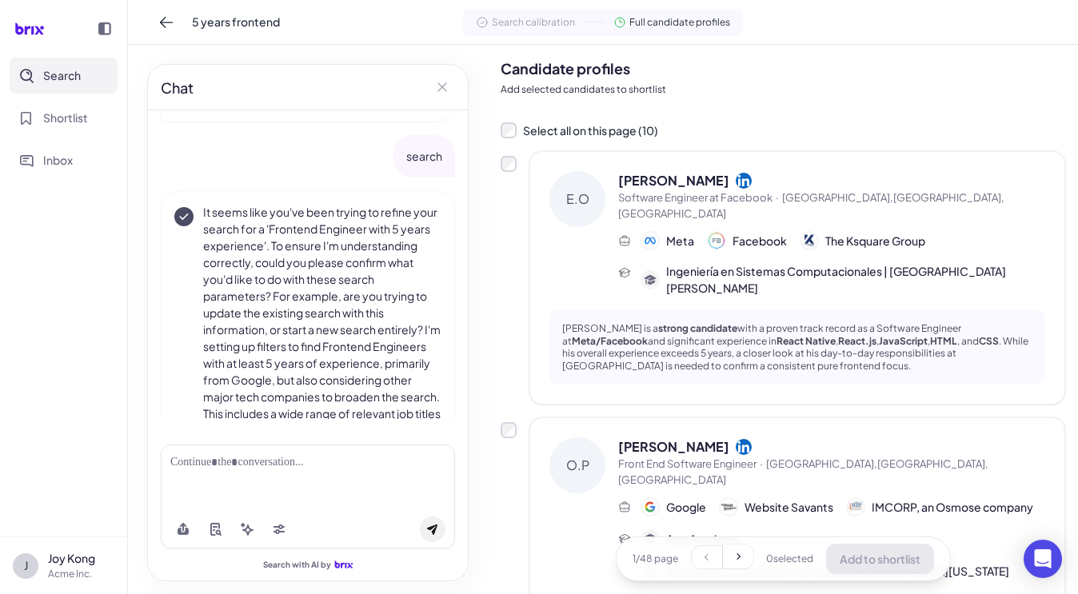
click at [514, 366] on div "E.O Eduardo Obregón Software Engineer at Facebook · Menlo Park,CA,United States…" at bounding box center [783, 278] width 565 height 254
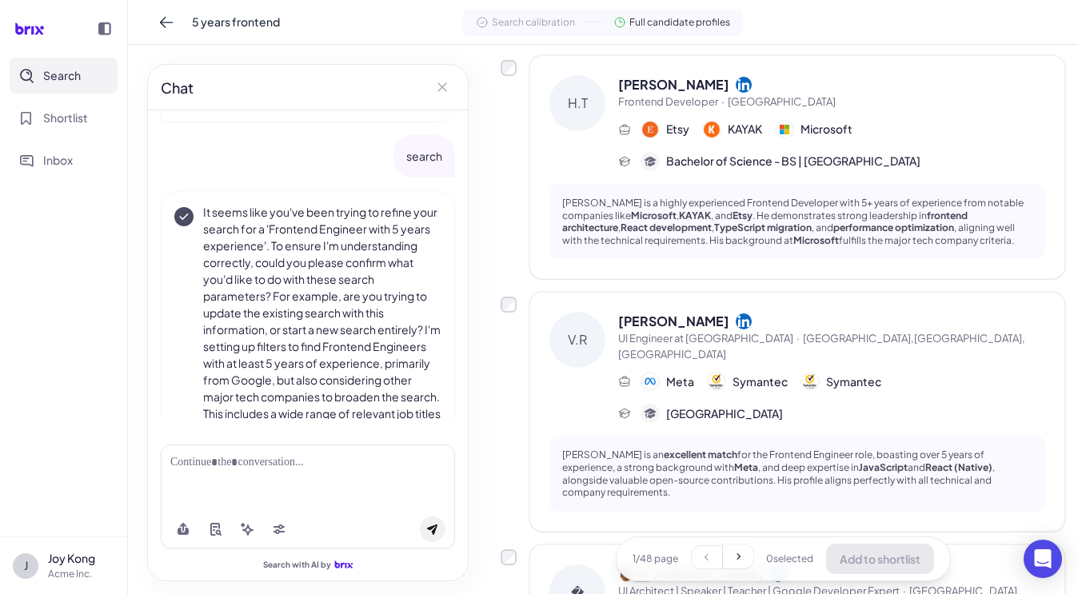
scroll to position [2000, 0]
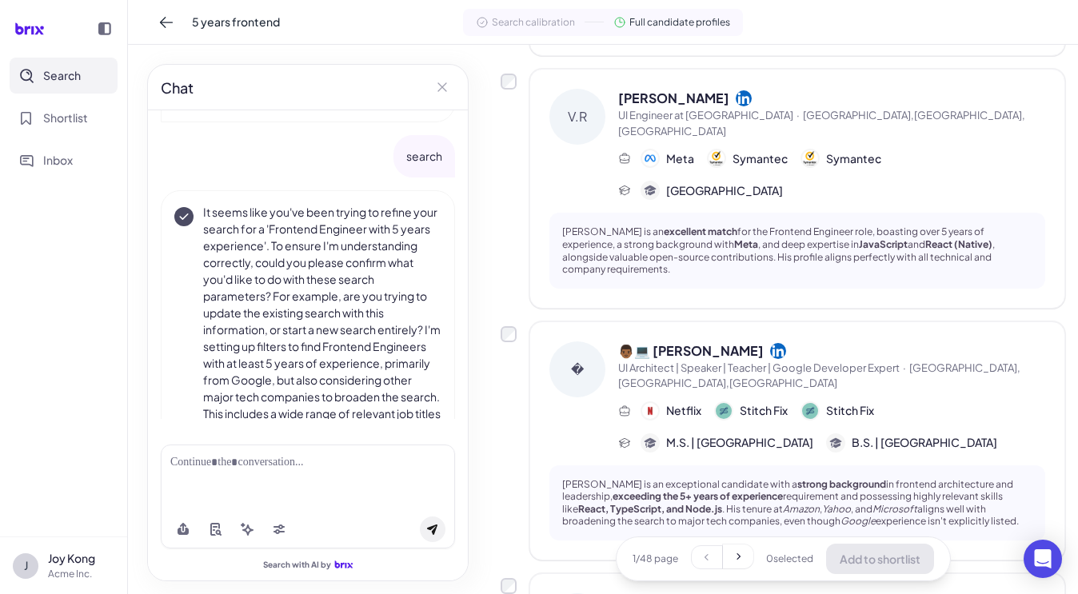
click at [107, 321] on nav "Search Shortlist Inbox" at bounding box center [63, 297] width 127 height 479
click at [506, 322] on div "� 👨🏾💻 Ben Ilegbodu UI Architect | Speaker | Teacher | Google Developer Expert ·…" at bounding box center [783, 441] width 565 height 239
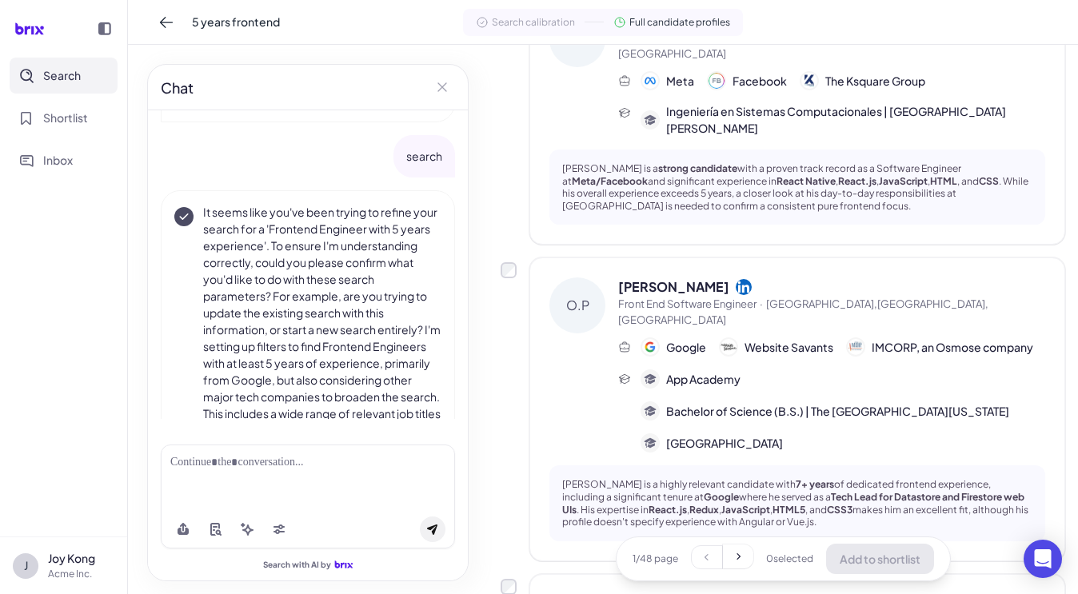
scroll to position [0, 0]
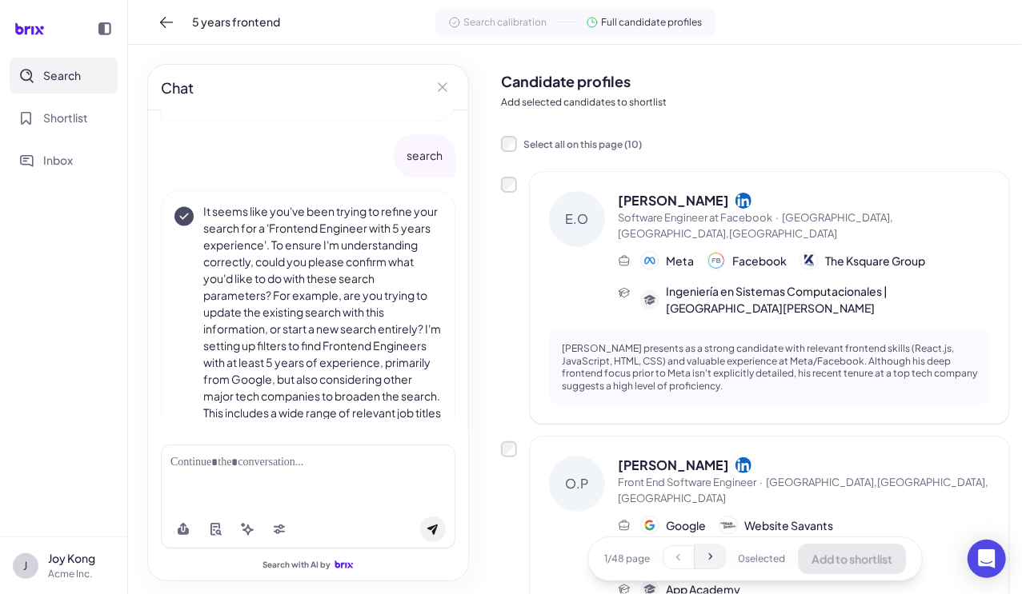
click at [706, 569] on button at bounding box center [709, 557] width 30 height 24
click at [680, 564] on button at bounding box center [680, 557] width 30 height 24
click at [702, 566] on button at bounding box center [709, 557] width 30 height 24
click at [671, 570] on div at bounding box center [695, 559] width 61 height 29
click at [671, 569] on button at bounding box center [680, 557] width 30 height 24
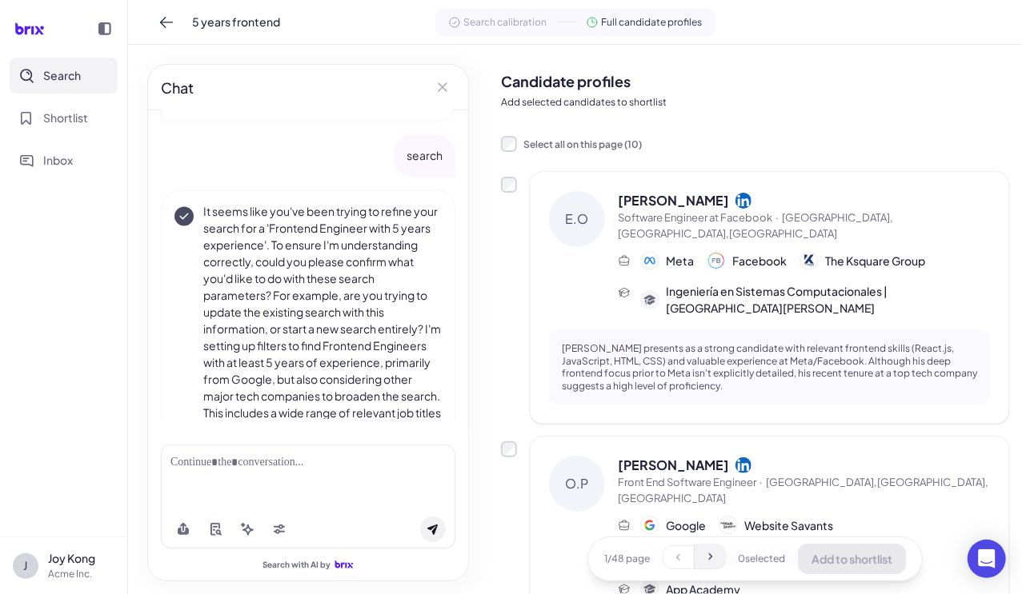
click at [706, 565] on button at bounding box center [709, 557] width 30 height 24
click at [678, 566] on button at bounding box center [680, 557] width 30 height 24
click at [704, 558] on icon at bounding box center [709, 556] width 13 height 13
click at [676, 559] on icon at bounding box center [680, 556] width 13 height 13
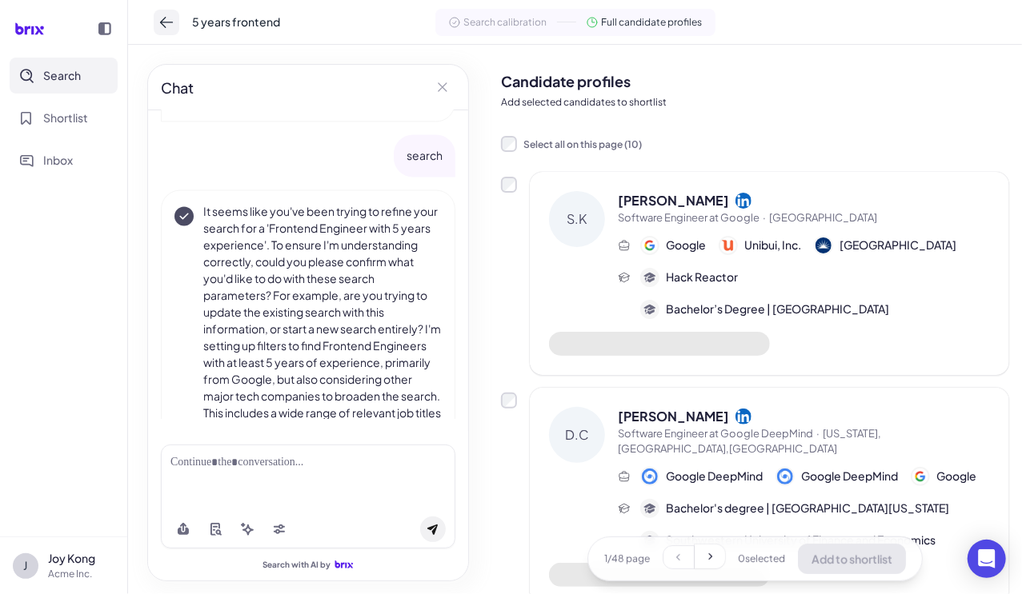
click at [157, 29] on button at bounding box center [167, 23] width 26 height 26
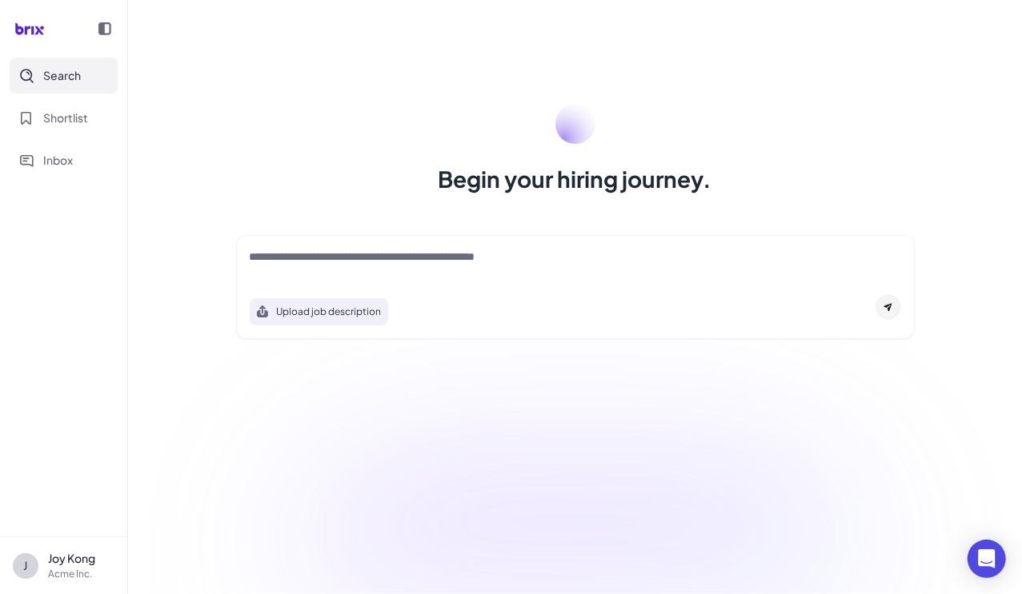
click at [330, 287] on div "Upload job description" at bounding box center [575, 287] width 678 height 104
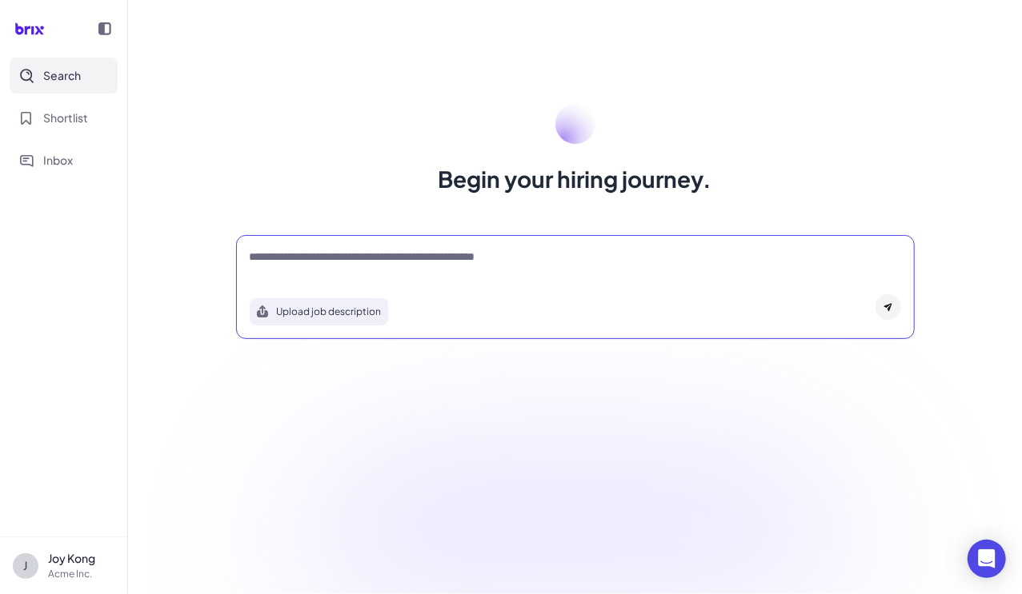
click at [344, 258] on textarea at bounding box center [575, 258] width 651 height 19
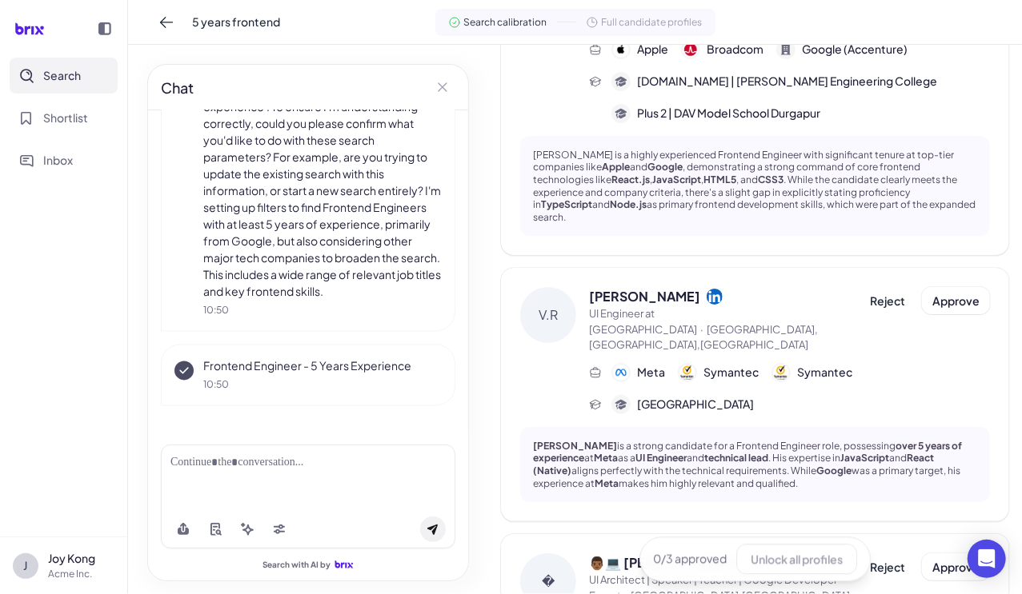
scroll to position [1860, 0]
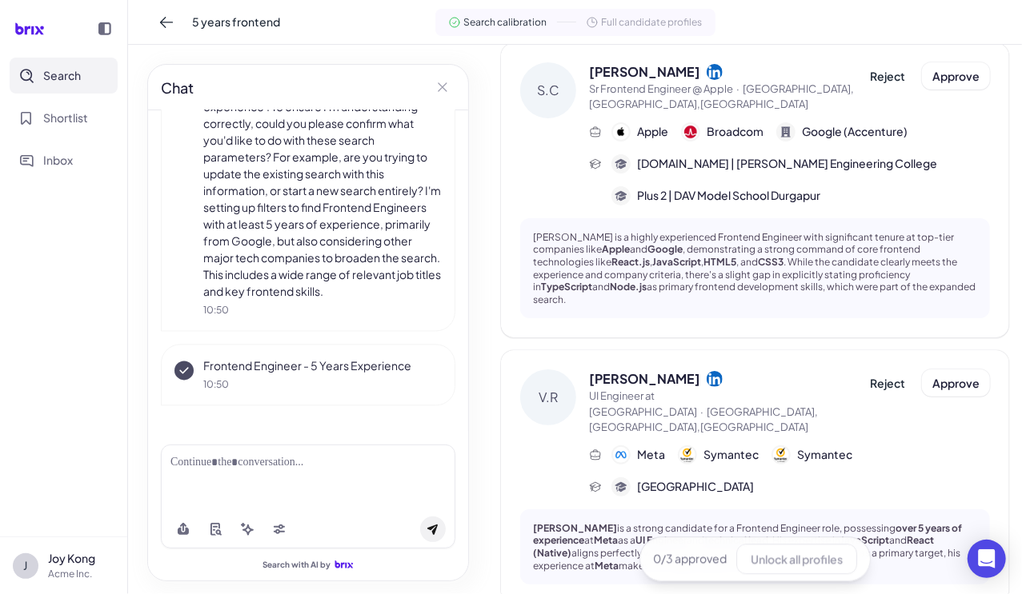
click at [620, 22] on span "Full candidate profiles" at bounding box center [652, 22] width 101 height 14
click at [589, 22] on icon at bounding box center [592, 22] width 13 height 13
click at [951, 376] on span "Approve" at bounding box center [955, 383] width 47 height 14
click at [646, 17] on span "Full candidate profiles" at bounding box center [652, 22] width 101 height 14
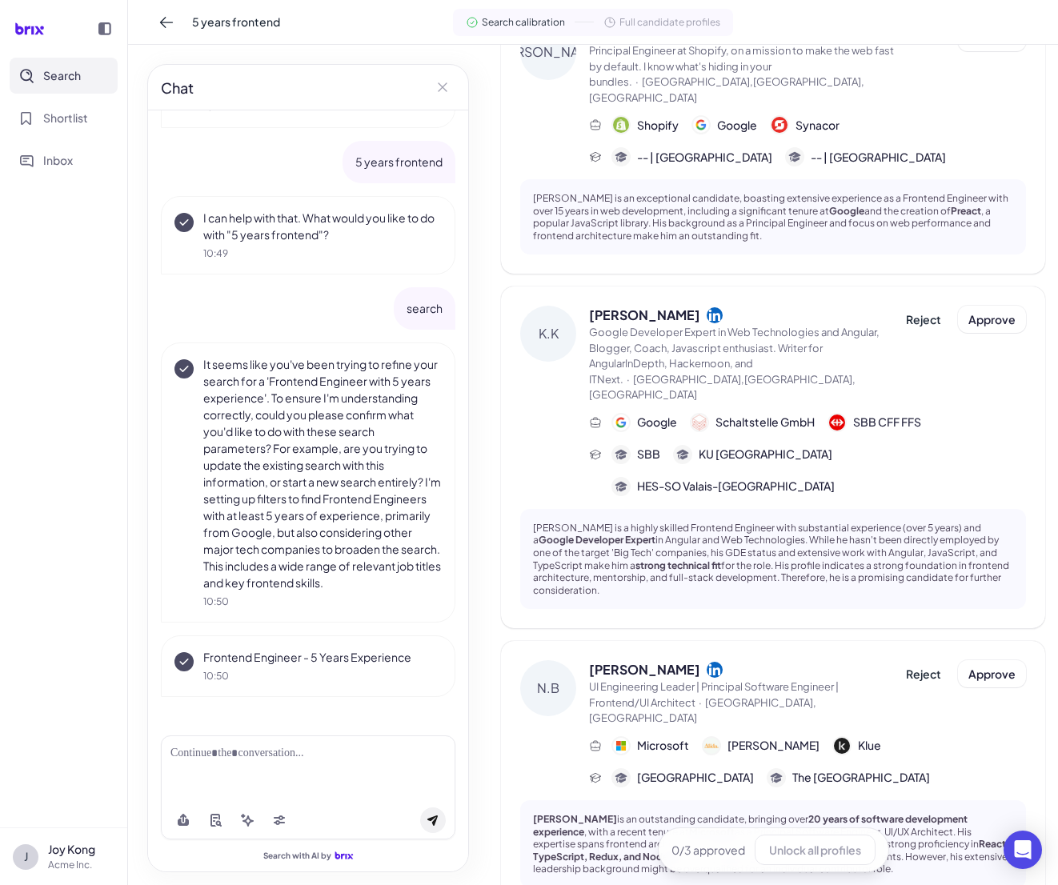
scroll to position [0, 0]
